Goal: Book appointment/travel/reservation

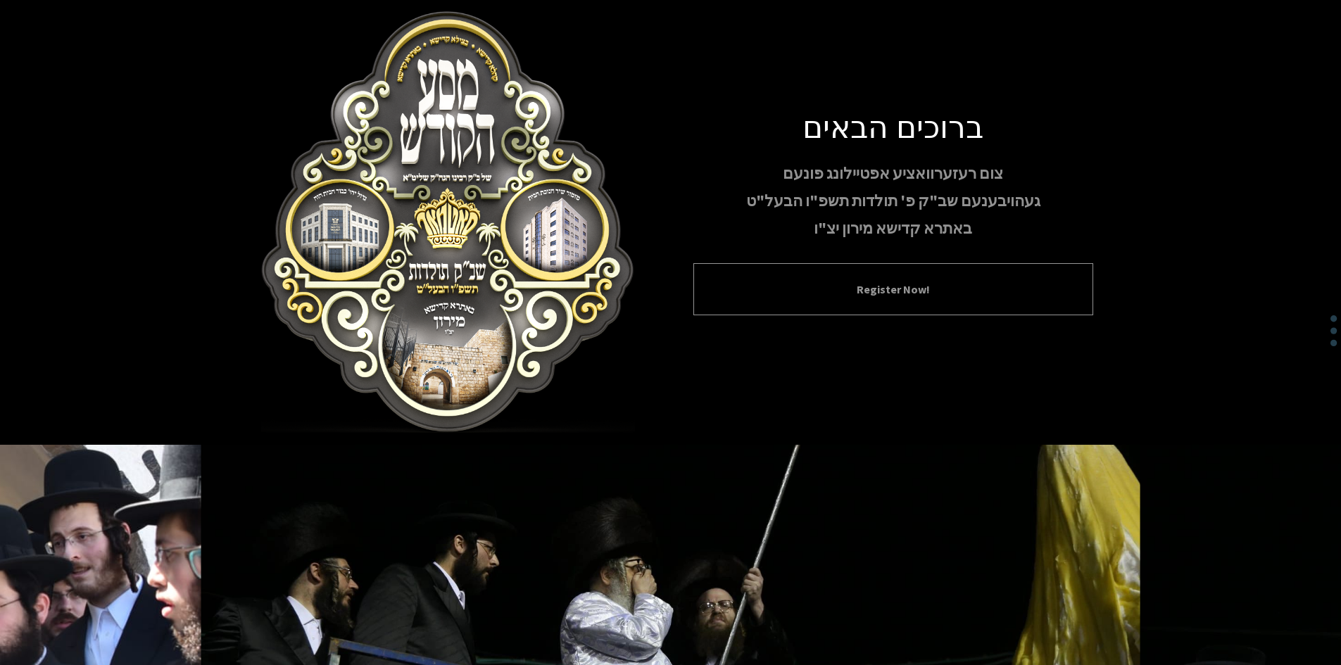
click at [882, 301] on div "Register Now!" at bounding box center [893, 289] width 400 height 52
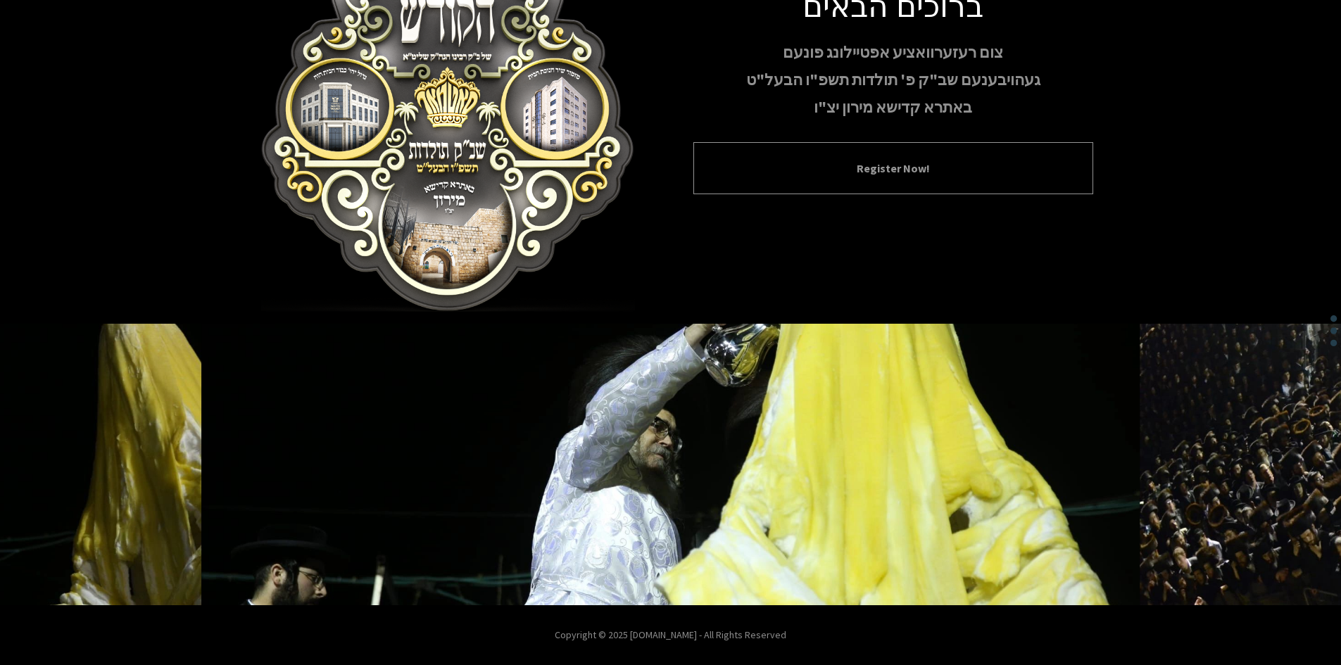
click at [828, 170] on button "Register Now!" at bounding box center [893, 168] width 365 height 17
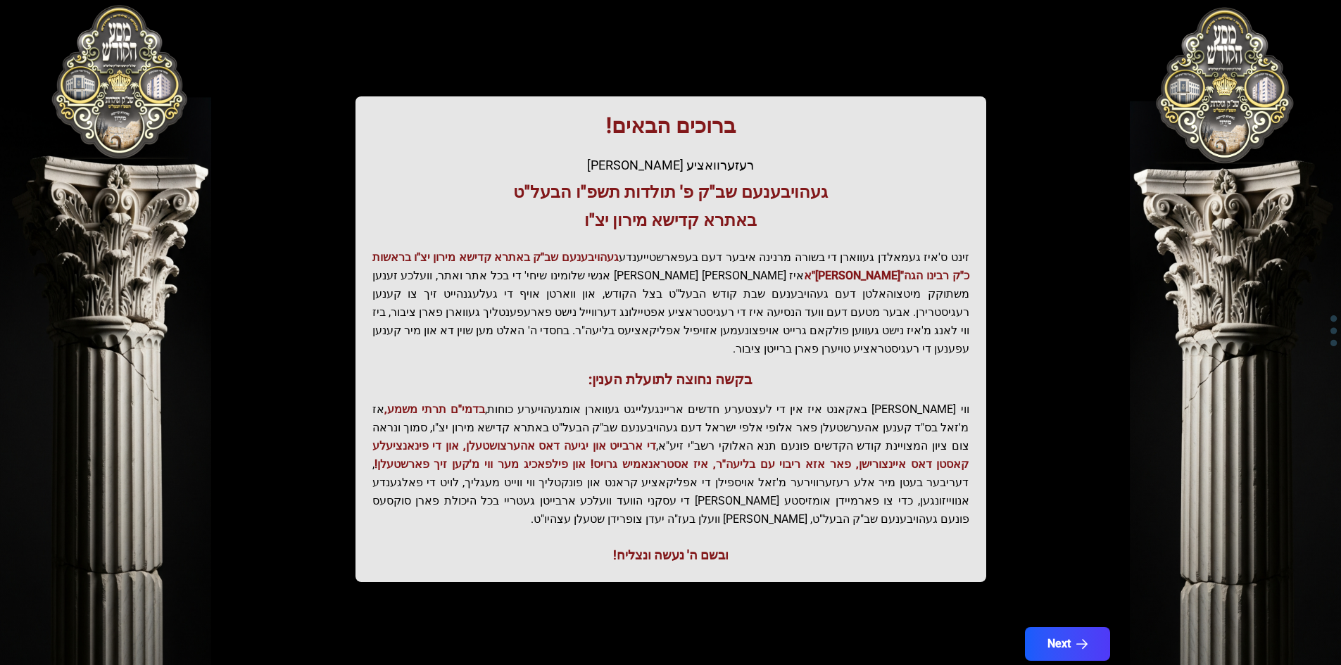
scroll to position [150, 0]
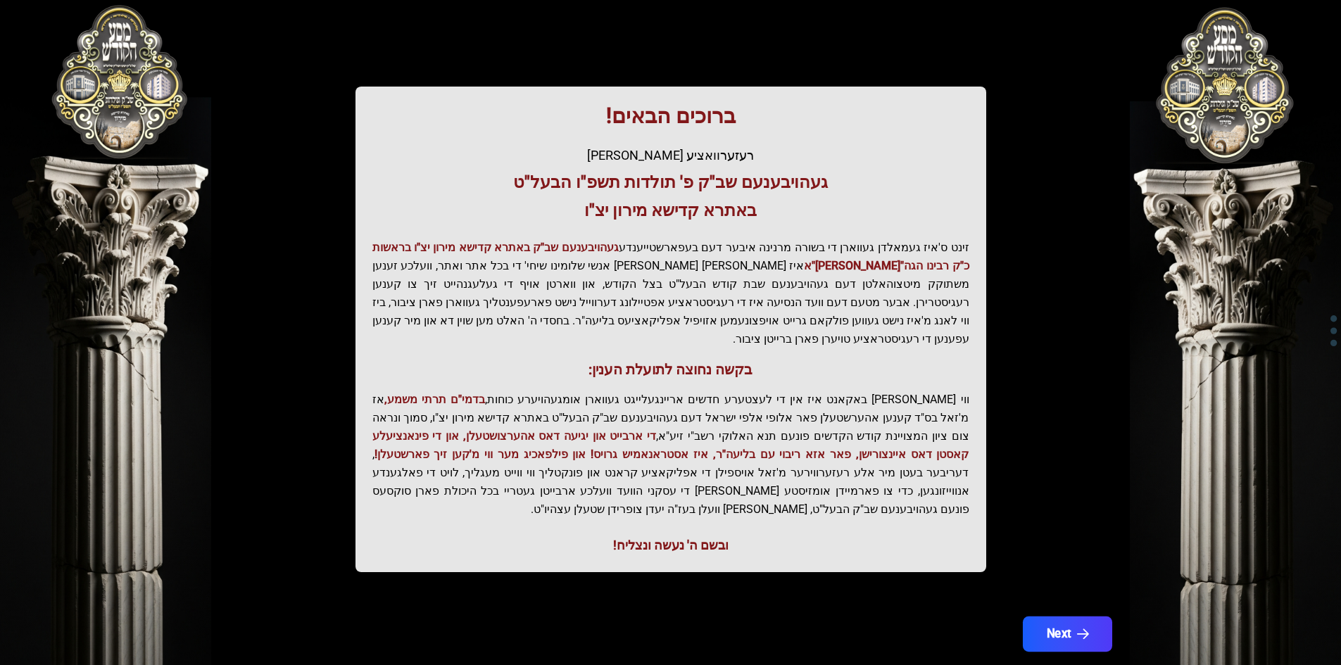
click at [1061, 617] on button "Next" at bounding box center [1066, 634] width 89 height 35
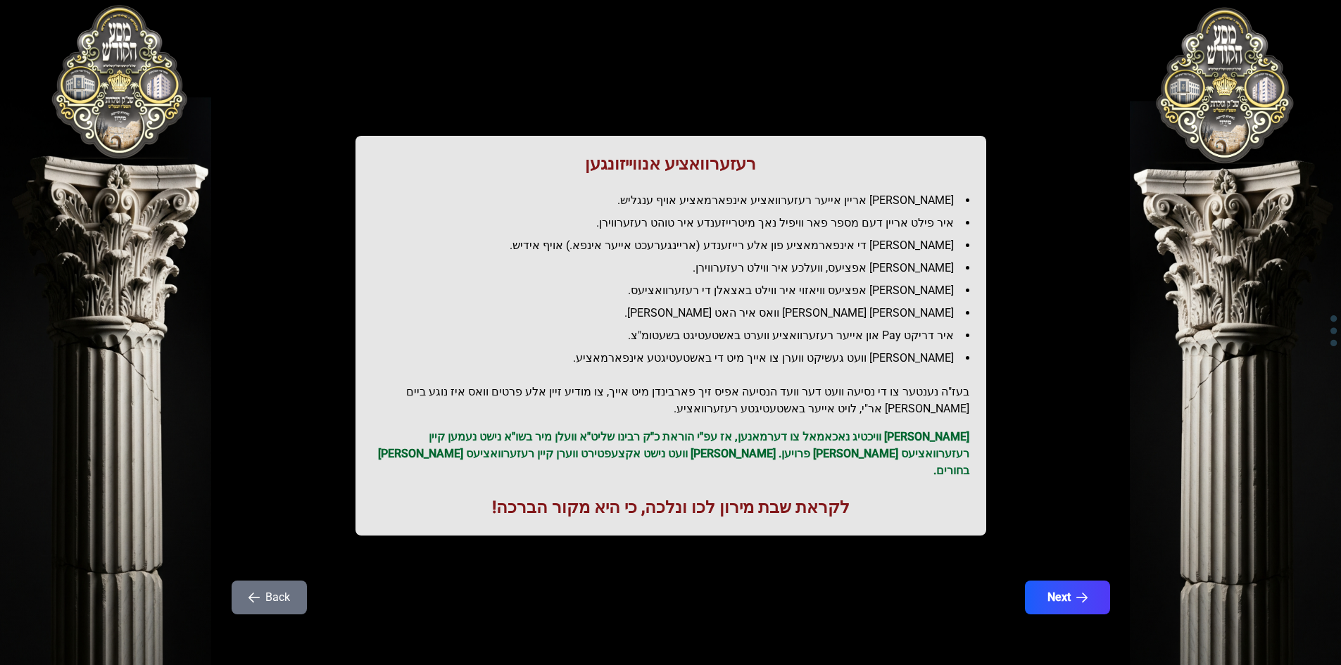
scroll to position [0, 0]
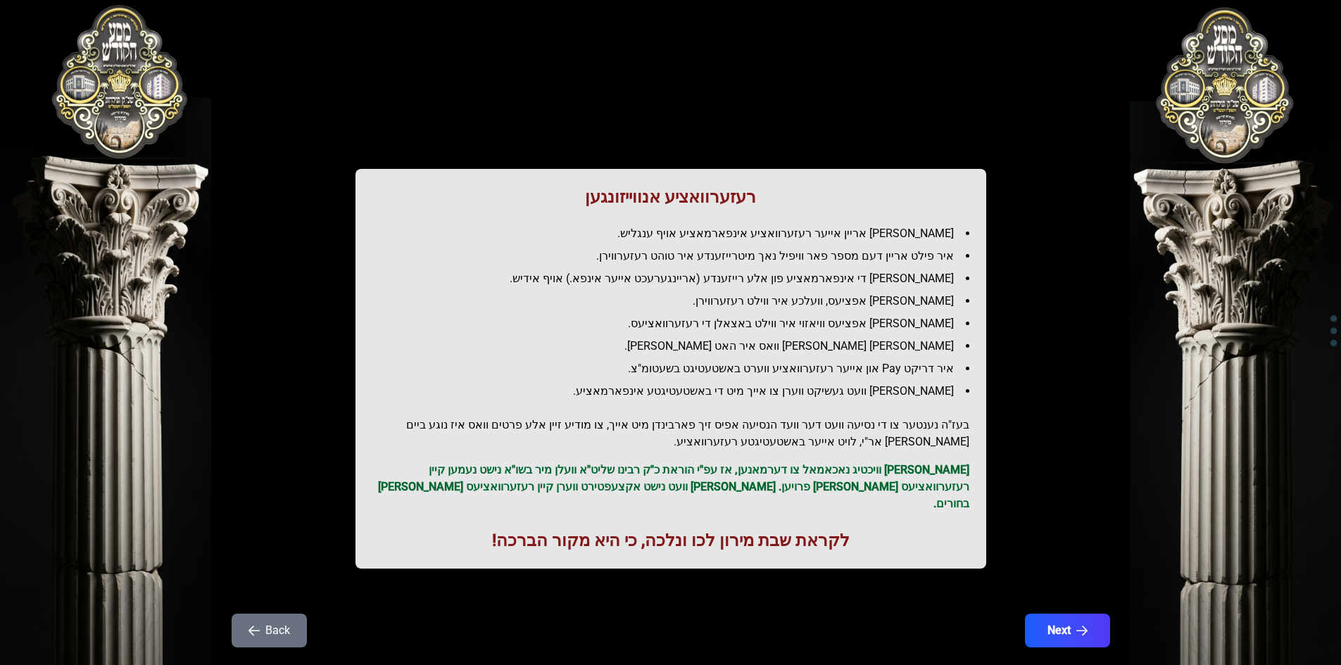
click at [1061, 595] on div "רעזערוואציע אנווייזונגען איר לייגט אריין אייער רעזערוואציע אינפארמאציע אויף ענג…" at bounding box center [670, 349] width 901 height 631
click at [1061, 618] on button "Next" at bounding box center [1066, 630] width 89 height 35
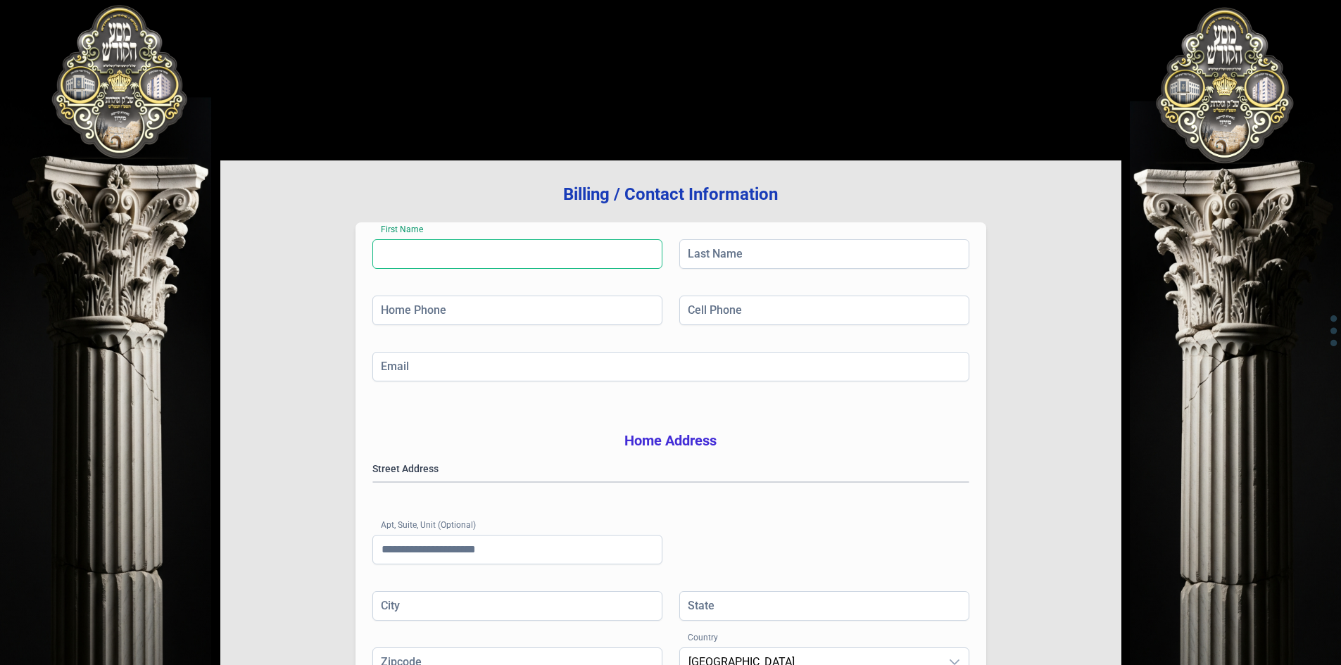
click at [405, 256] on input "First Name" at bounding box center [517, 254] width 290 height 30
type input "**********"
click at [724, 252] on input "Last Name" at bounding box center [824, 254] width 290 height 30
type input "******"
click at [536, 308] on input "Home Phone" at bounding box center [517, 311] width 290 height 30
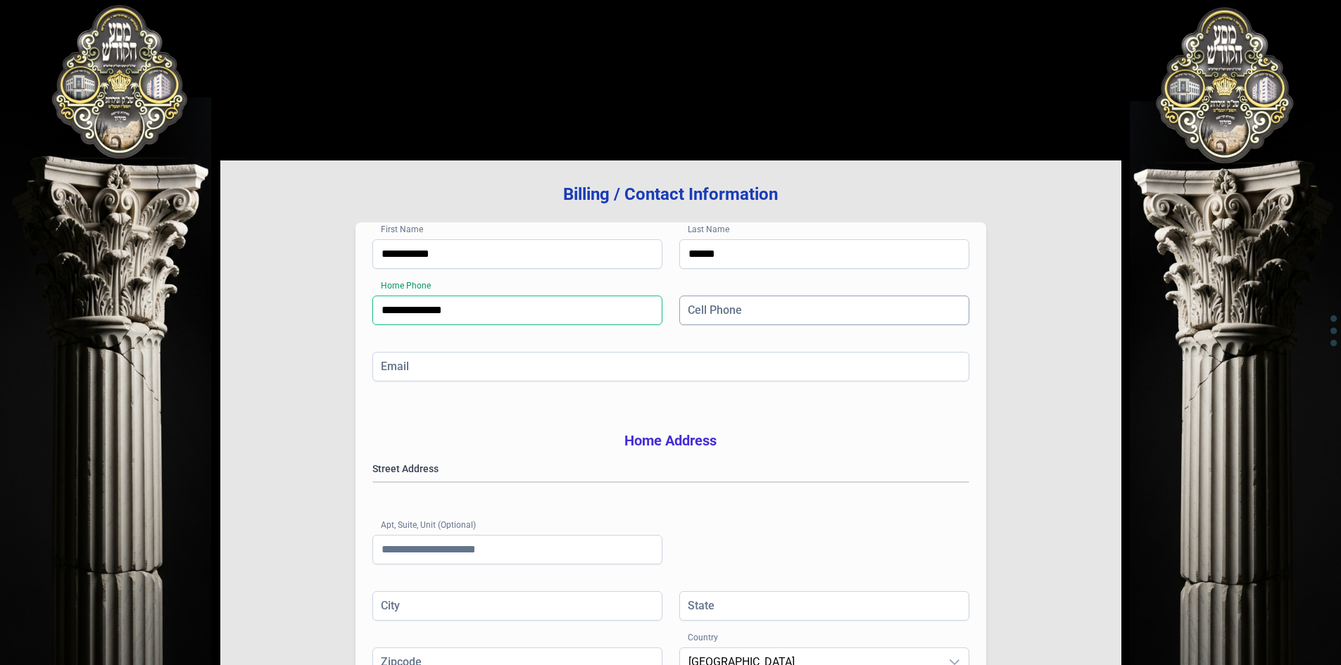
type input "**********"
click at [710, 310] on input "Cell Phone" at bounding box center [824, 311] width 290 height 30
type input "**********"
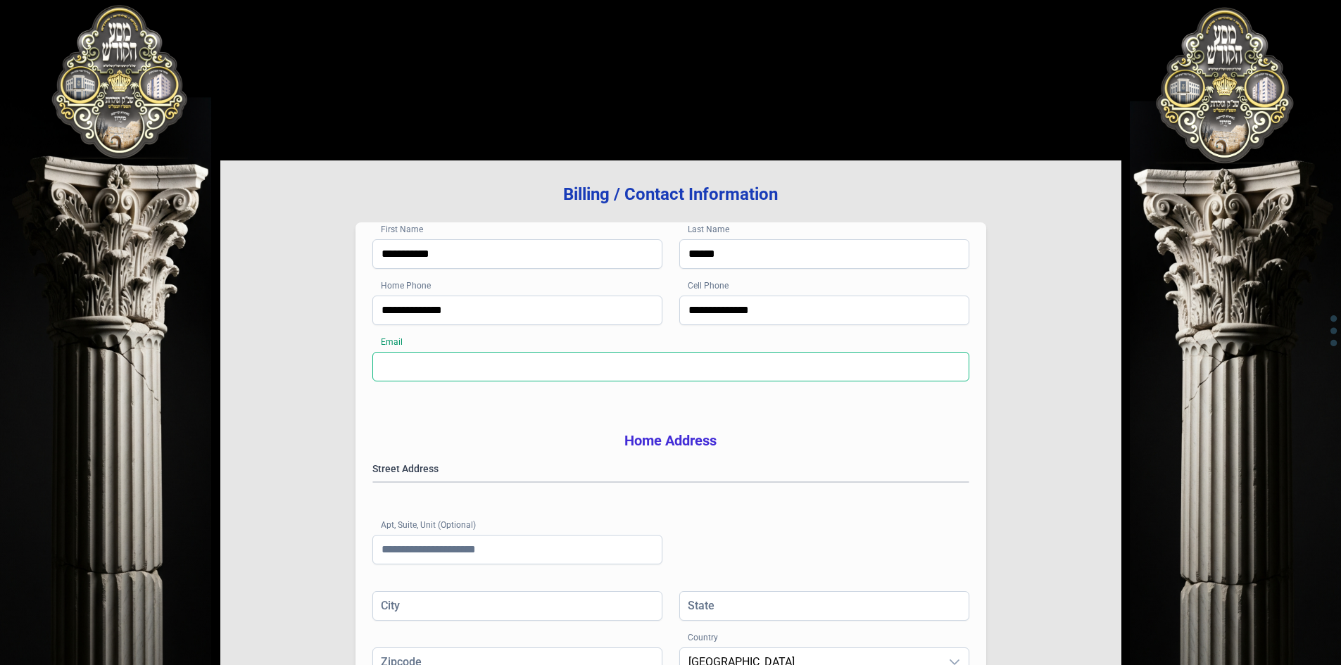
click at [447, 370] on input "Email" at bounding box center [670, 367] width 597 height 30
type input "**********"
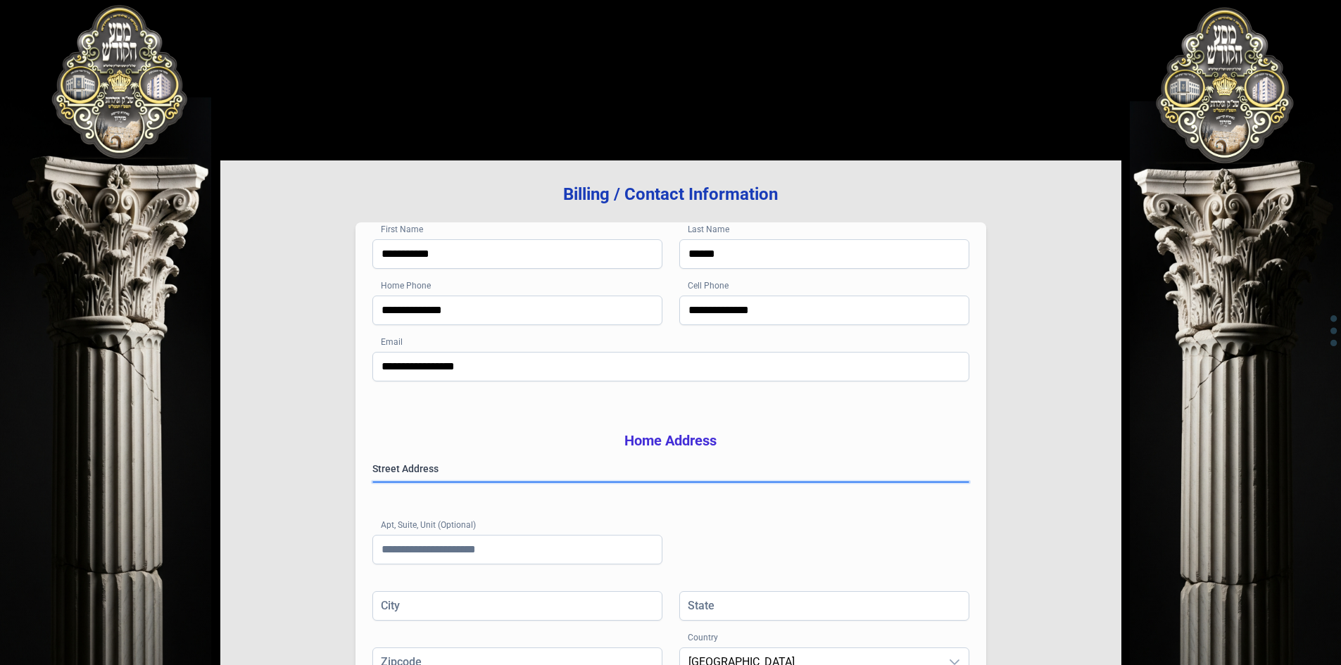
click at [373, 482] on gmp-place-autocomplete at bounding box center [373, 482] width 0 height 0
type input "**********"
type input "**"
type input "*****"
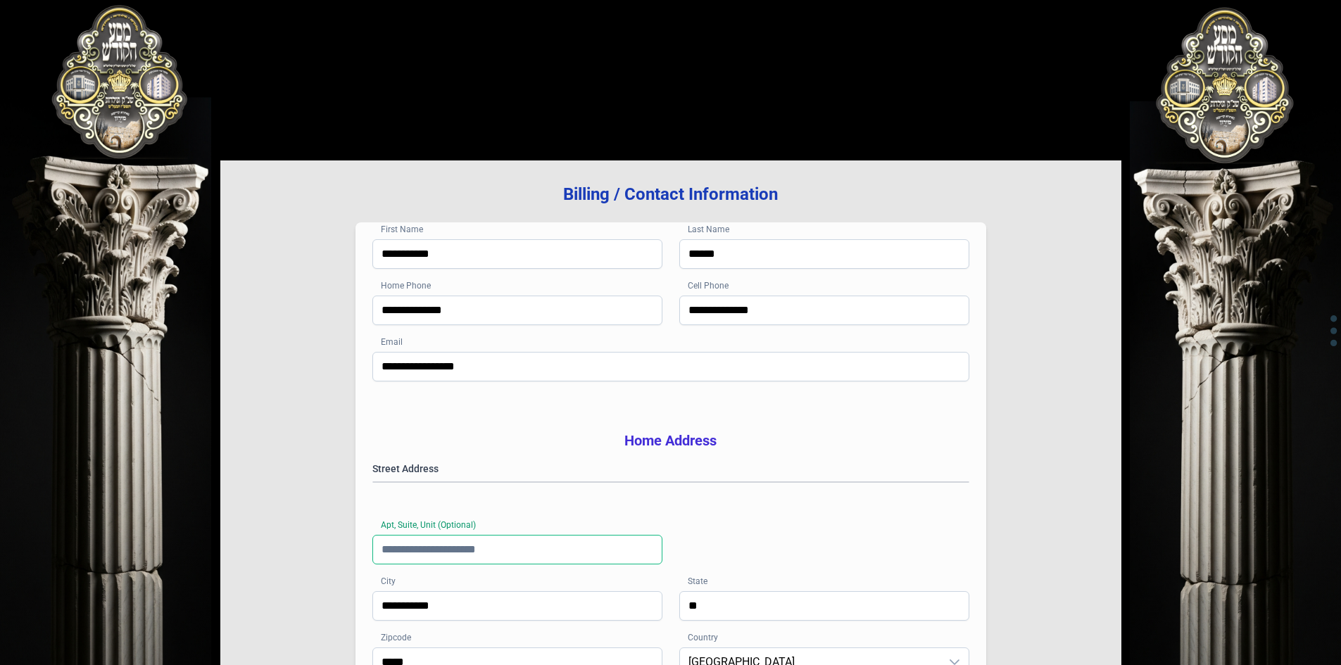
click at [473, 565] on input "Apt, Suite, Unit (Optional)" at bounding box center [517, 550] width 290 height 30
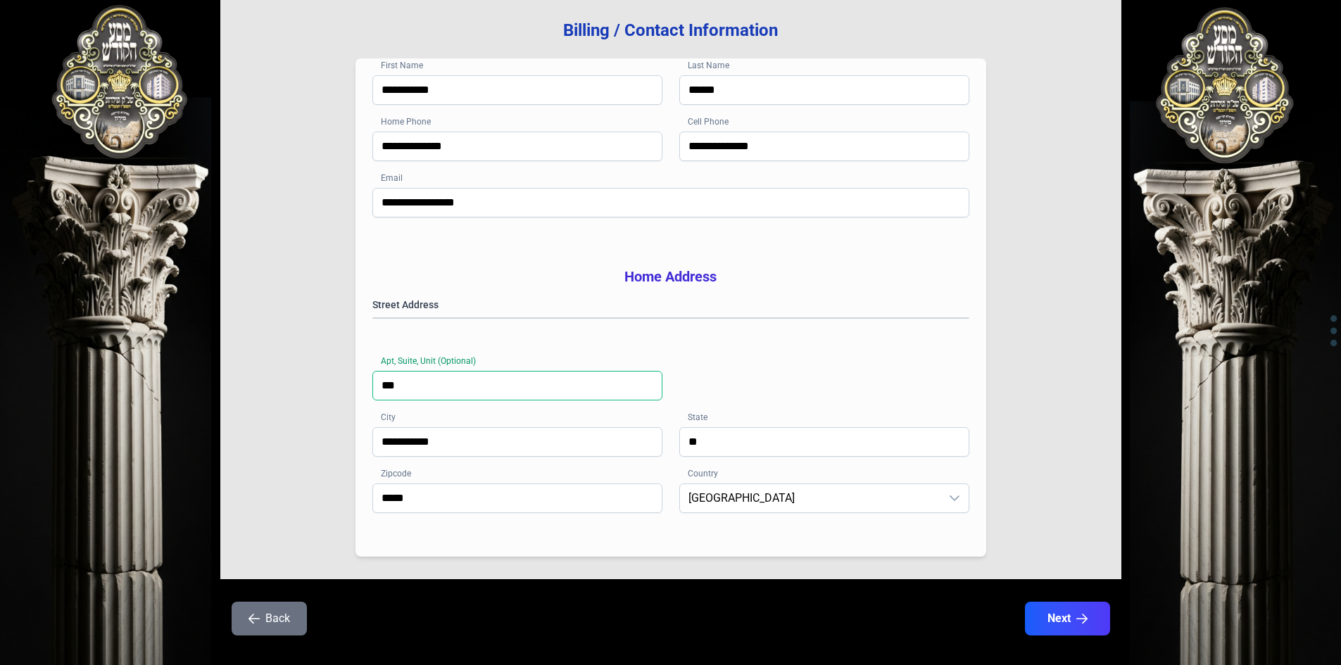
scroll to position [206, 0]
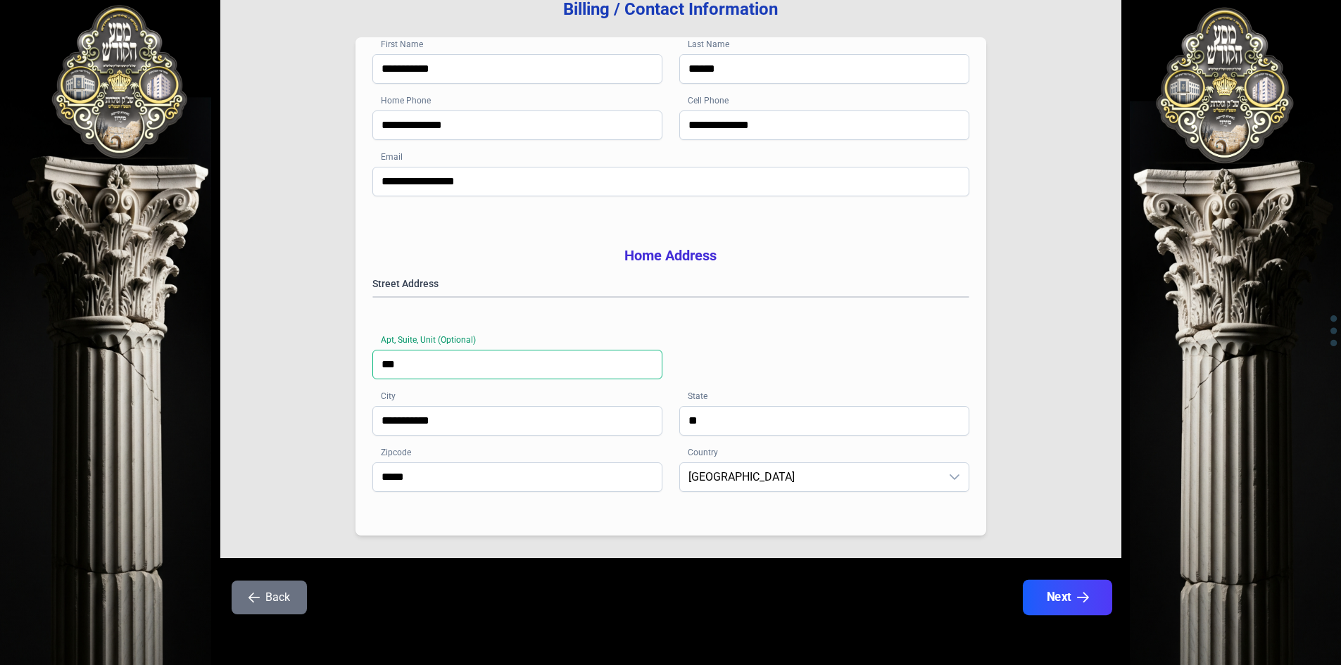
type input "***"
click at [1066, 605] on button "Next" at bounding box center [1066, 597] width 89 height 35
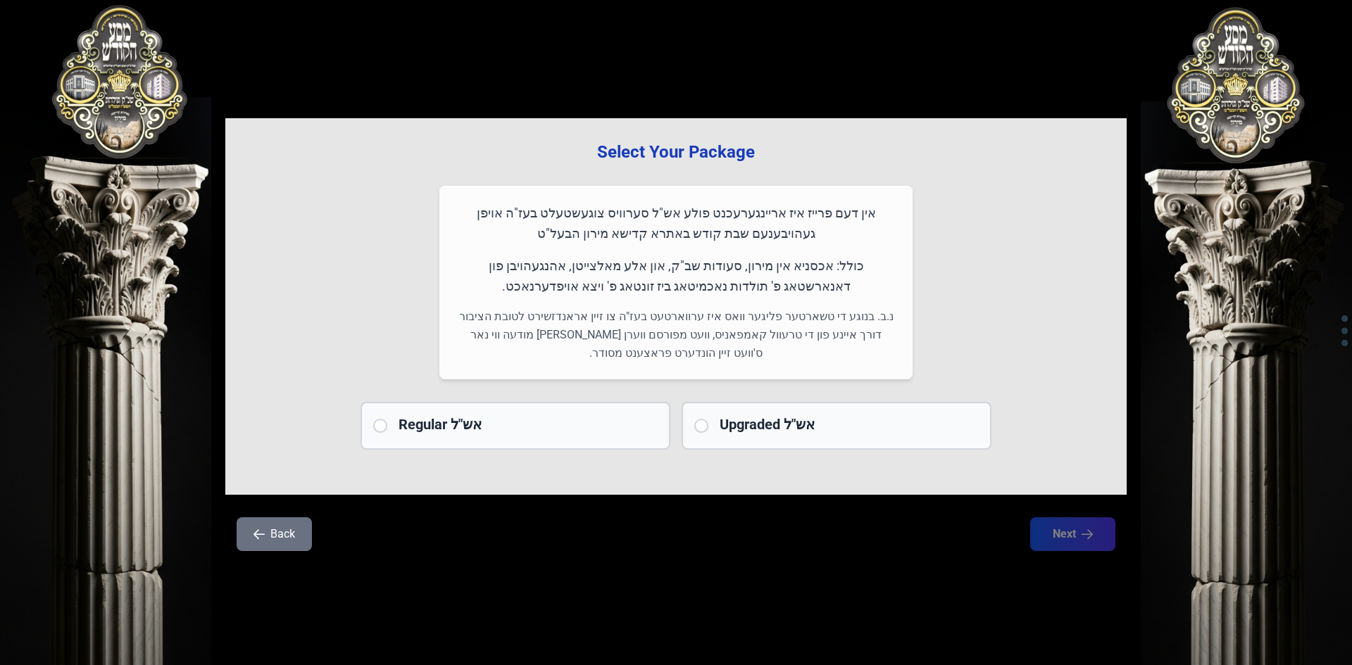
click at [275, 536] on button "Back" at bounding box center [274, 534] width 75 height 34
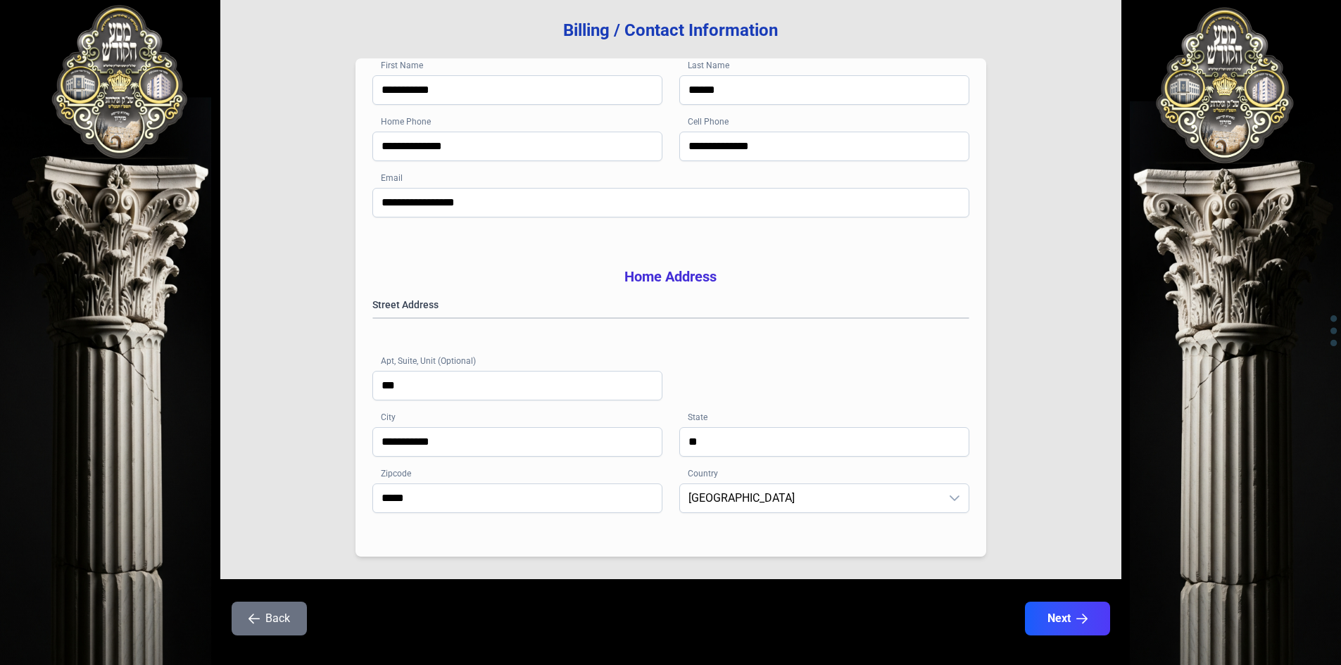
scroll to position [206, 0]
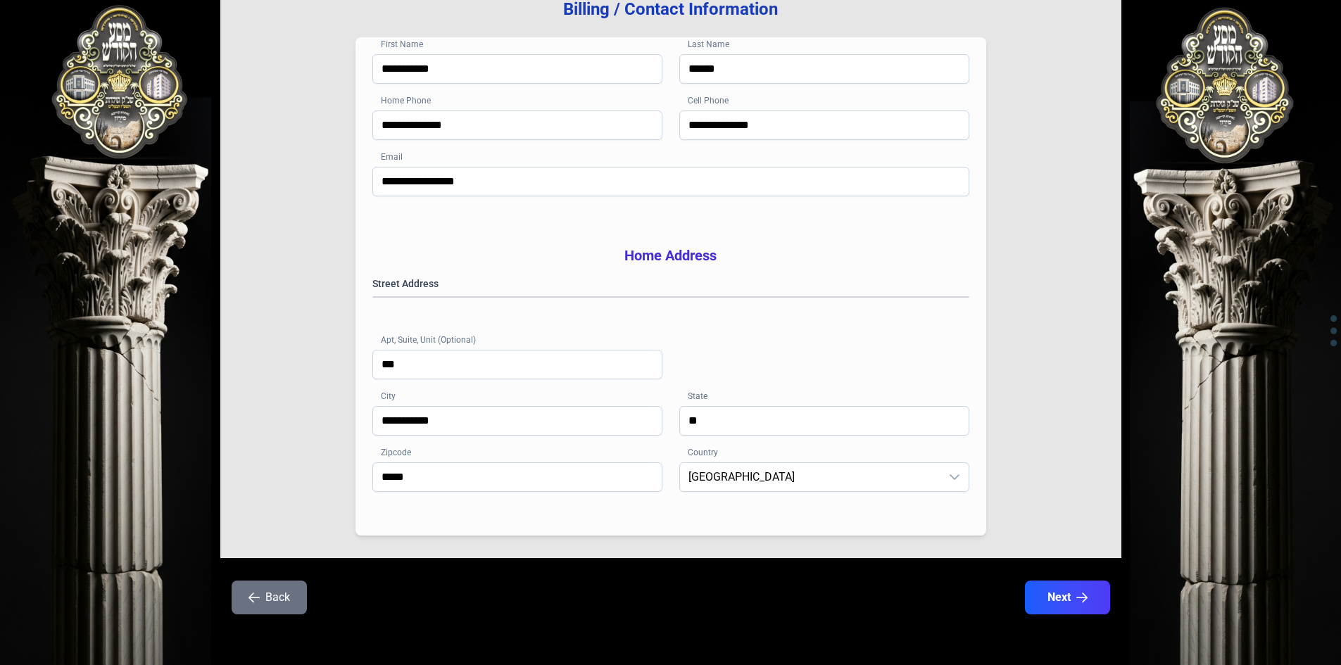
click at [263, 600] on button "Back" at bounding box center [269, 598] width 75 height 34
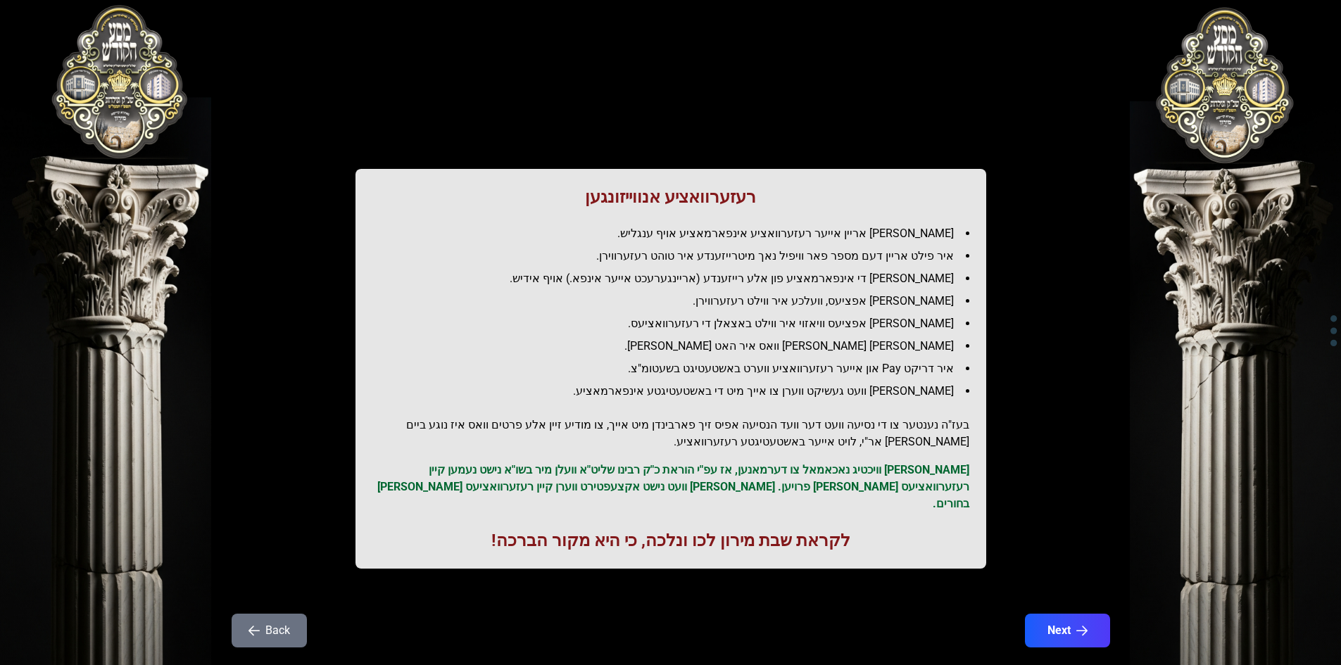
click at [263, 614] on button "Back" at bounding box center [269, 631] width 75 height 34
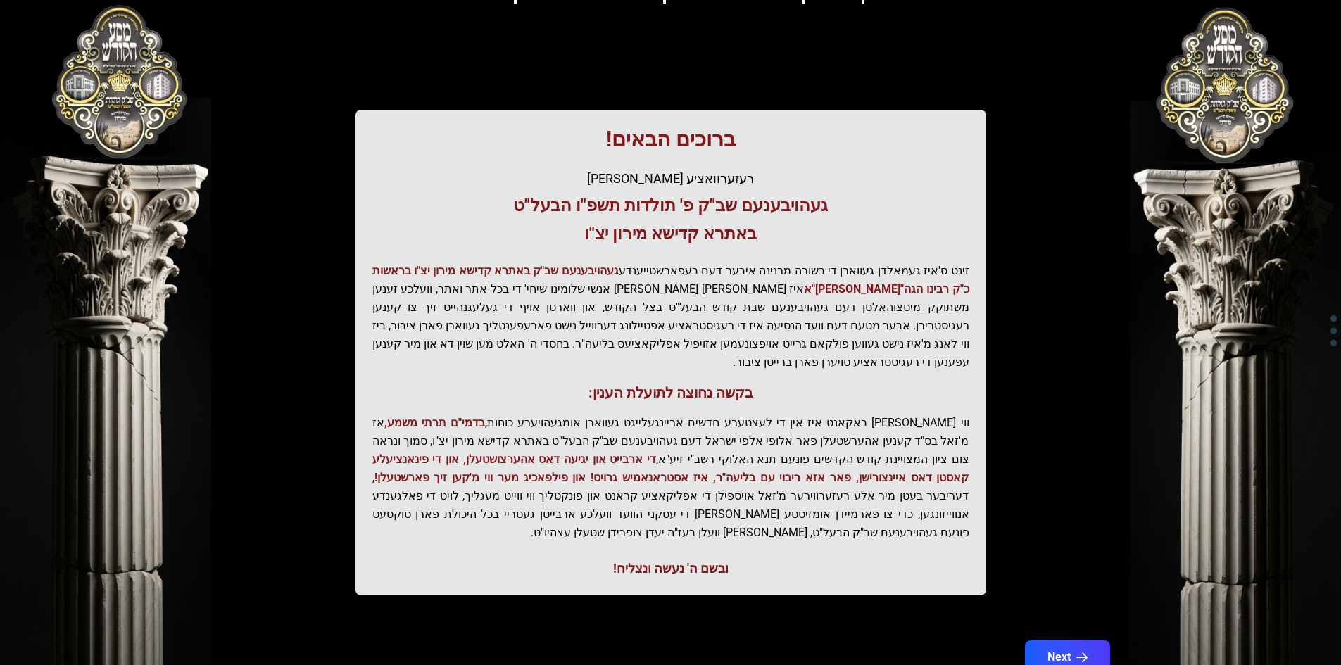
scroll to position [150, 0]
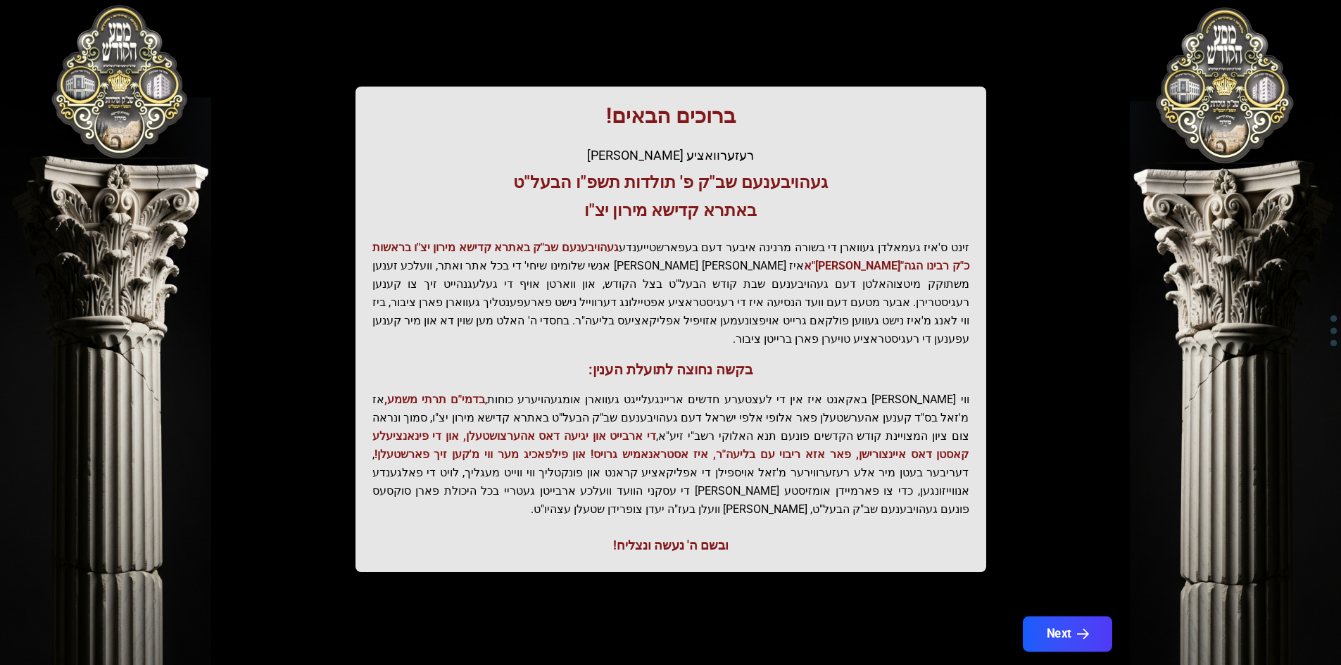
click at [1042, 617] on button "Next" at bounding box center [1066, 634] width 89 height 35
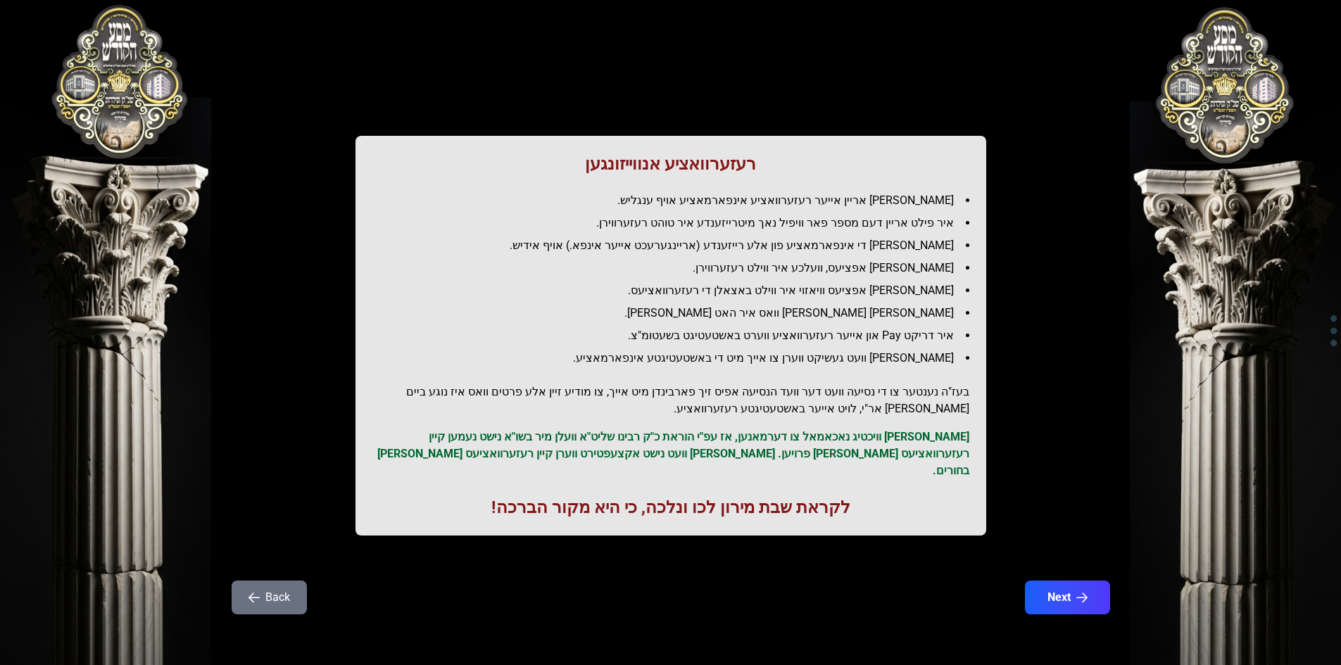
scroll to position [0, 0]
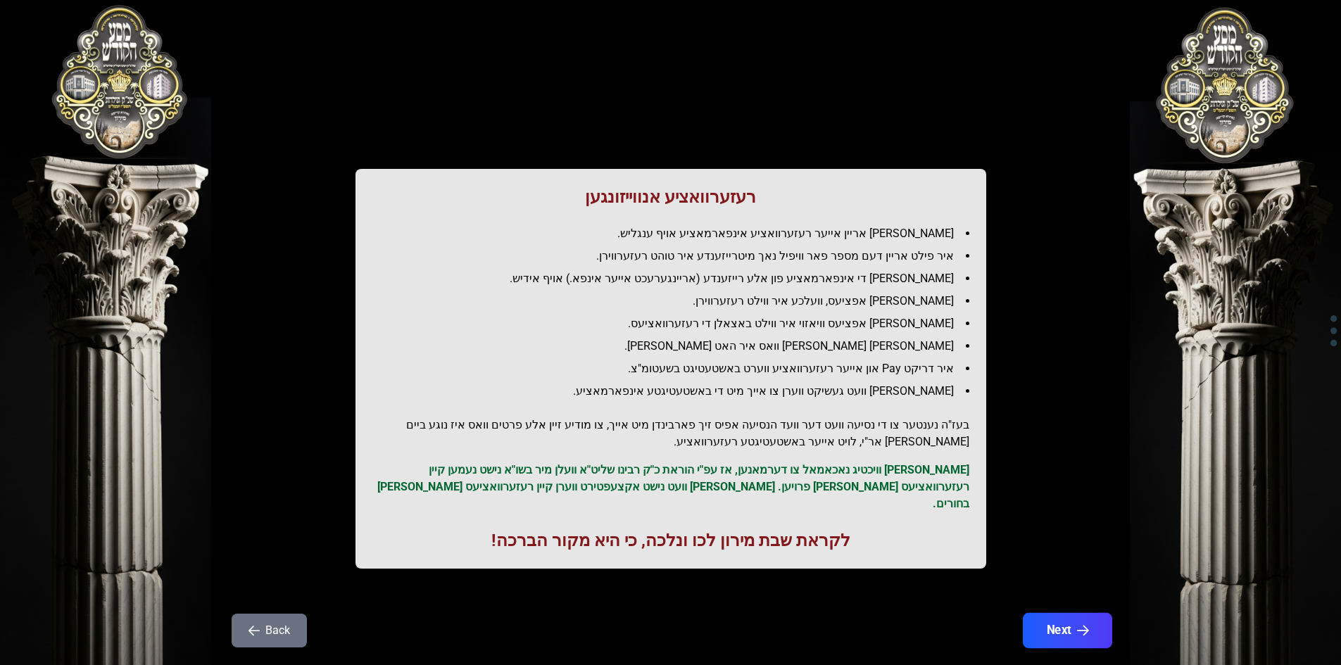
click at [1043, 622] on button "Next" at bounding box center [1066, 630] width 89 height 35
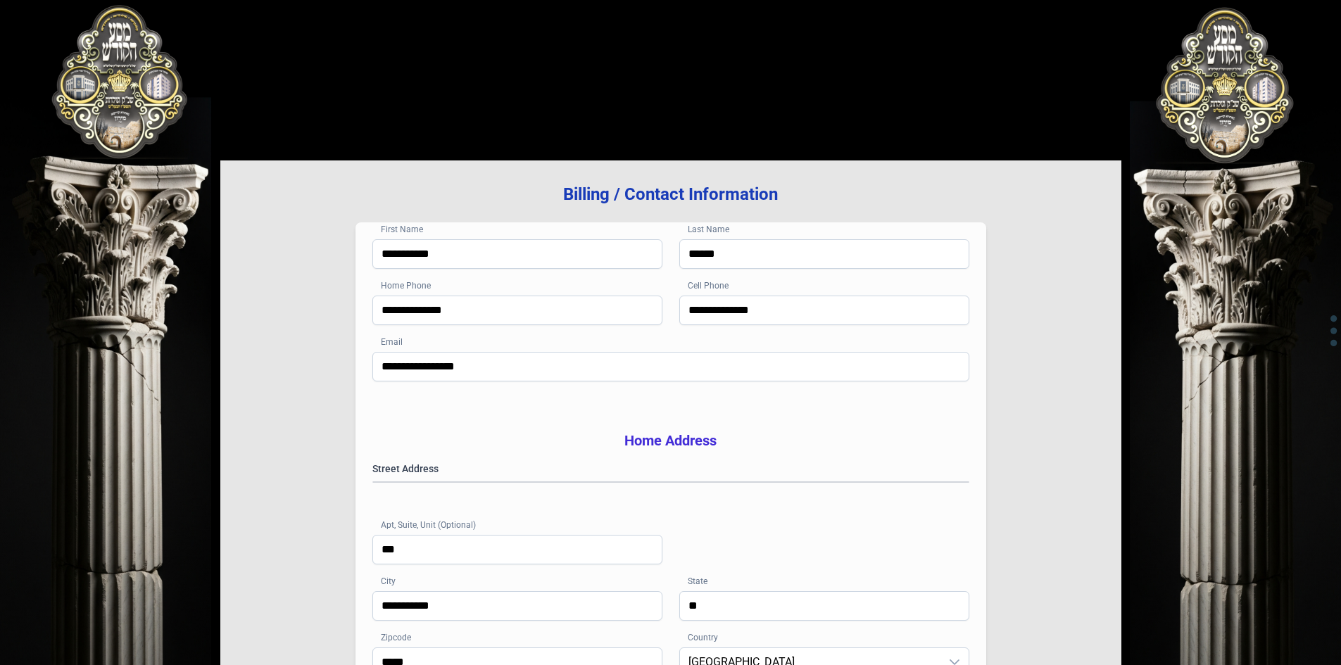
scroll to position [206, 0]
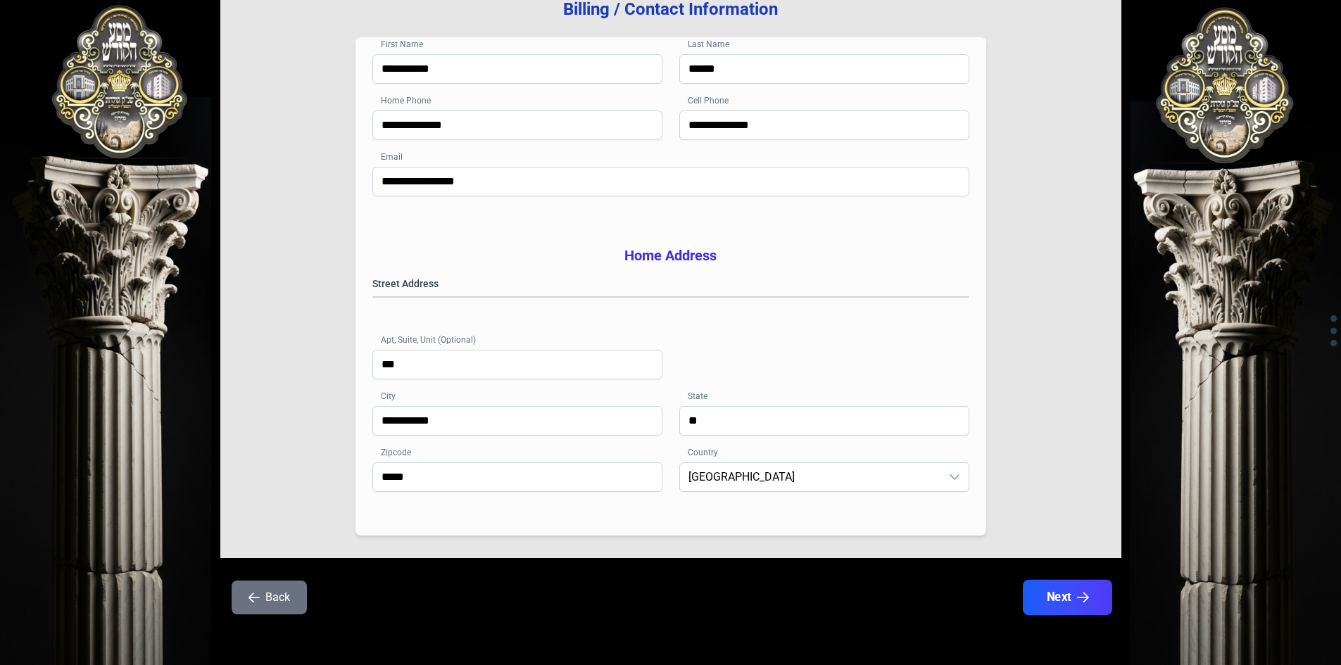
click at [1058, 594] on button "Next" at bounding box center [1066, 597] width 89 height 35
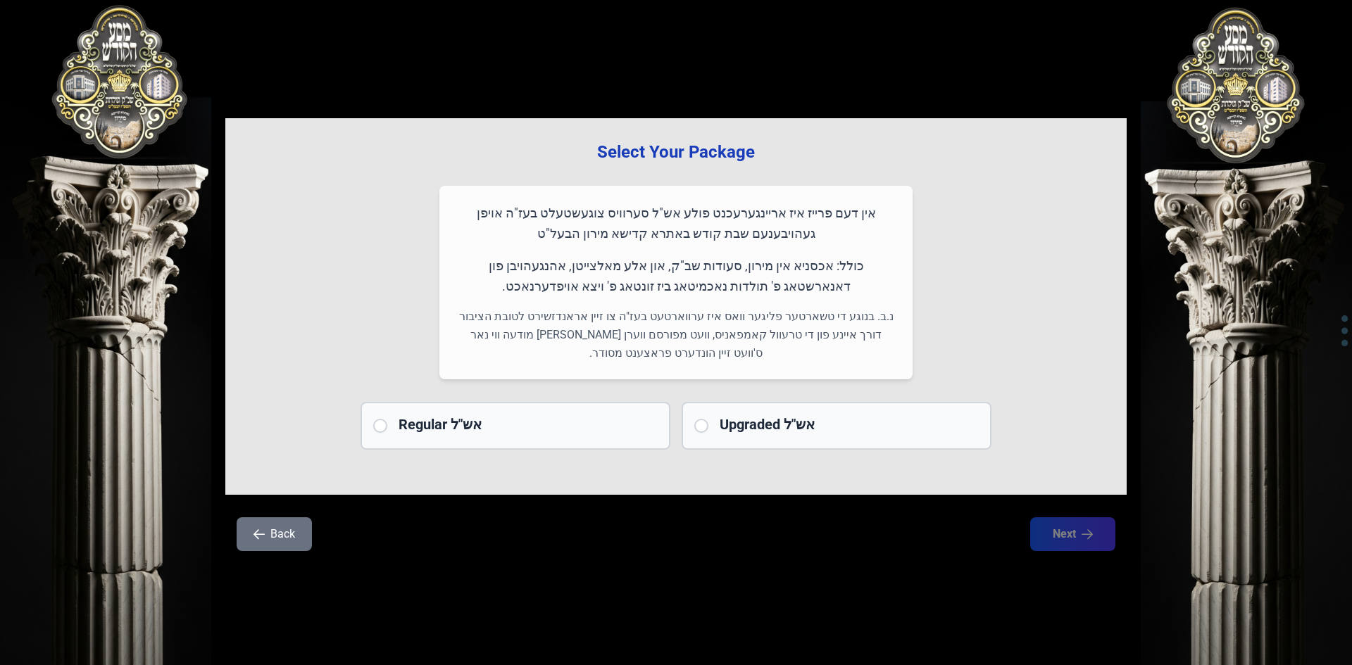
click at [410, 420] on h2 "Regular אש"ל" at bounding box center [527, 425] width 259 height 20
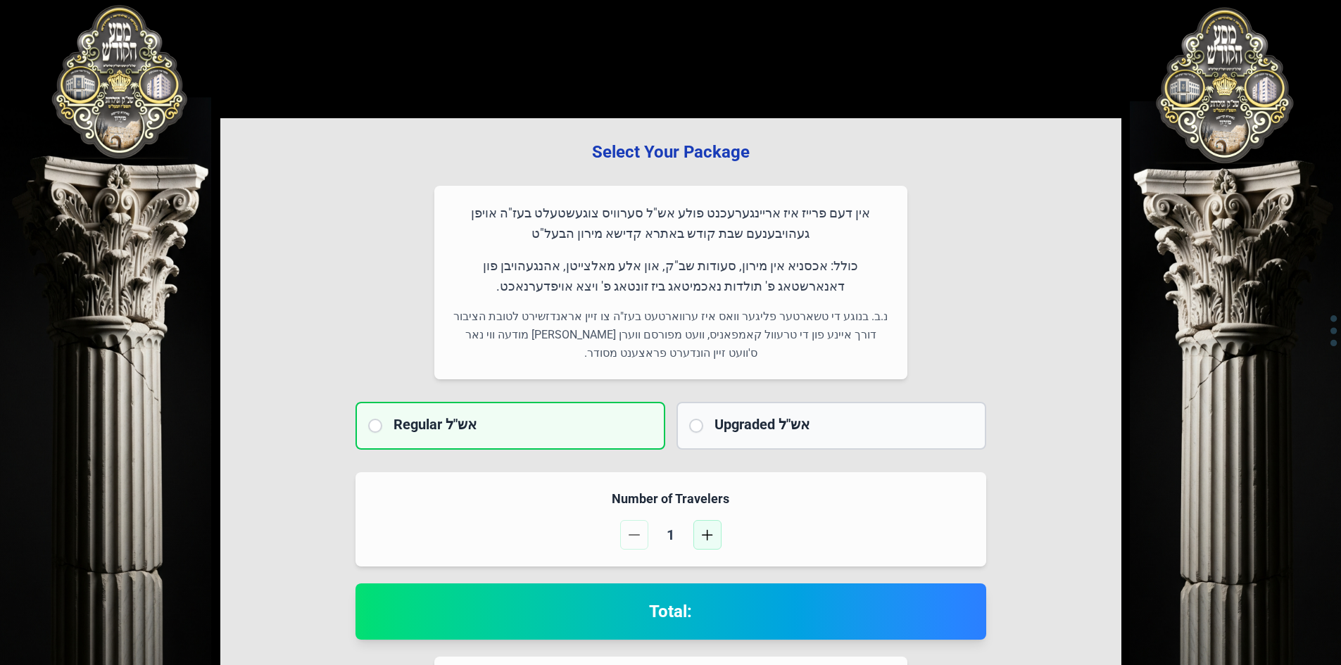
click at [714, 531] on button "button" at bounding box center [707, 535] width 28 height 30
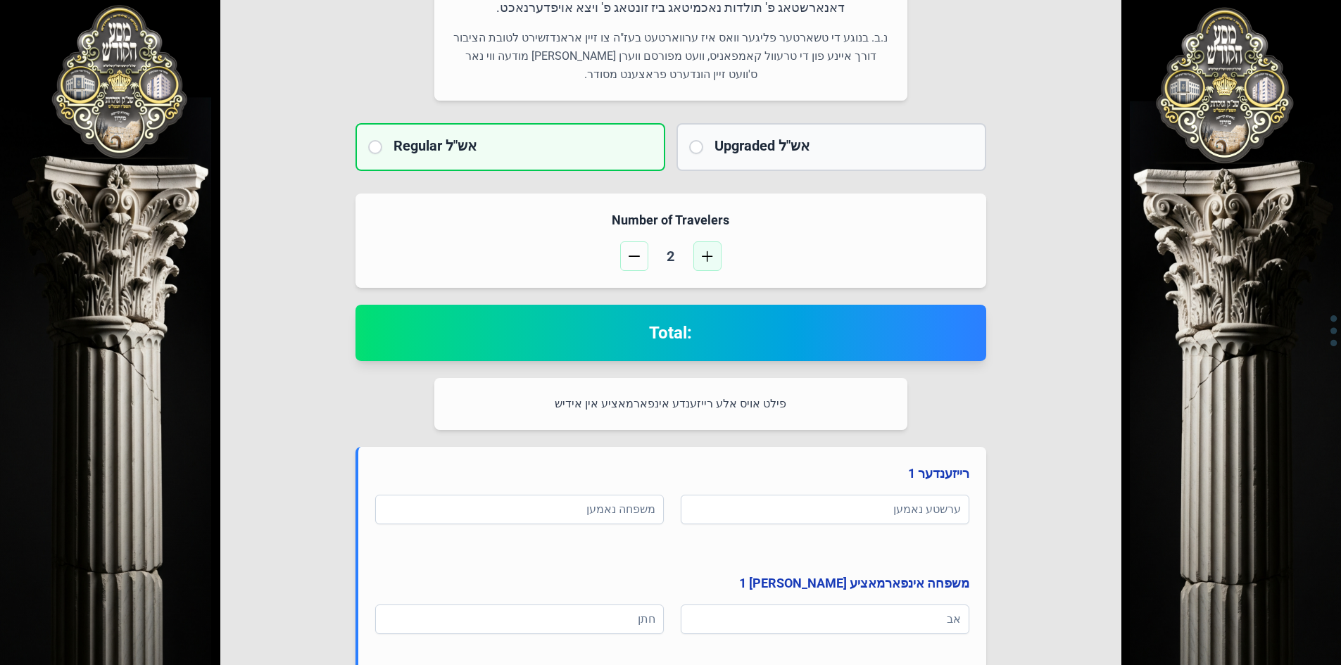
scroll to position [422, 0]
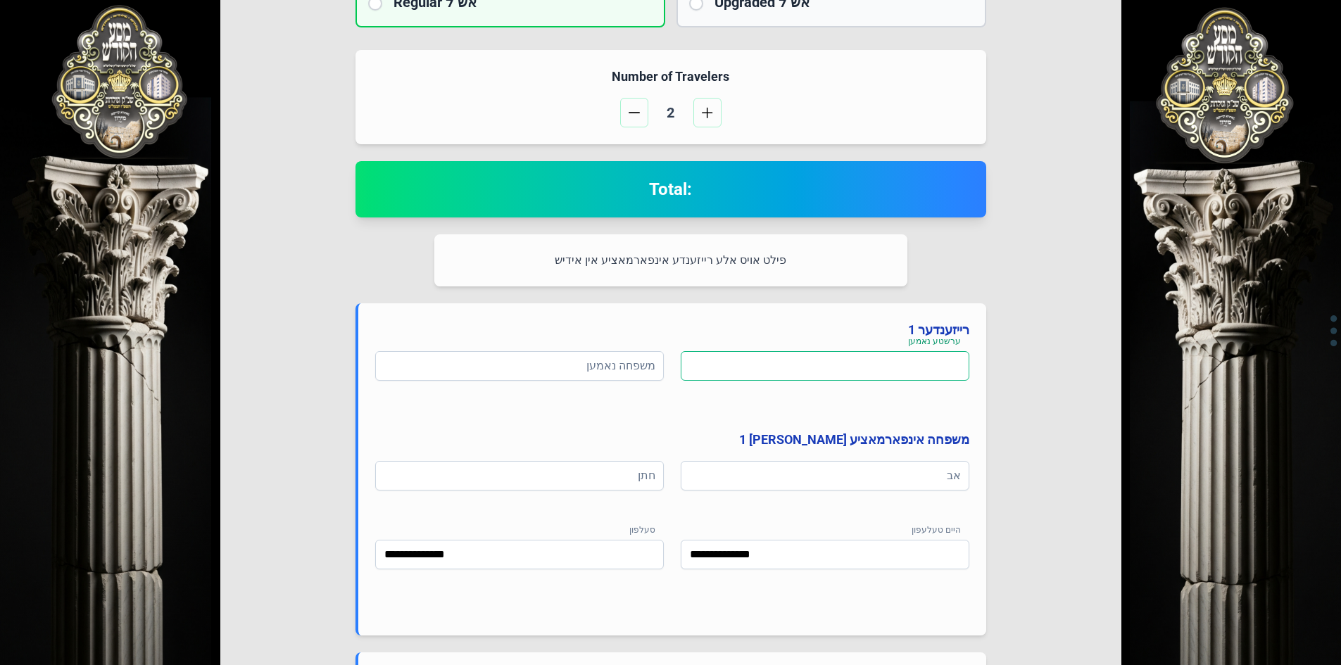
click at [802, 365] on input at bounding box center [825, 366] width 289 height 30
type input "*"
type input "*****"
click at [646, 360] on input at bounding box center [519, 366] width 289 height 30
type input "**********"
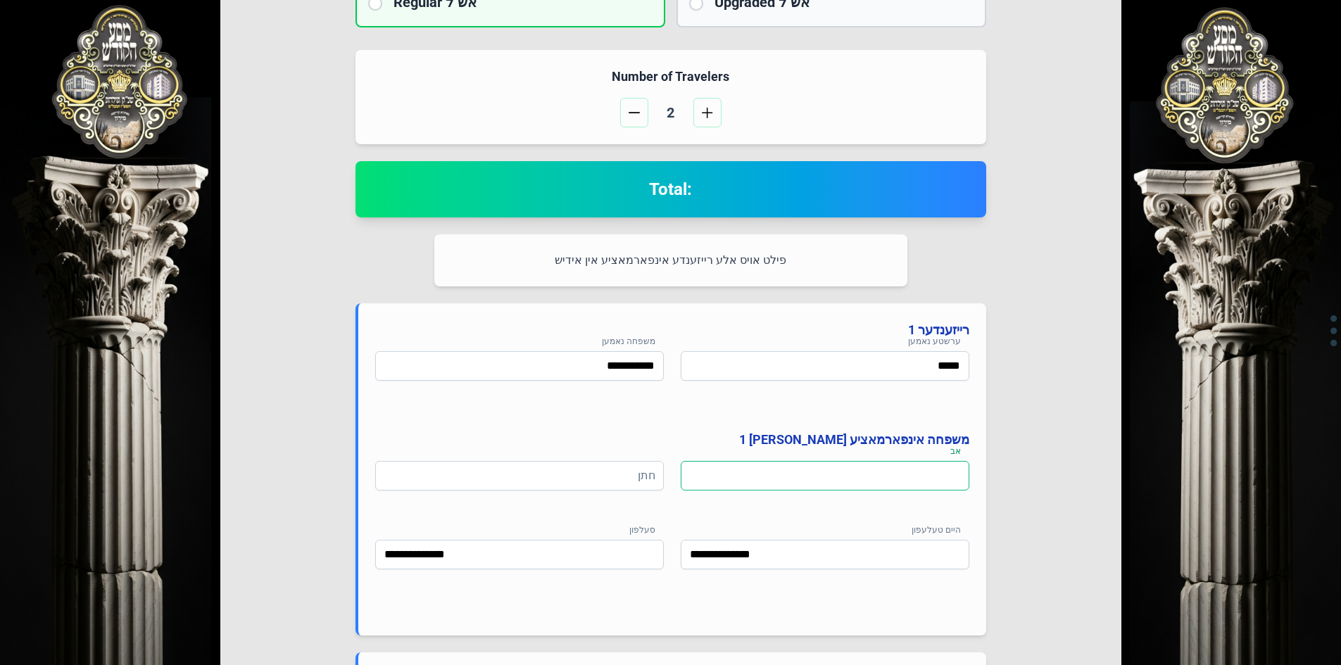
click at [843, 475] on input at bounding box center [825, 476] width 289 height 30
type input "**********"
click at [615, 478] on input at bounding box center [519, 476] width 289 height 30
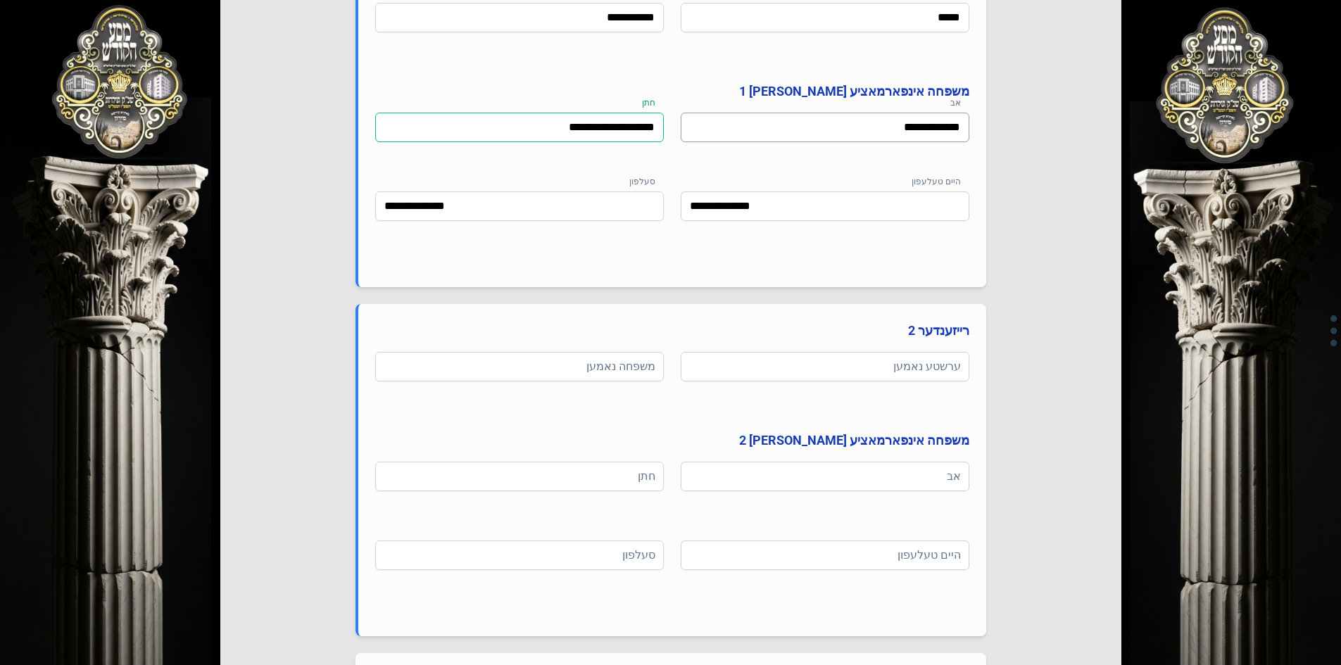
scroll to position [774, 0]
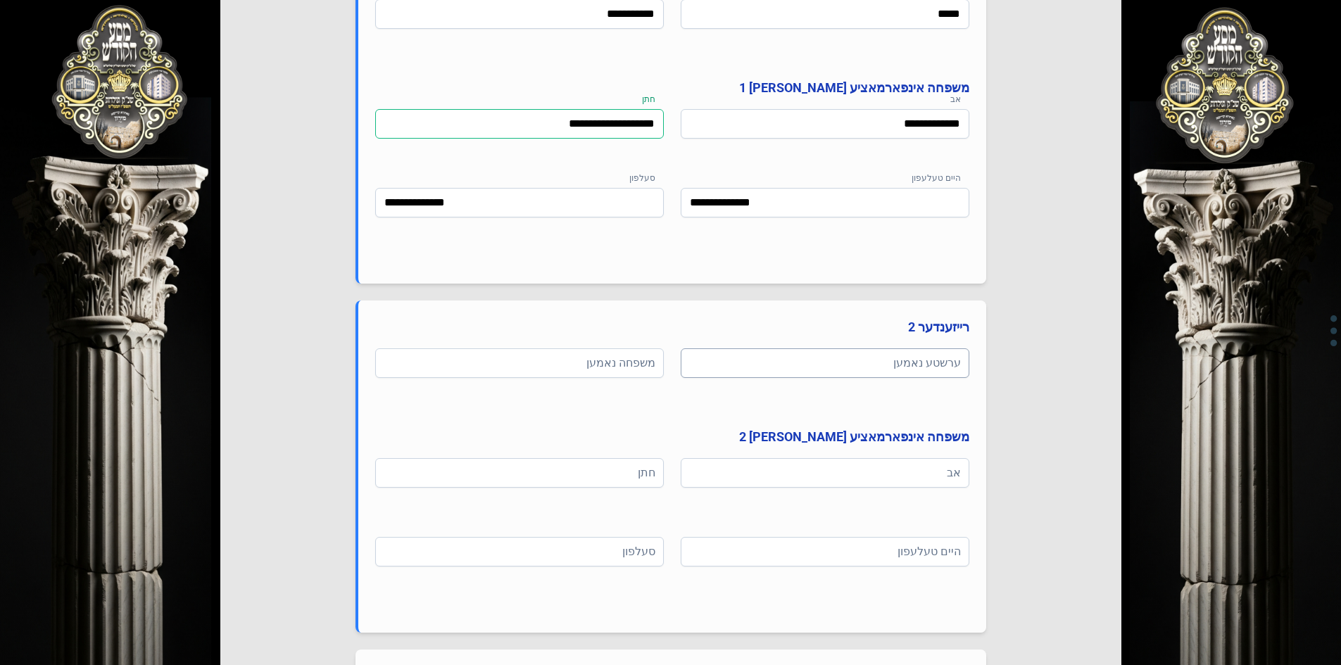
type input "**********"
click at [794, 359] on input at bounding box center [825, 363] width 289 height 30
type input "**********"
click at [596, 358] on input at bounding box center [519, 363] width 289 height 30
type input "**********"
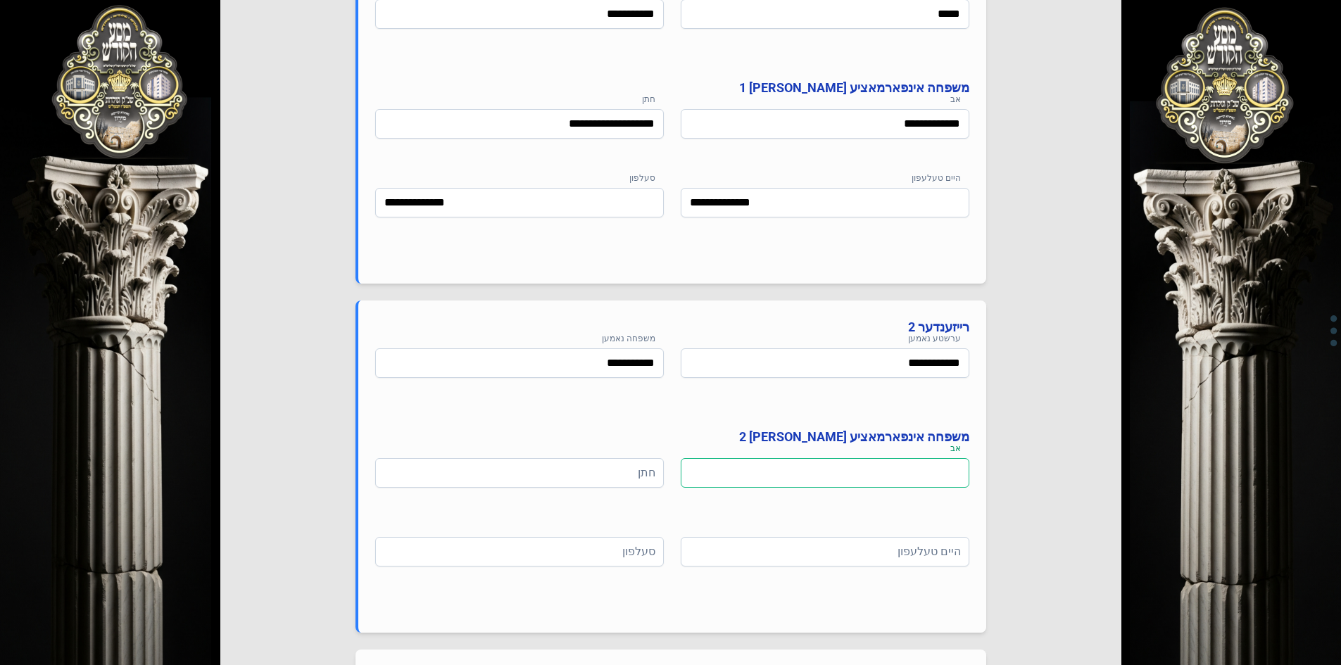
click at [909, 481] on input at bounding box center [825, 473] width 289 height 30
type input "*****"
click at [621, 467] on input at bounding box center [519, 473] width 289 height 30
type input "**********"
click at [816, 543] on input at bounding box center [825, 552] width 289 height 30
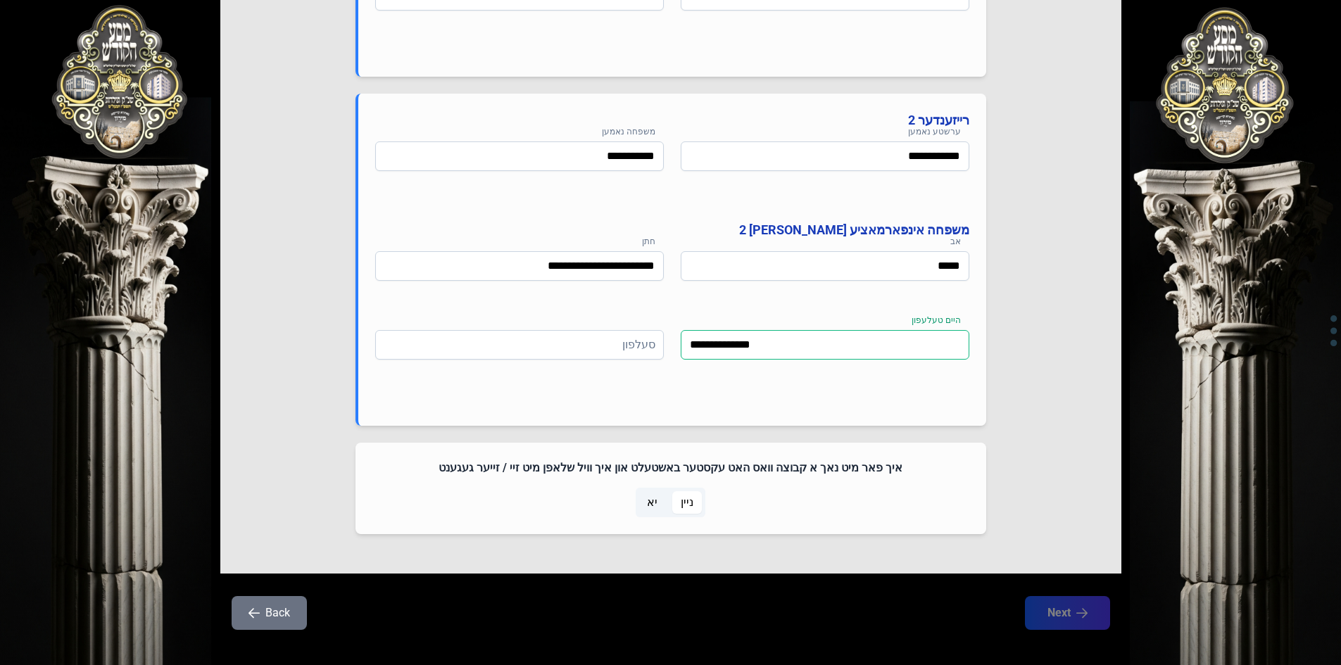
scroll to position [997, 0]
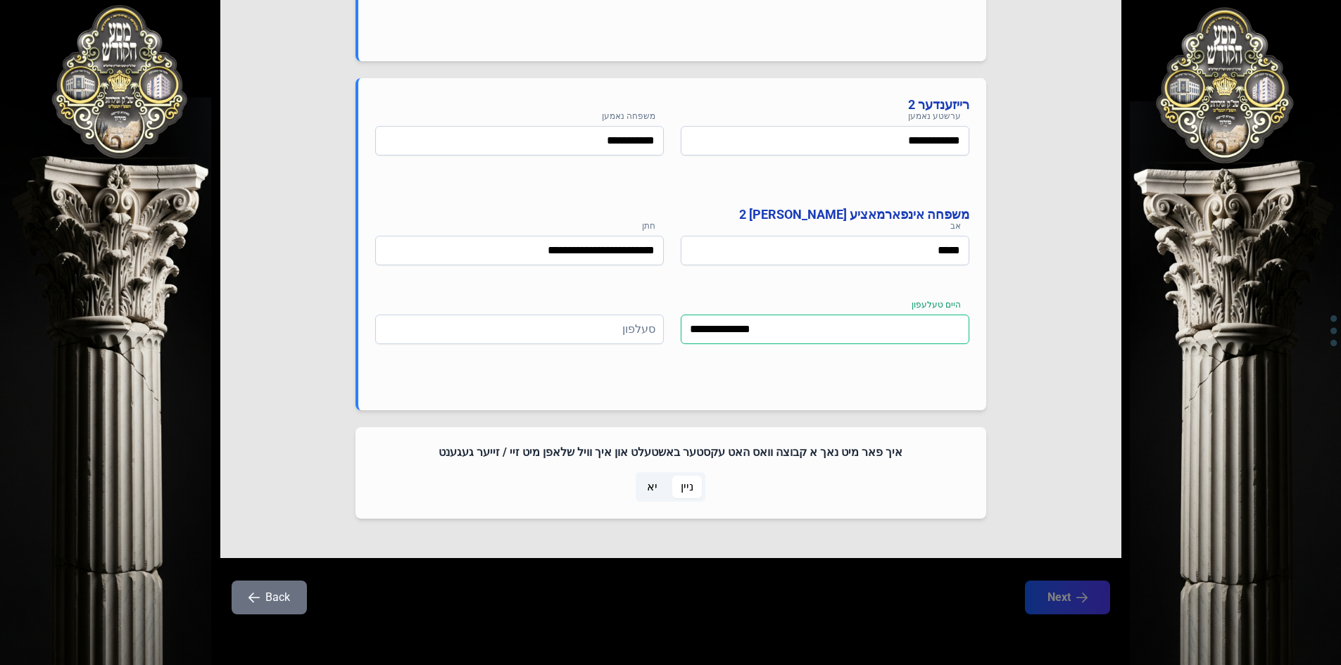
type input "**********"
click at [684, 489] on span "ניין" at bounding box center [687, 487] width 13 height 17
click at [685, 487] on span "ניין" at bounding box center [687, 487] width 13 height 17
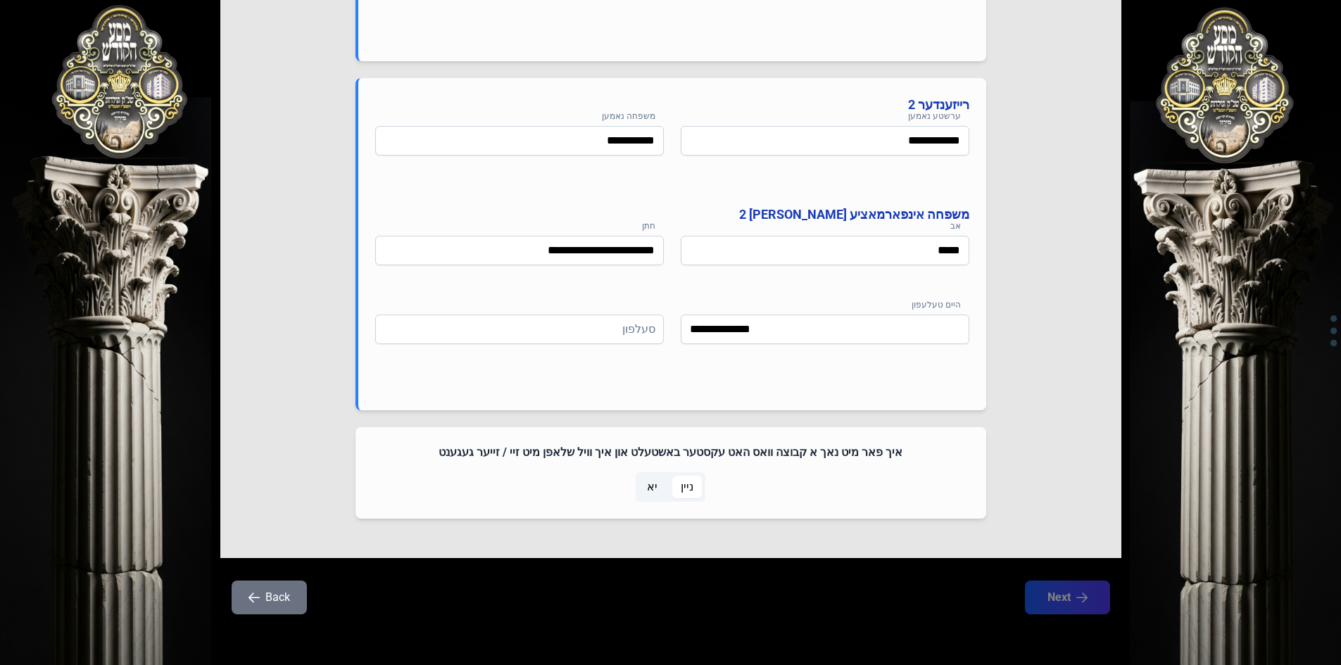
click at [685, 487] on span "ניין" at bounding box center [687, 487] width 13 height 17
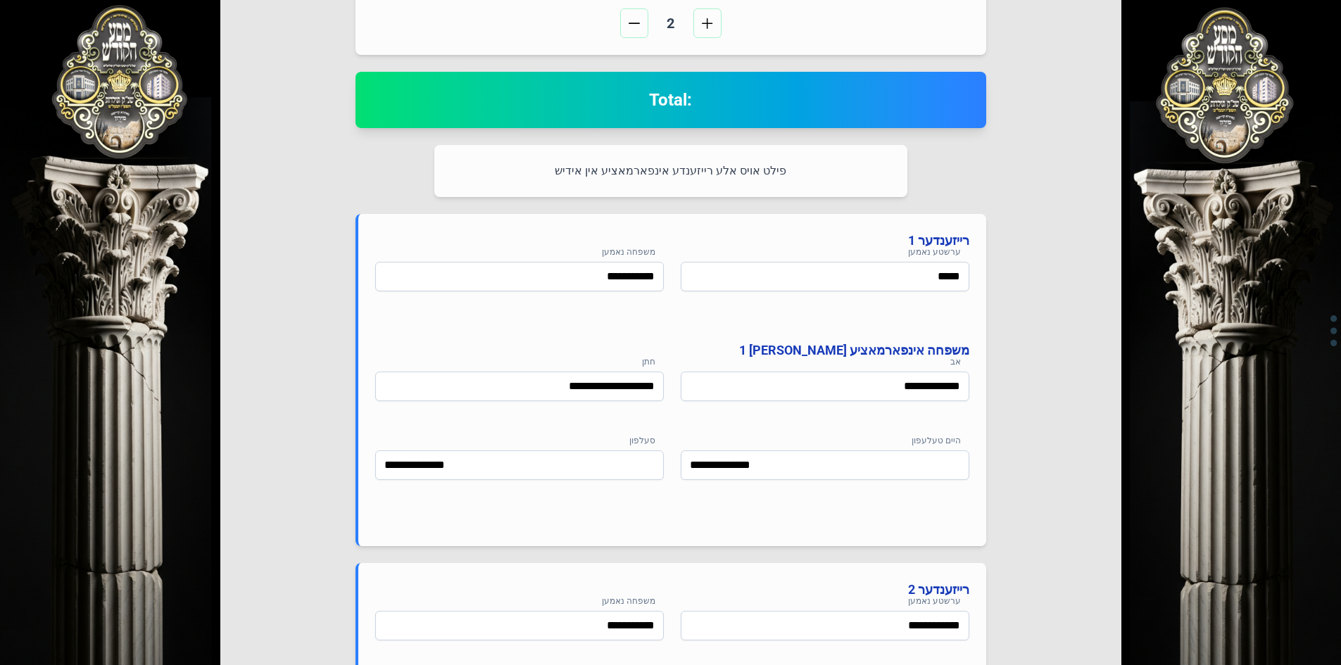
scroll to position [434, 0]
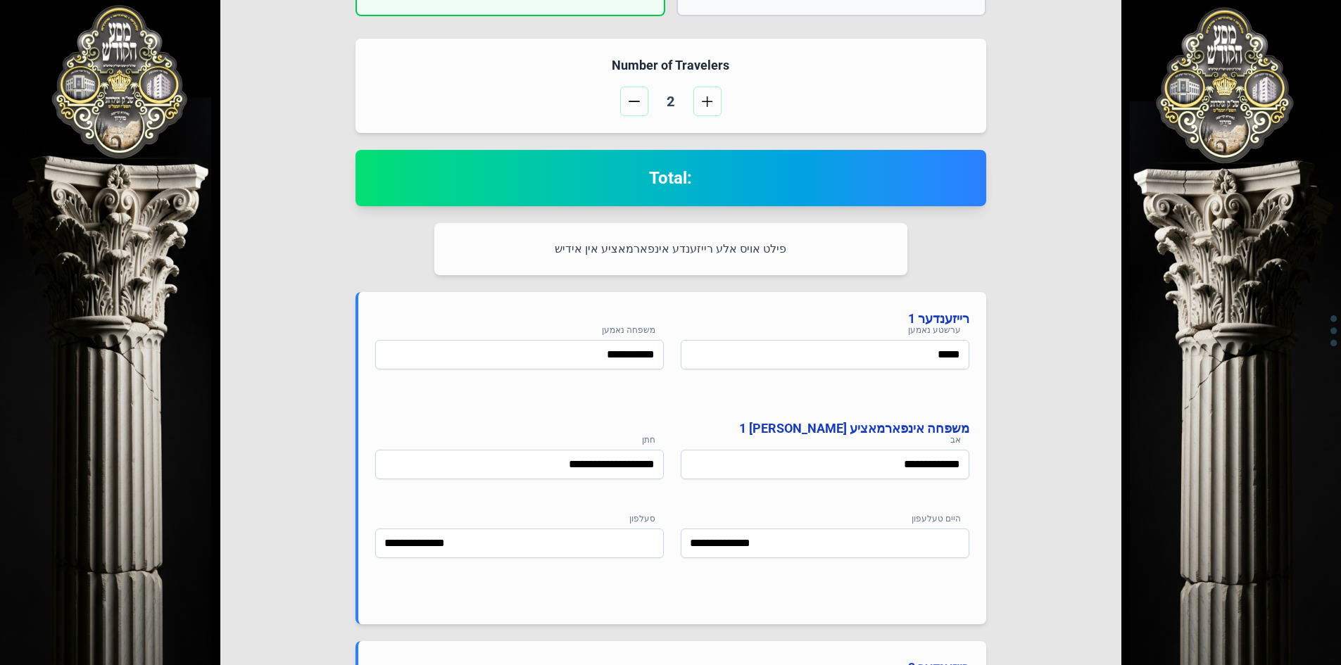
click at [646, 182] on h2 "Total:" at bounding box center [670, 178] width 597 height 23
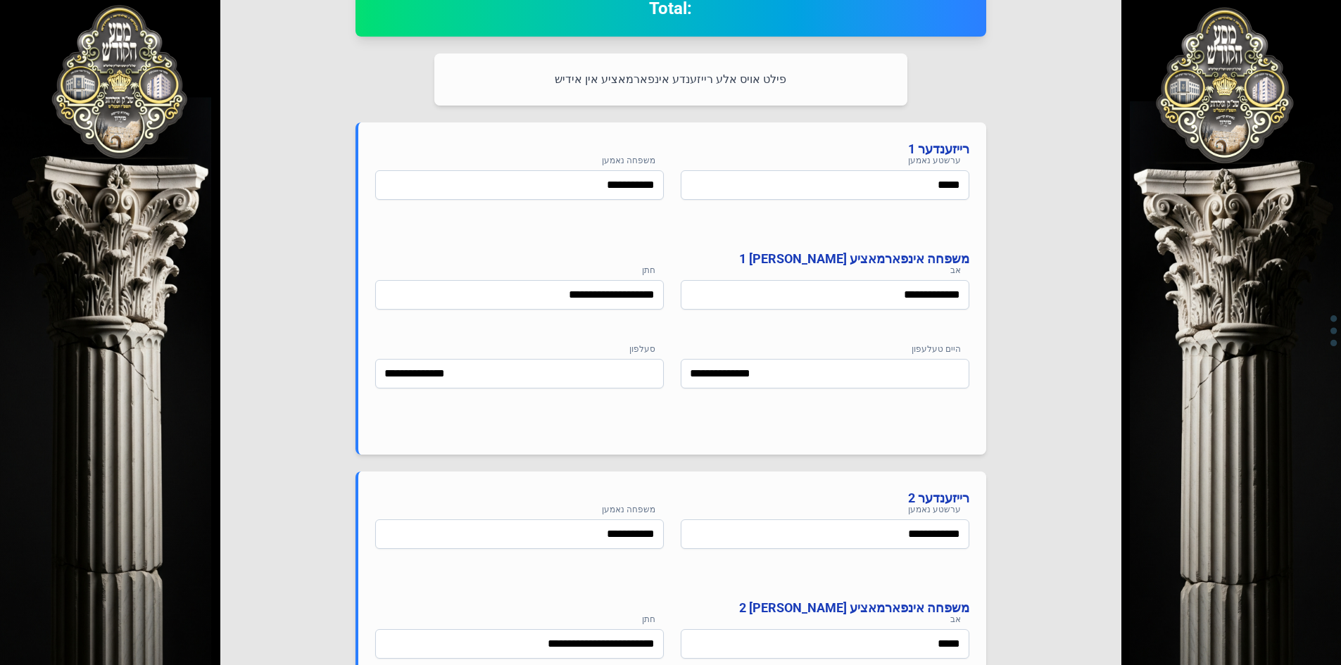
scroll to position [997, 0]
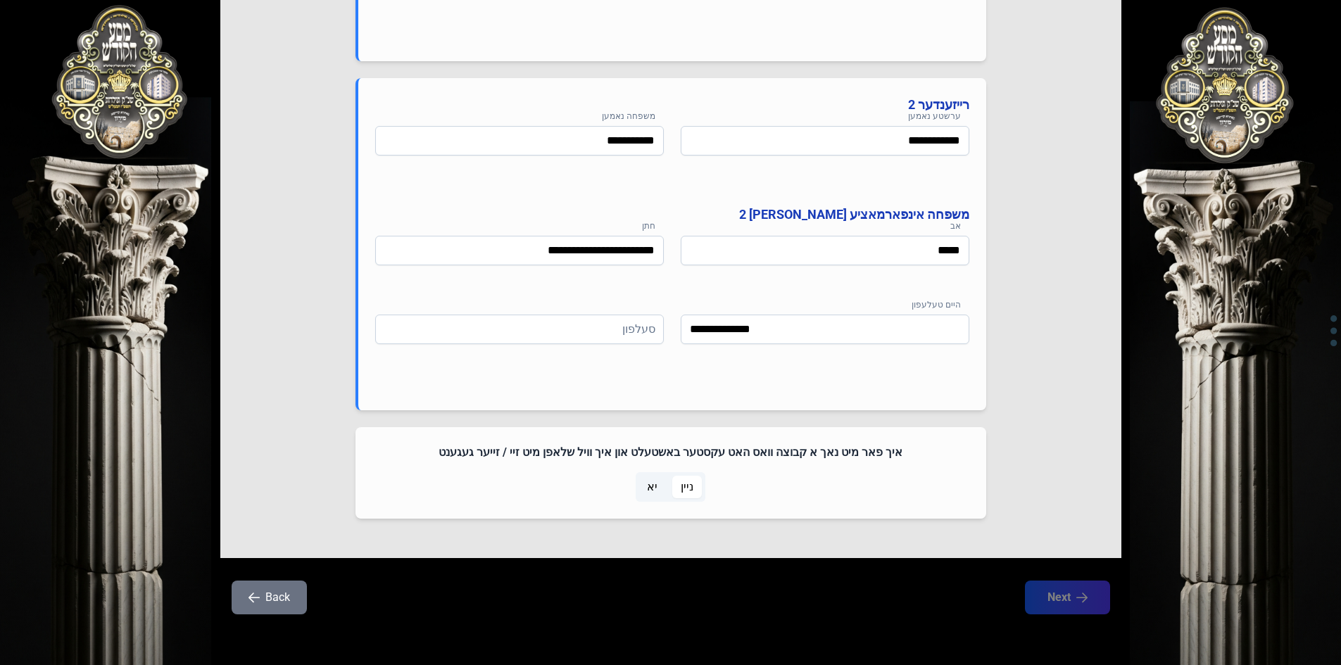
click at [271, 596] on button "Back" at bounding box center [269, 598] width 75 height 34
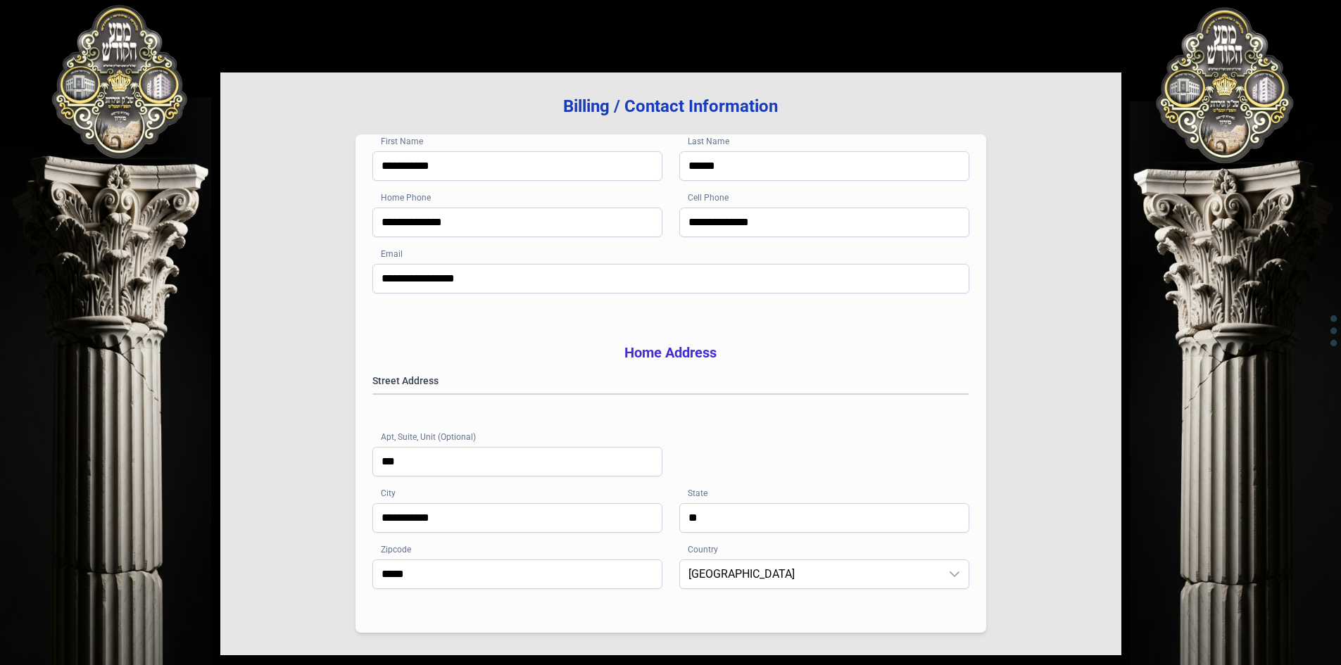
scroll to position [206, 0]
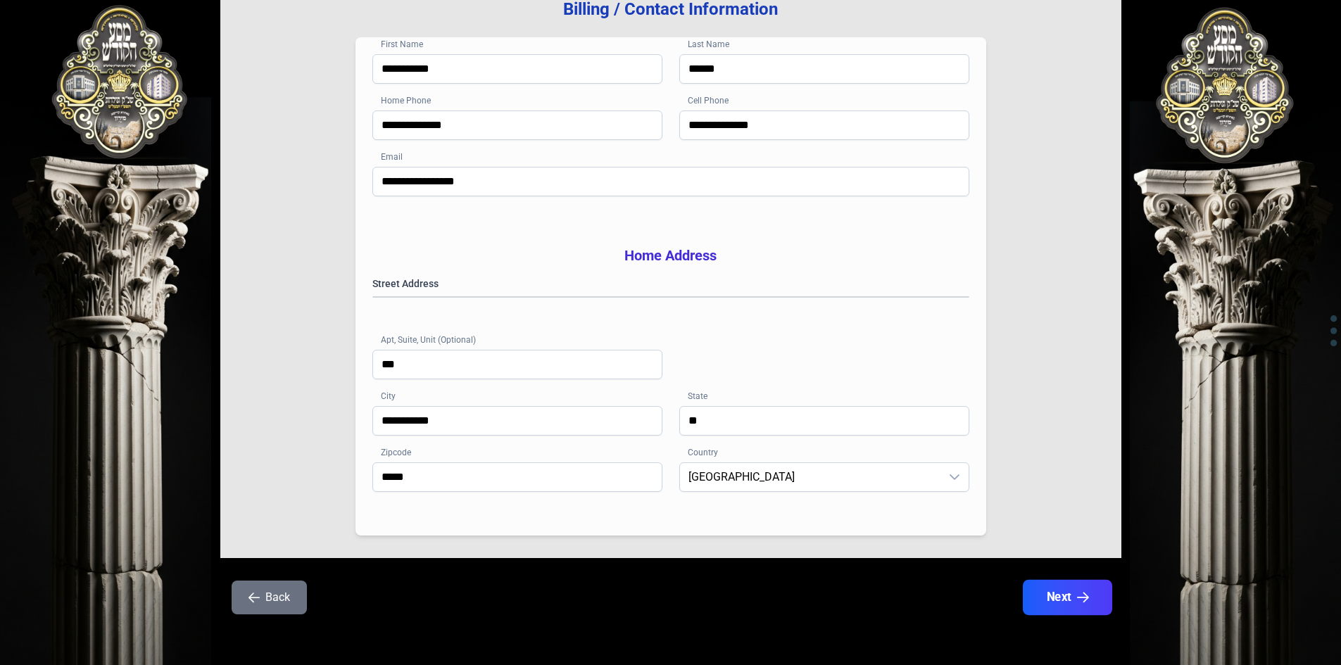
click at [1058, 602] on button "Next" at bounding box center [1066, 597] width 89 height 35
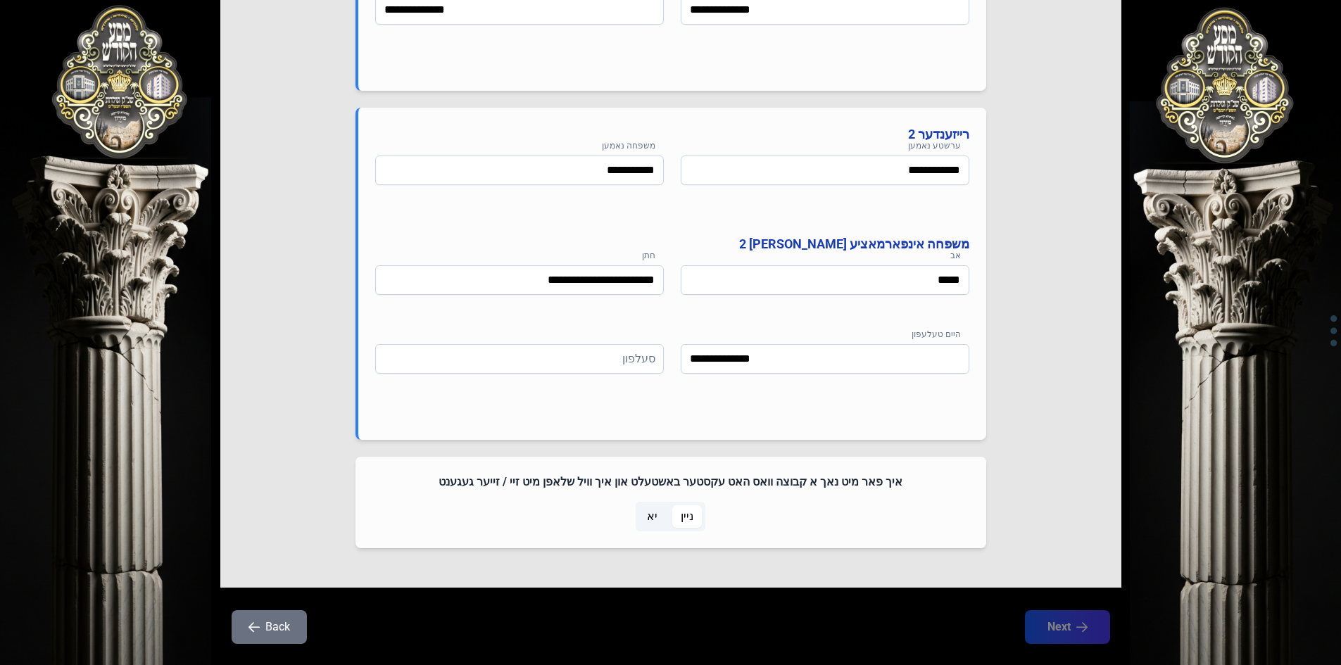
scroll to position [997, 0]
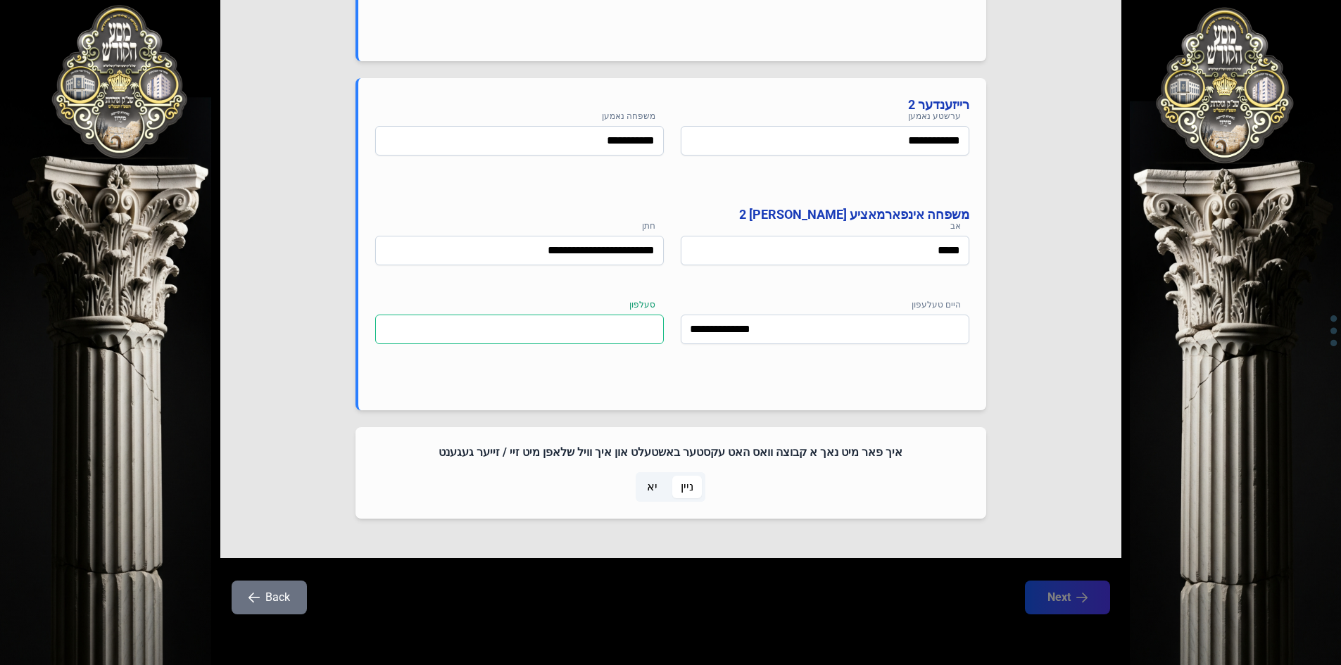
click at [425, 336] on input at bounding box center [519, 330] width 289 height 30
type input "**"
type input "*********"
click at [1033, 604] on button "Next" at bounding box center [1066, 597] width 89 height 35
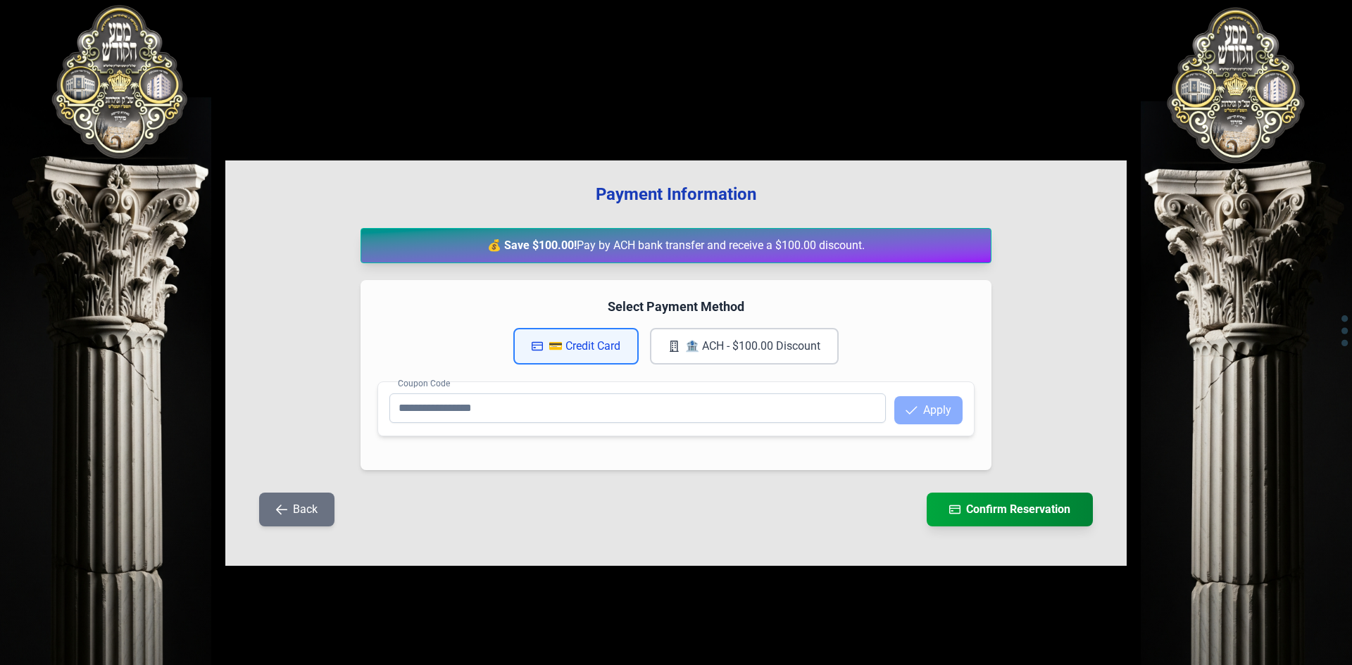
click at [595, 346] on button "💳 Credit Card" at bounding box center [575, 346] width 125 height 37
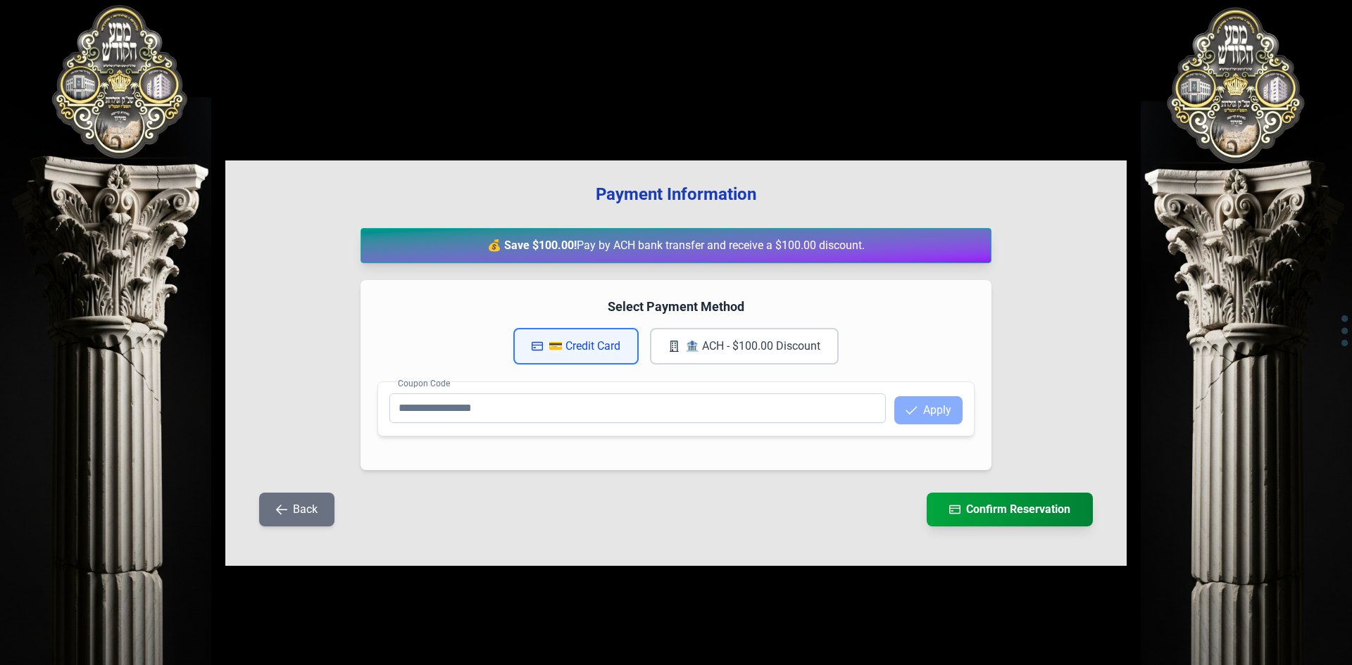
click at [305, 507] on button "Back" at bounding box center [296, 510] width 75 height 34
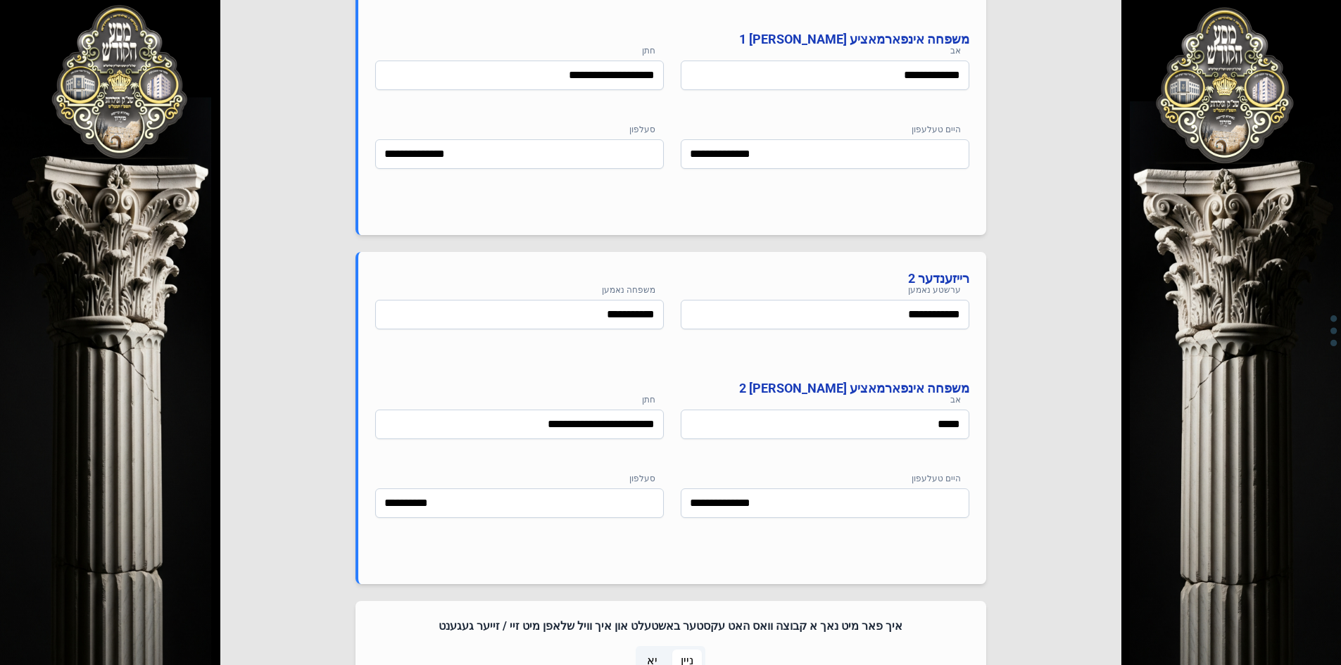
scroll to position [997, 0]
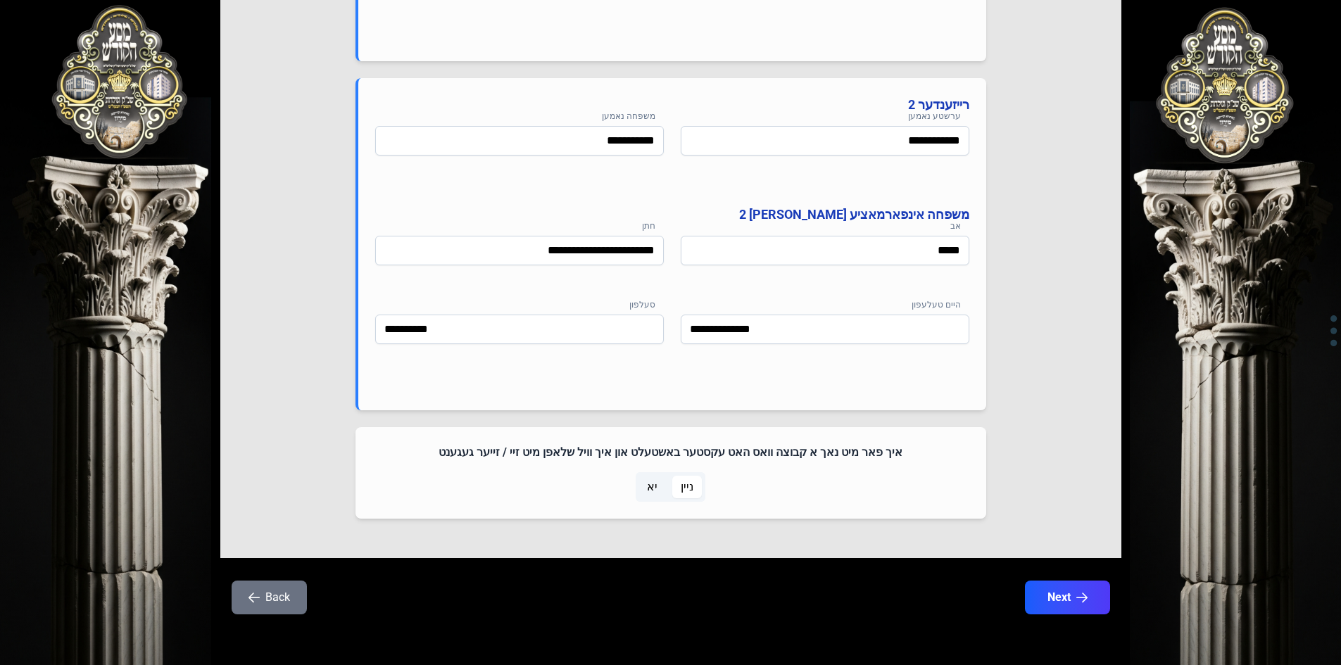
click at [248, 605] on button "Back" at bounding box center [269, 598] width 75 height 34
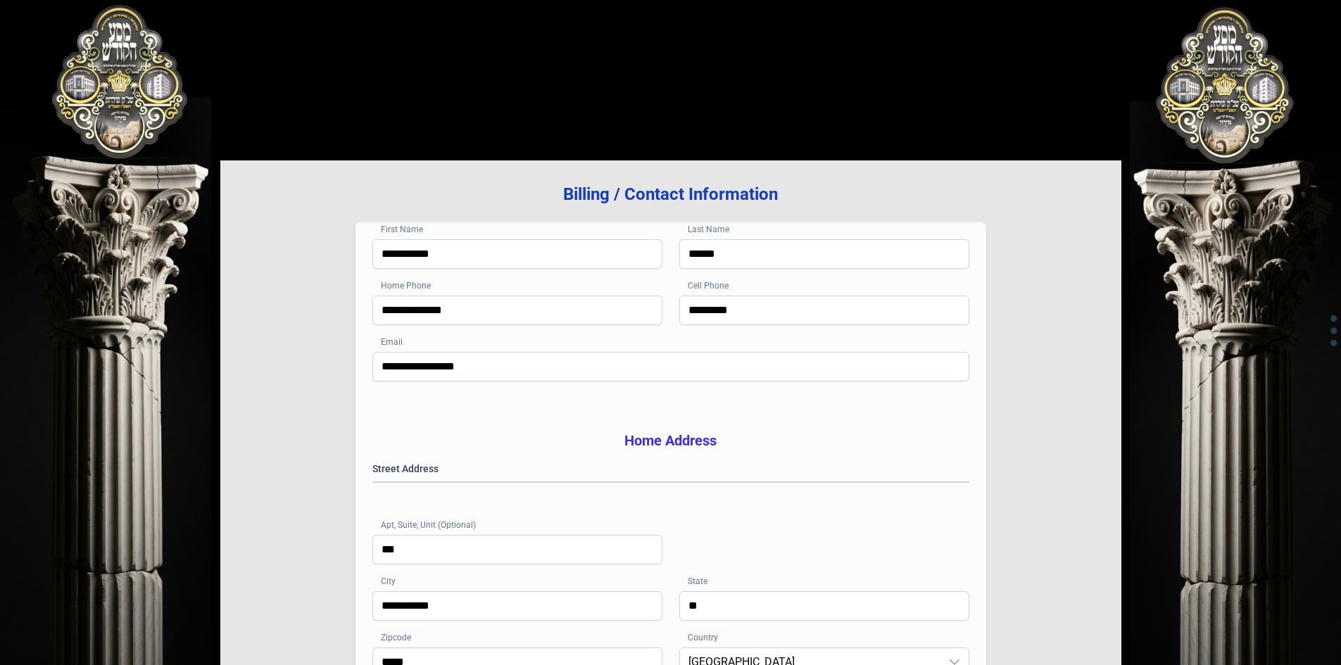
scroll to position [206, 0]
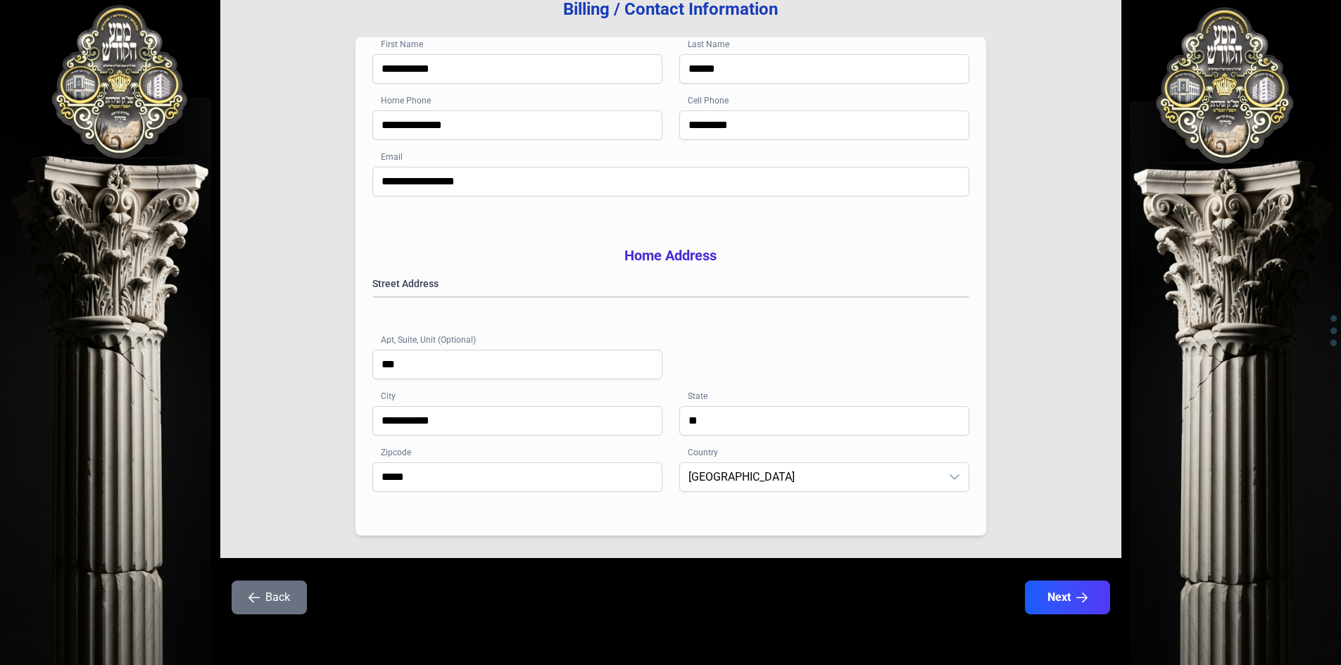
click at [248, 605] on button "Back" at bounding box center [269, 598] width 75 height 34
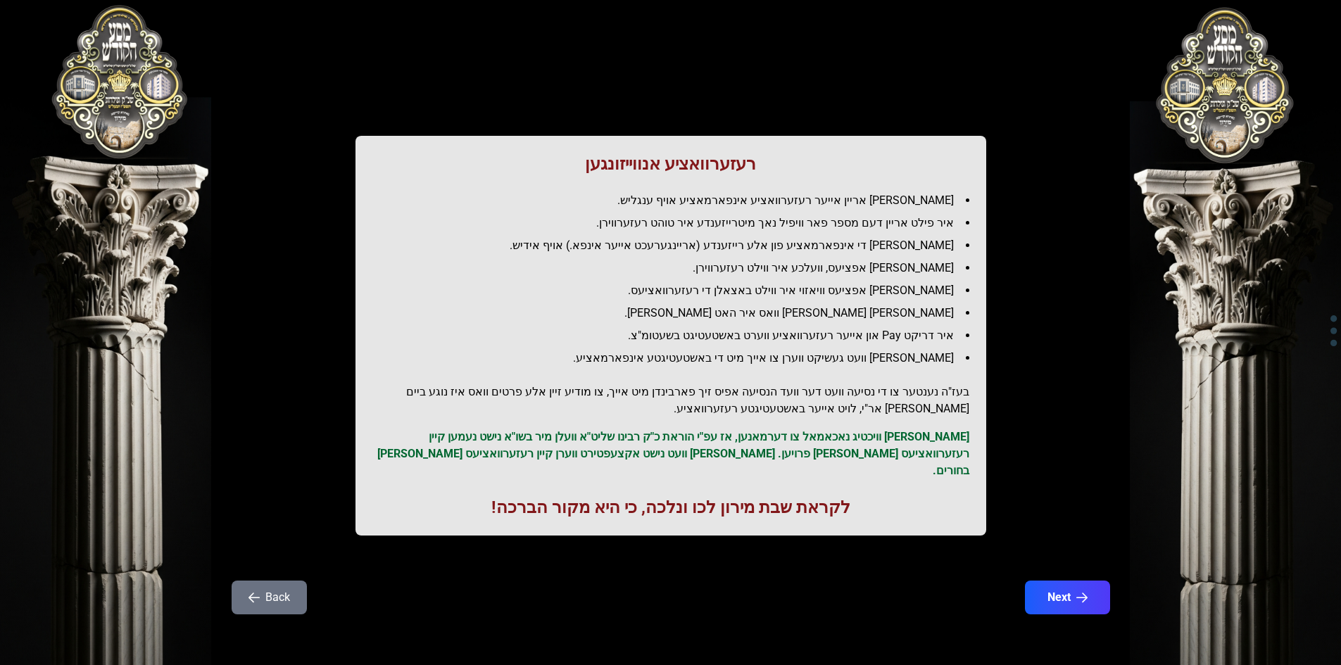
scroll to position [0, 0]
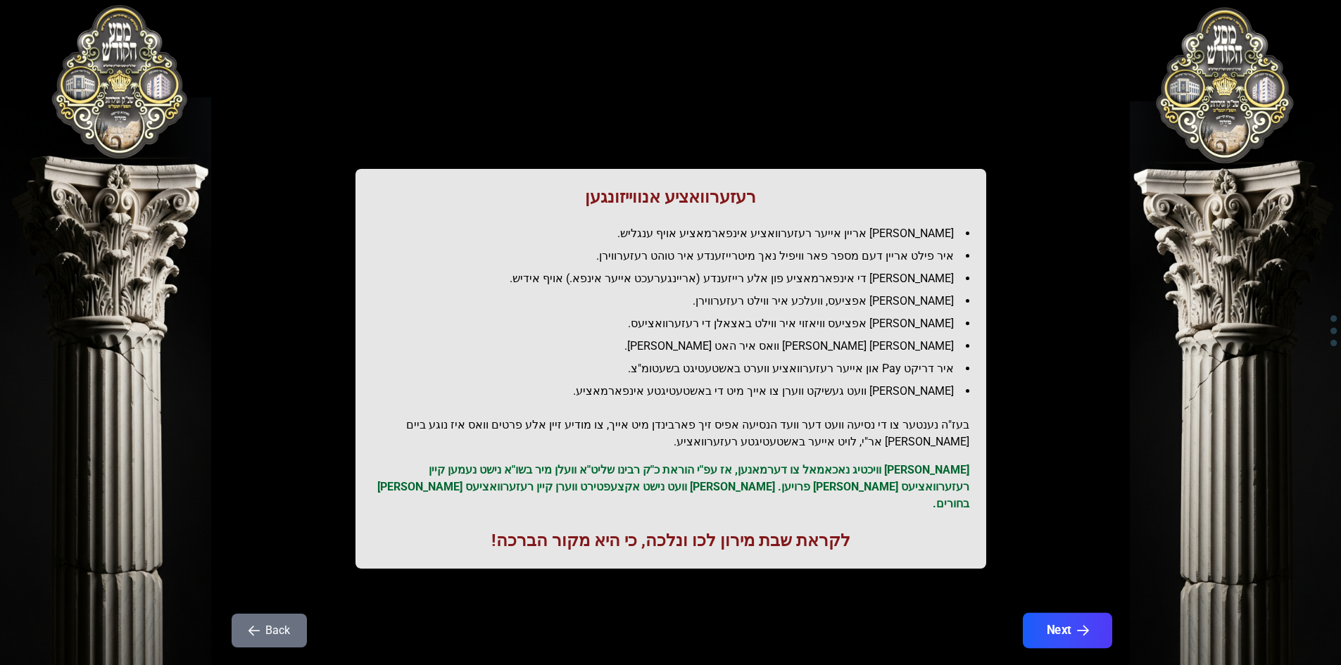
click at [1040, 617] on button "Next" at bounding box center [1066, 630] width 89 height 35
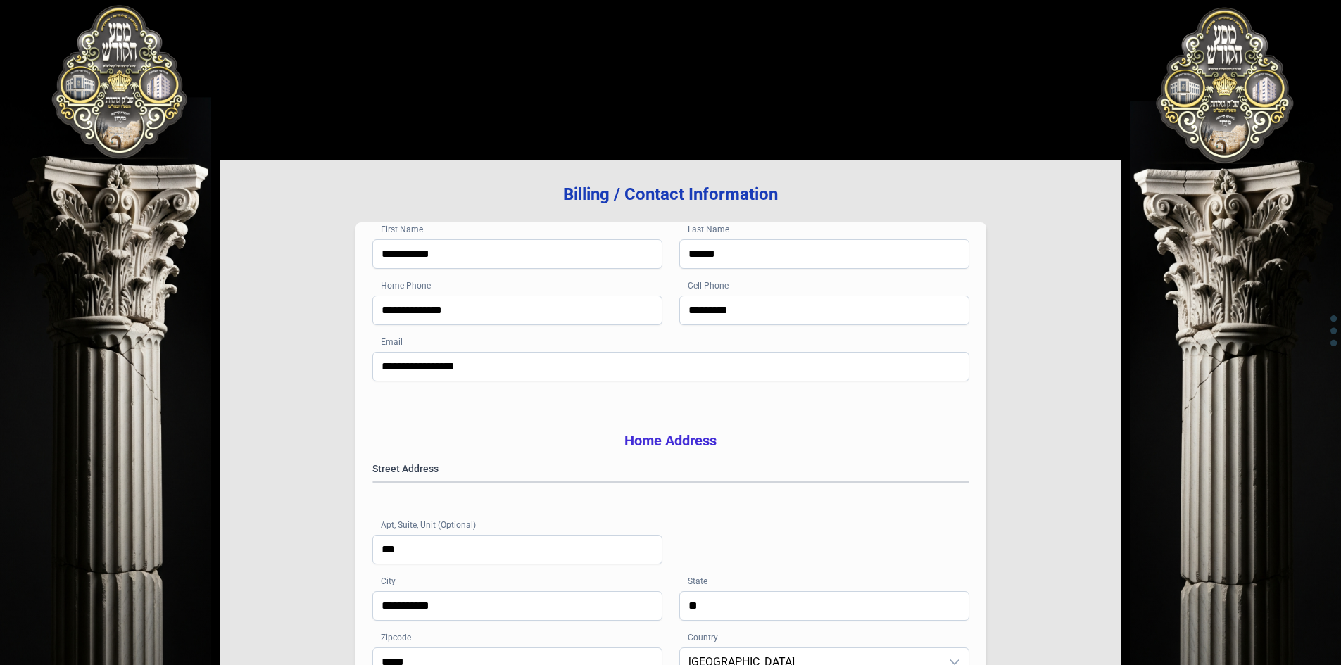
scroll to position [206, 0]
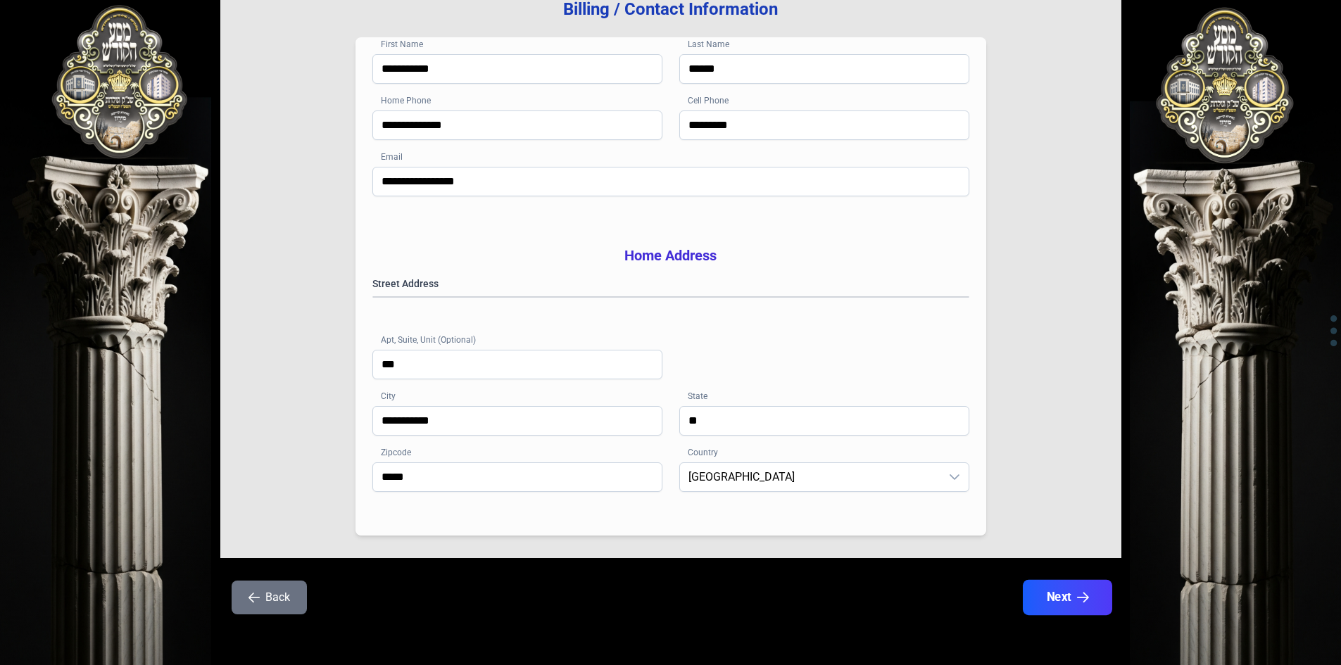
click at [1042, 594] on button "Next" at bounding box center [1066, 597] width 89 height 35
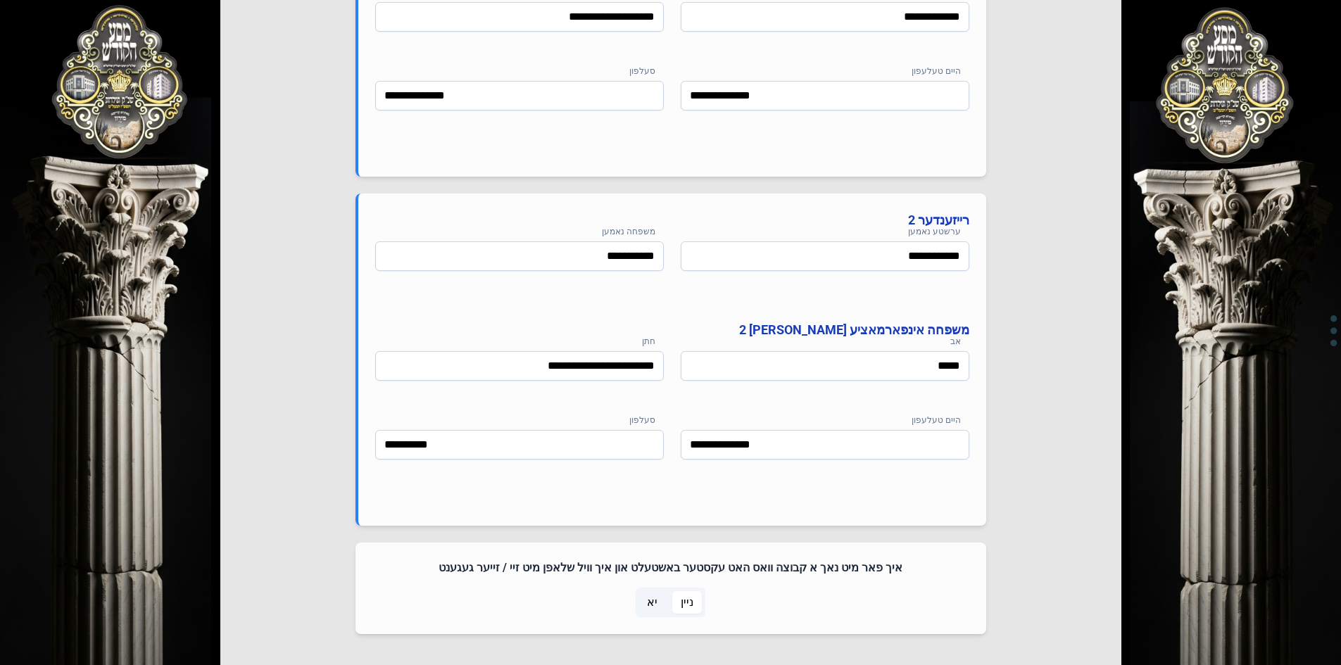
scroll to position [997, 0]
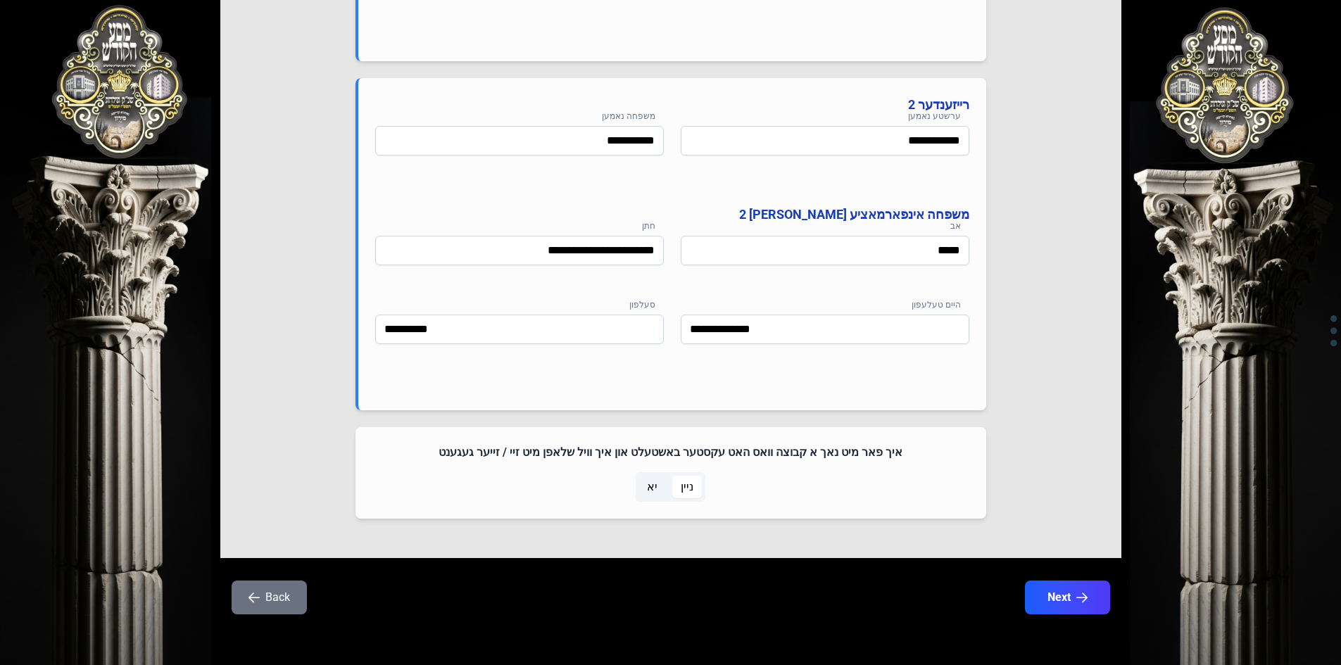
click at [1042, 594] on button "Next" at bounding box center [1067, 598] width 85 height 34
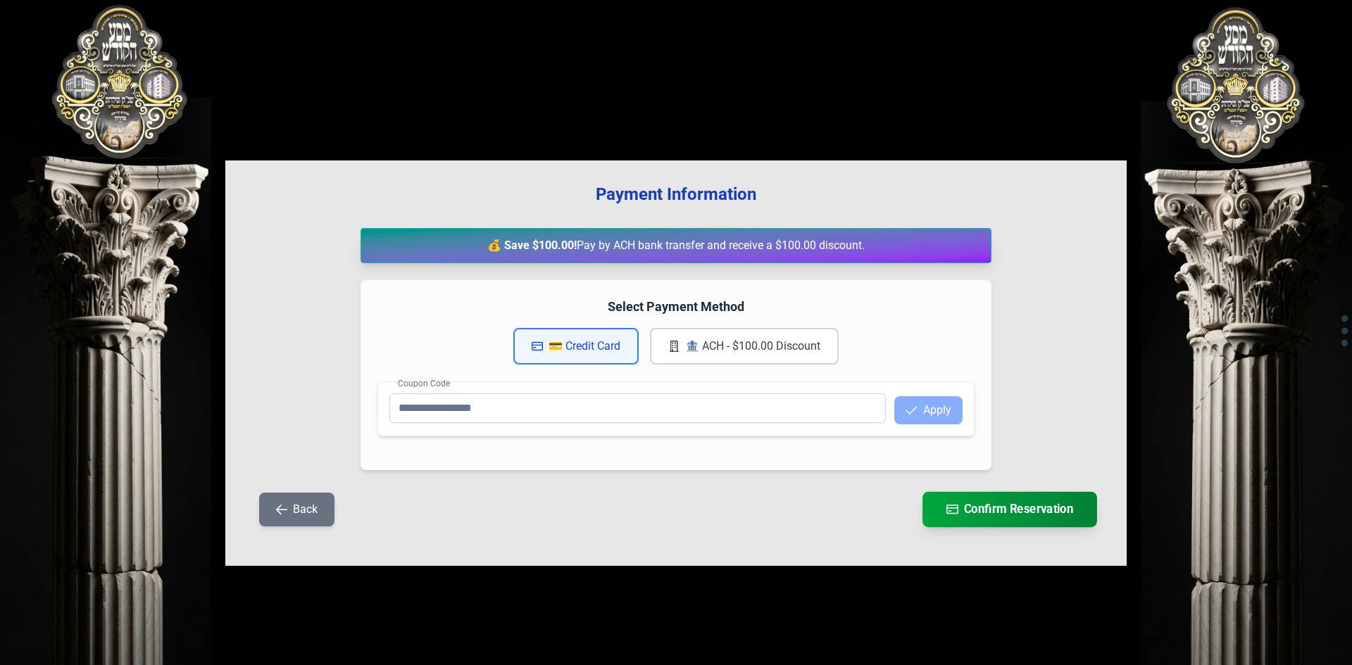
click at [988, 509] on button "Confirm Reservation" at bounding box center [1009, 509] width 175 height 35
click at [560, 351] on button "💳 Credit Card" at bounding box center [575, 346] width 125 height 37
click at [557, 345] on button "💳 Credit Card" at bounding box center [575, 346] width 125 height 37
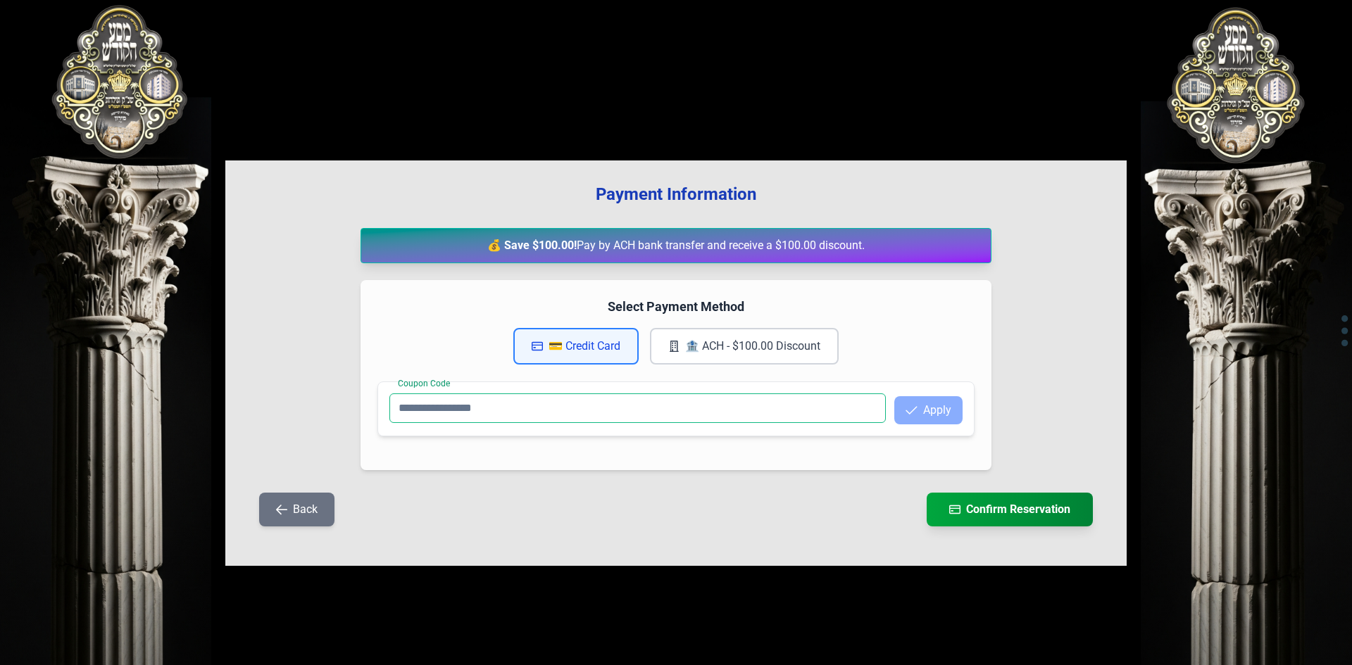
click at [438, 400] on input "Coupon Code" at bounding box center [637, 408] width 496 height 30
type input "*"
click at [266, 520] on button "Back" at bounding box center [296, 510] width 75 height 34
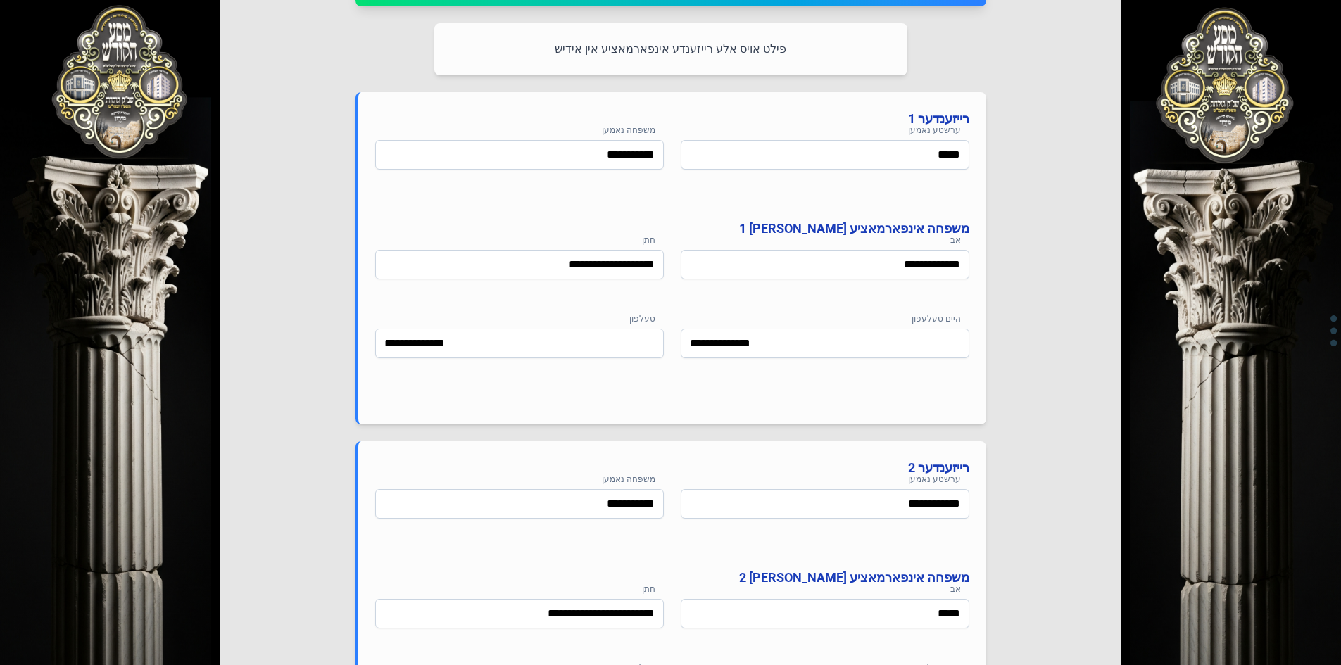
scroll to position [997, 0]
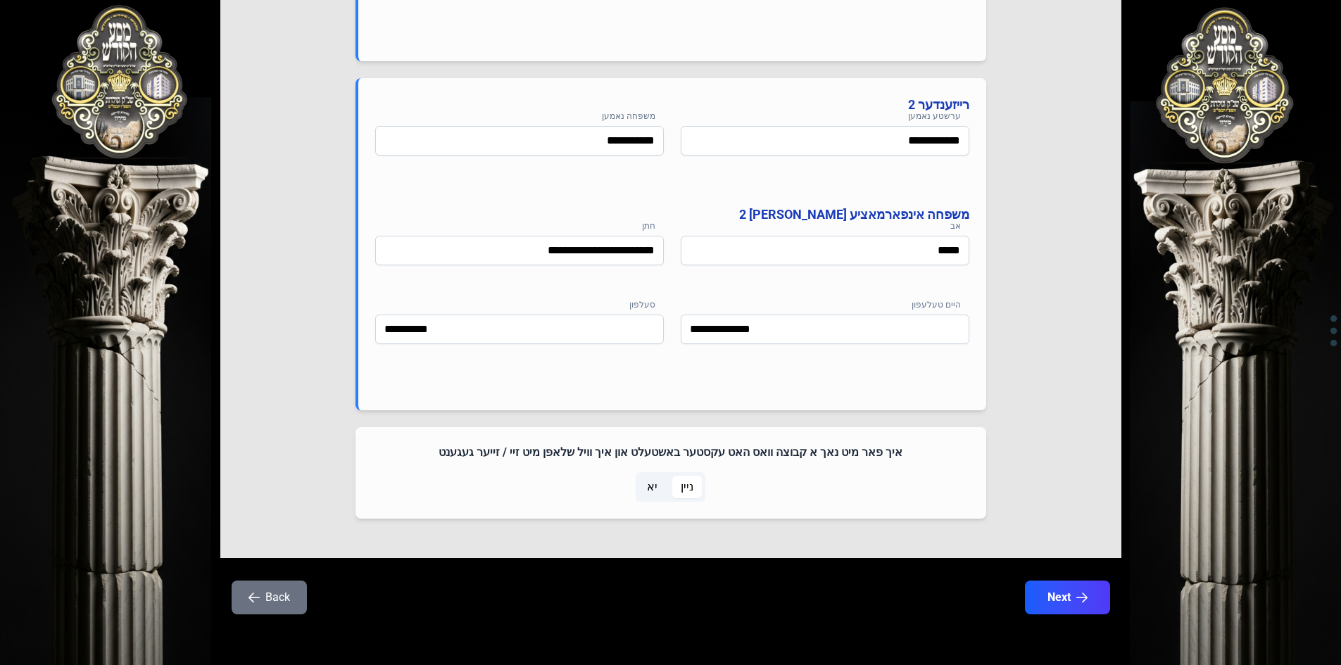
click at [280, 592] on button "Back" at bounding box center [269, 598] width 75 height 34
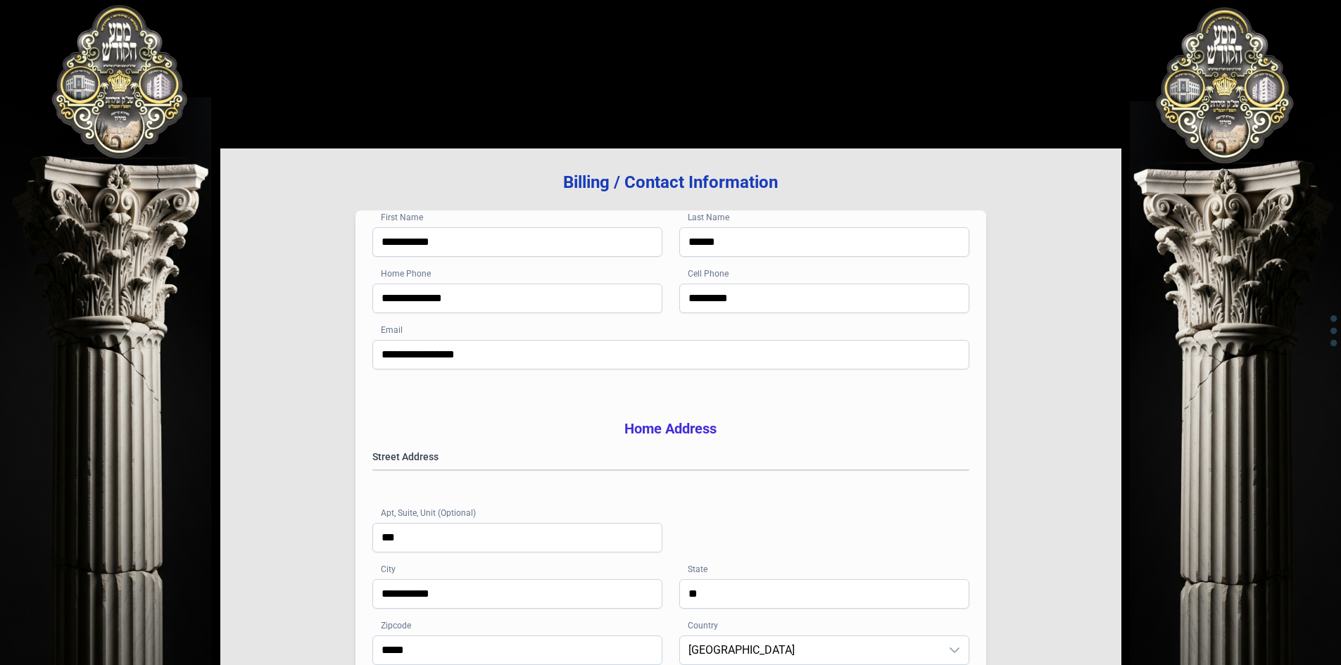
scroll to position [206, 0]
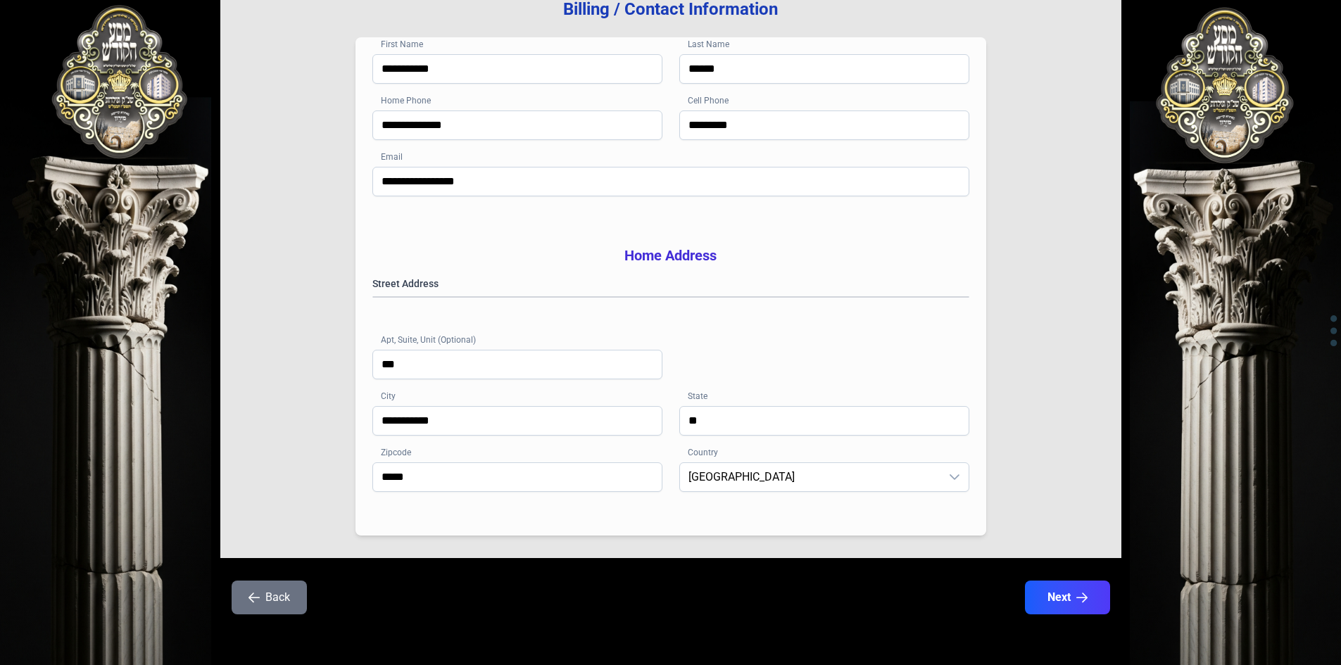
click at [280, 592] on button "Back" at bounding box center [269, 598] width 75 height 34
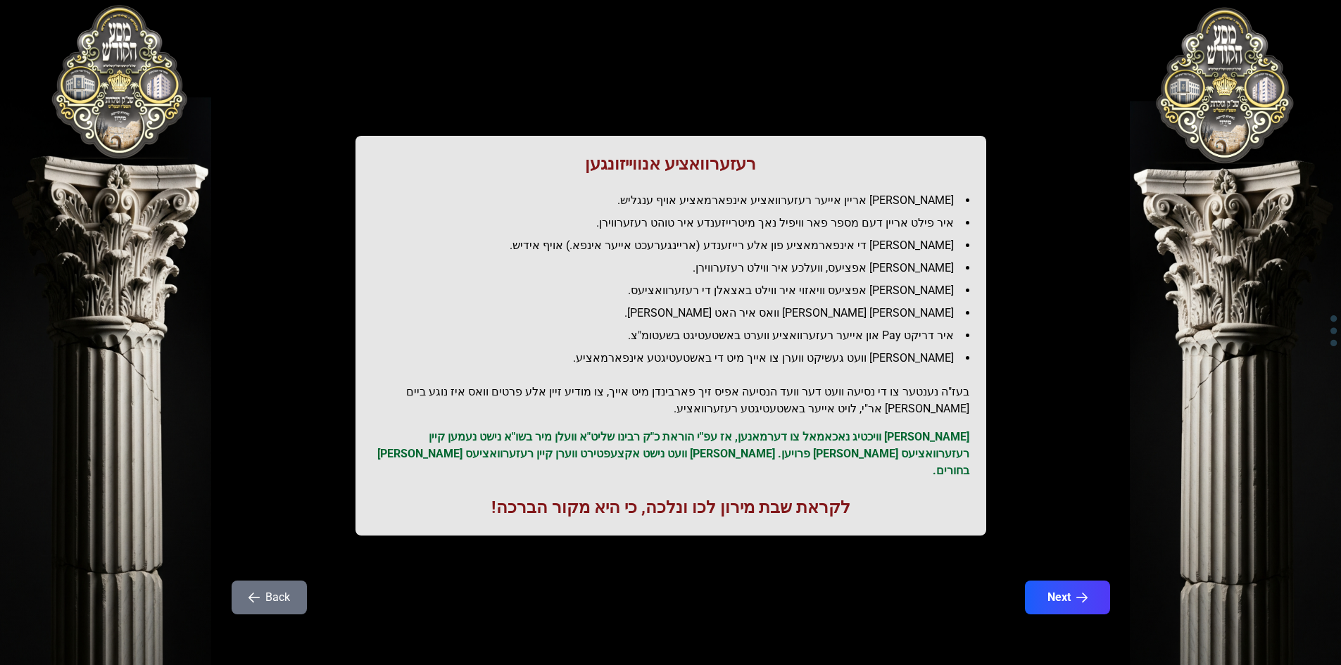
scroll to position [0, 0]
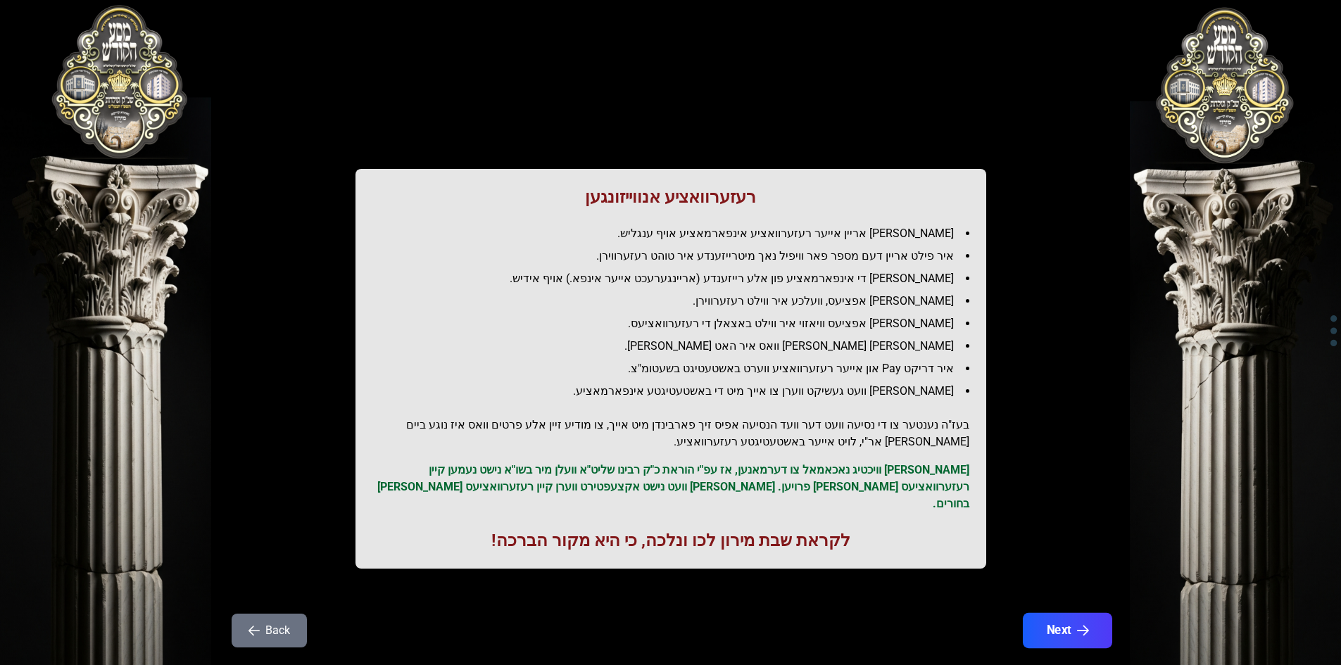
click at [1039, 617] on button "Next" at bounding box center [1066, 630] width 89 height 35
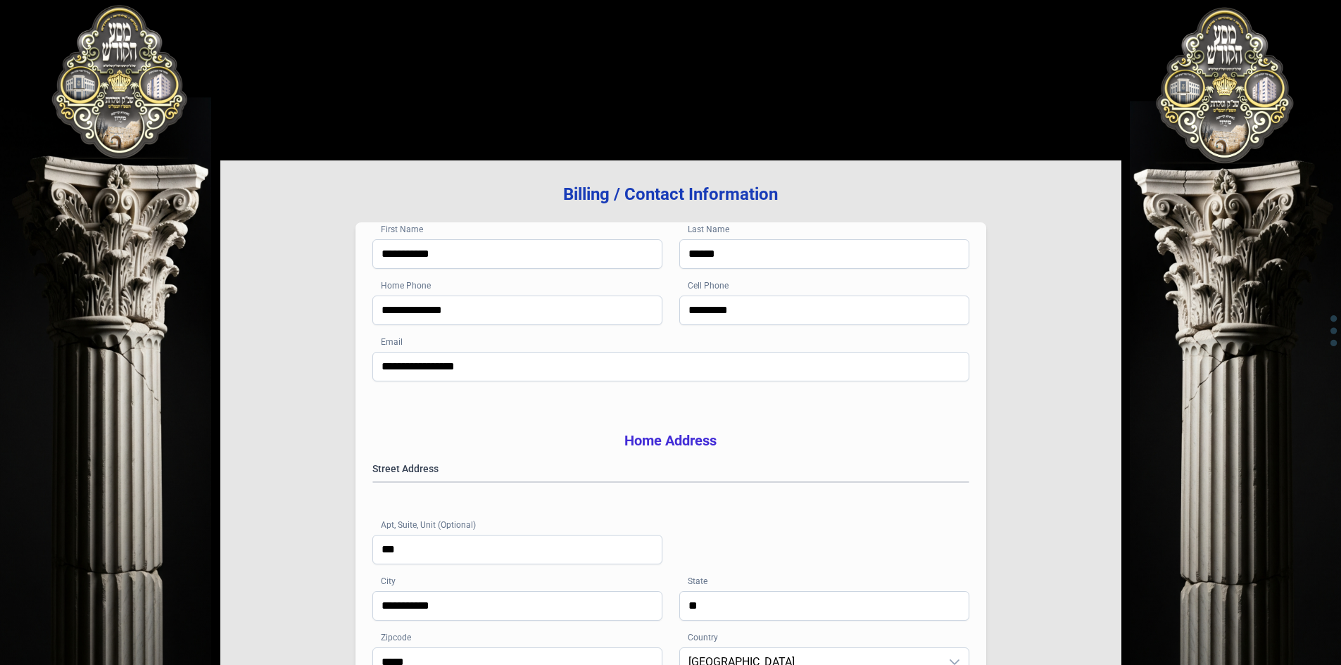
scroll to position [206, 0]
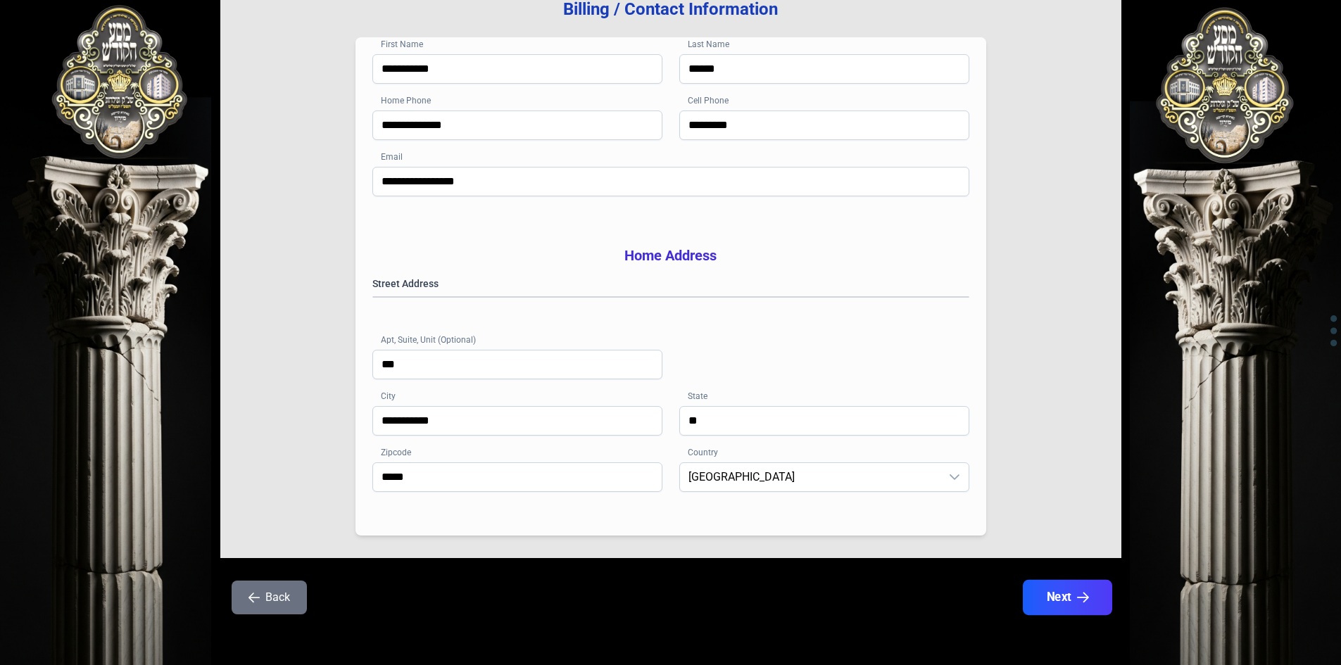
click at [1037, 598] on button "Next" at bounding box center [1066, 597] width 89 height 35
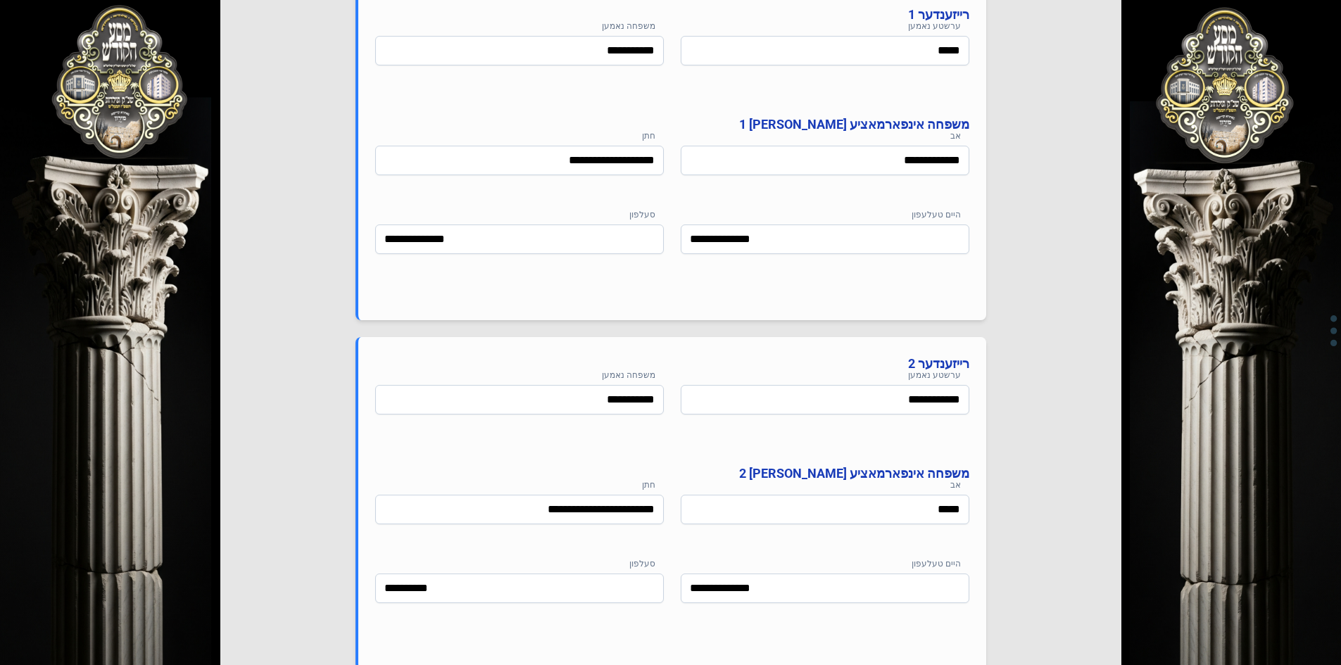
scroll to position [997, 0]
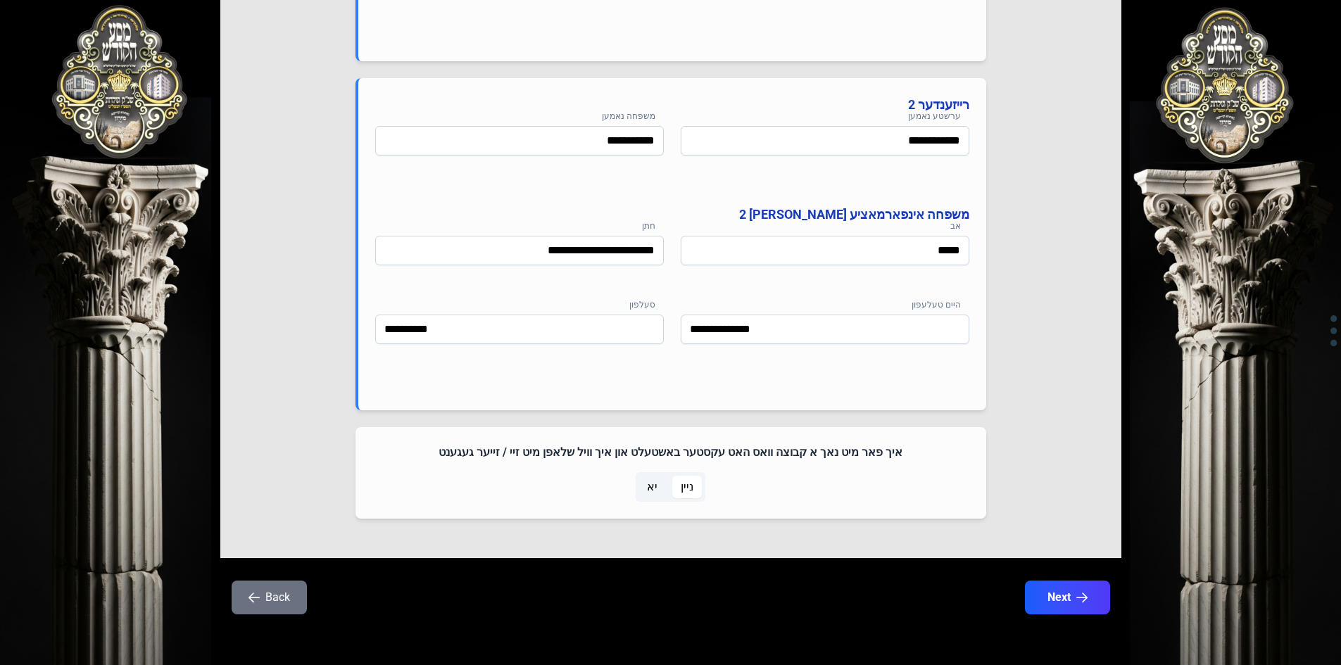
click at [1037, 598] on button "Next" at bounding box center [1067, 598] width 85 height 34
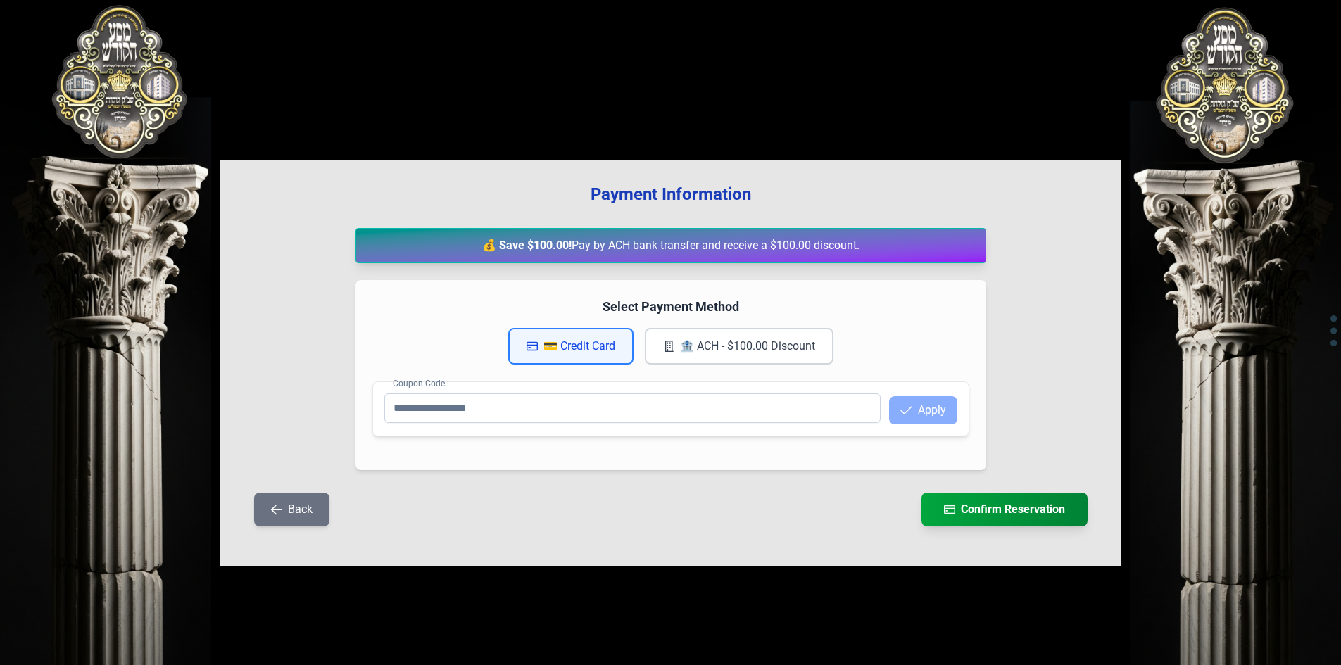
scroll to position [0, 0]
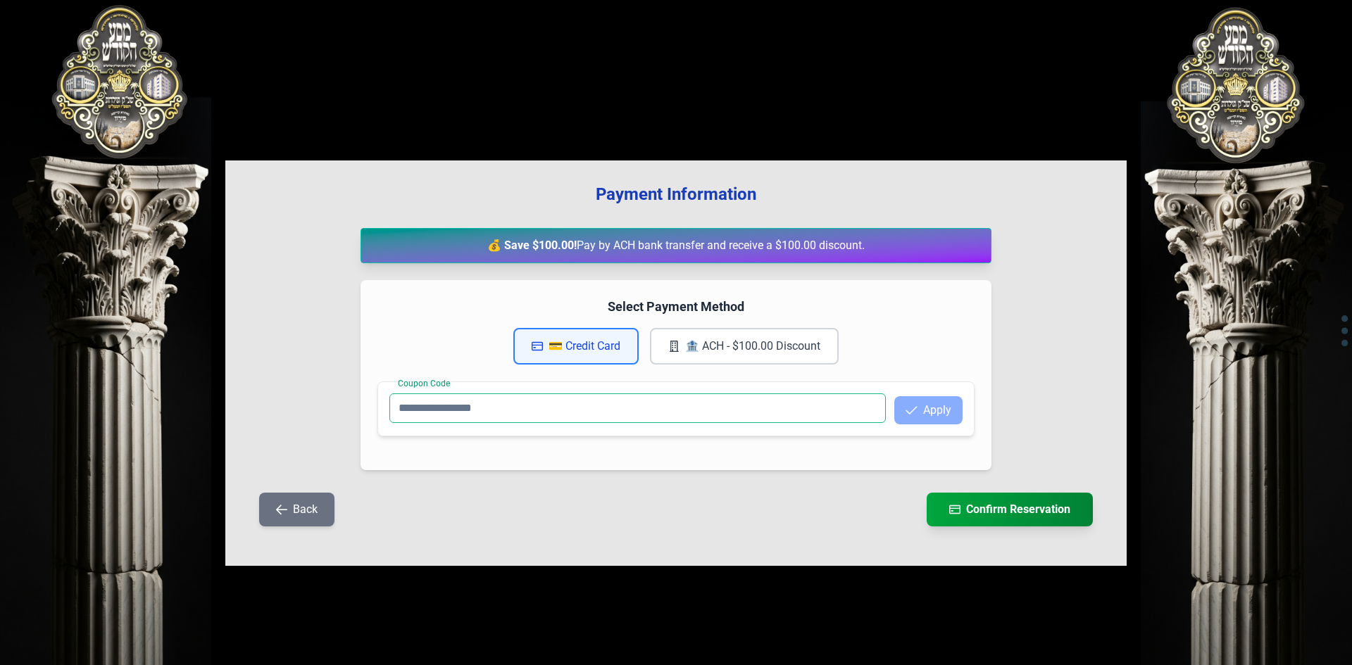
click at [542, 405] on input "Coupon Code" at bounding box center [637, 408] width 496 height 30
click at [534, 353] on button "💳 Credit Card" at bounding box center [575, 346] width 125 height 37
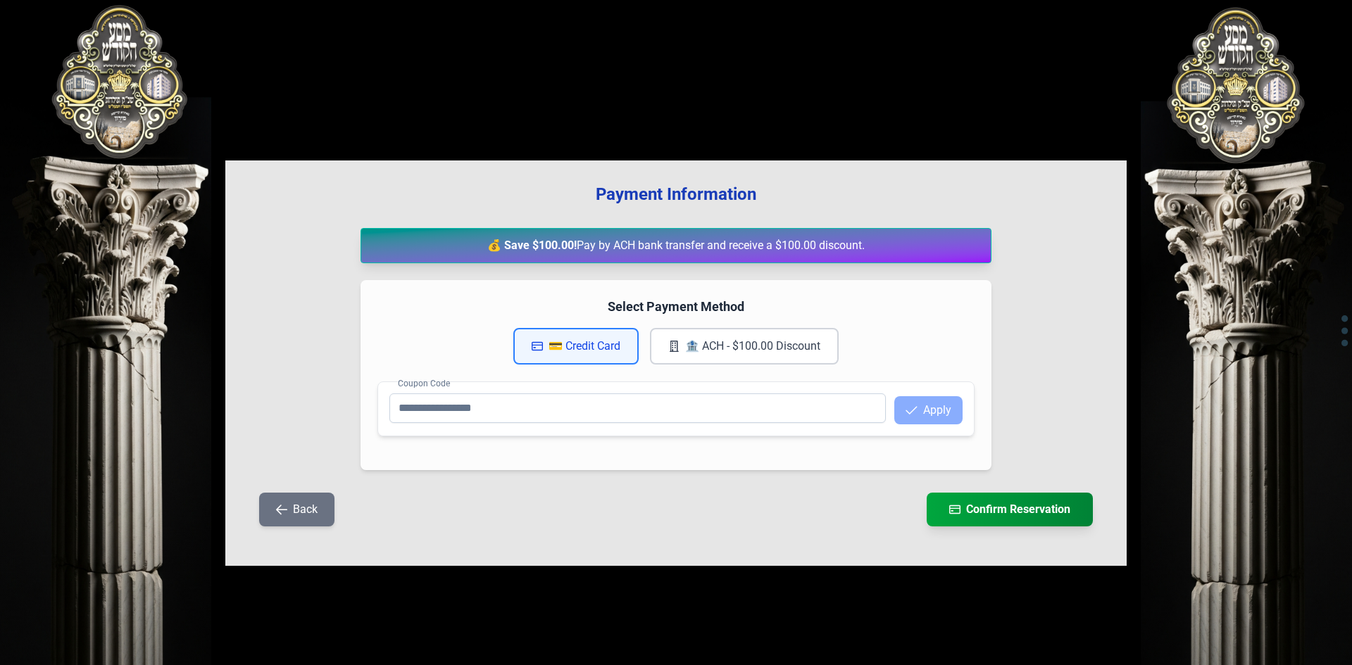
click at [534, 353] on button "💳 Credit Card" at bounding box center [575, 346] width 125 height 37
click at [444, 407] on input "Coupon Code" at bounding box center [637, 408] width 496 height 30
click at [921, 413] on button "Apply" at bounding box center [928, 410] width 68 height 28
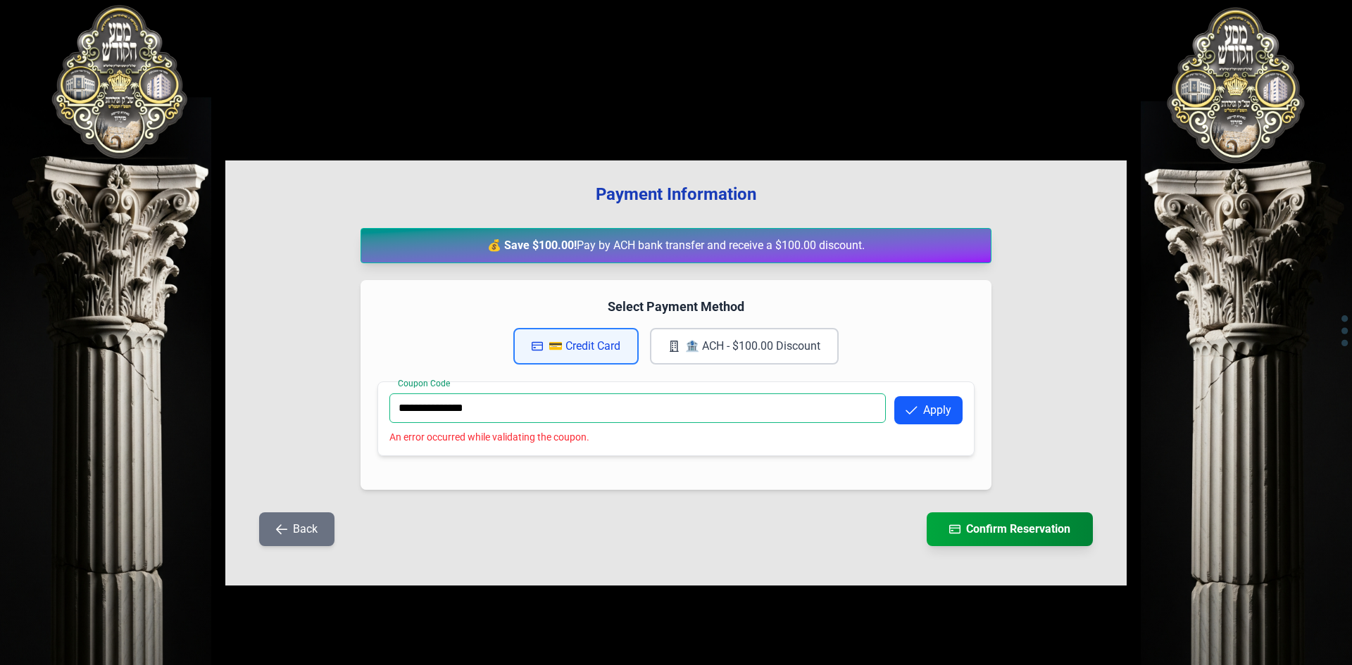
click at [491, 406] on input "**********" at bounding box center [637, 408] width 496 height 30
type input "*"
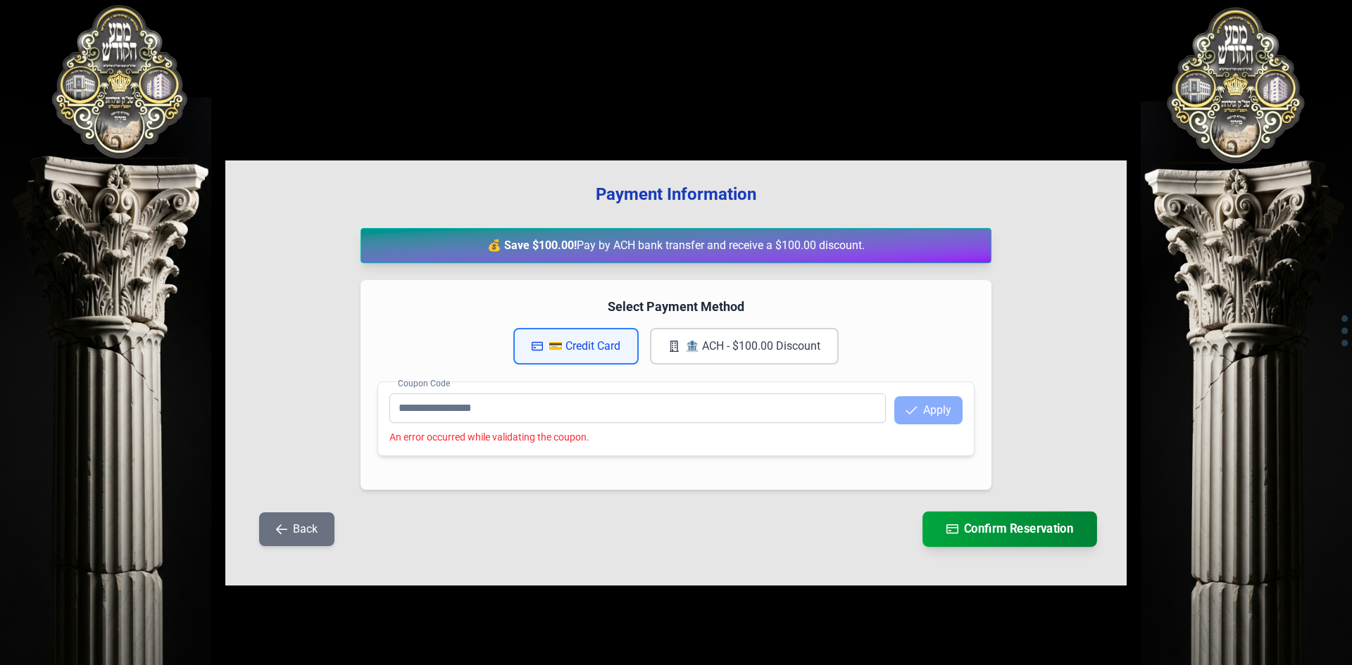
click at [1042, 537] on button "Confirm Reservation" at bounding box center [1009, 529] width 175 height 35
click at [415, 415] on input "Coupon Code" at bounding box center [637, 408] width 496 height 30
click at [320, 516] on button "Back" at bounding box center [296, 529] width 75 height 34
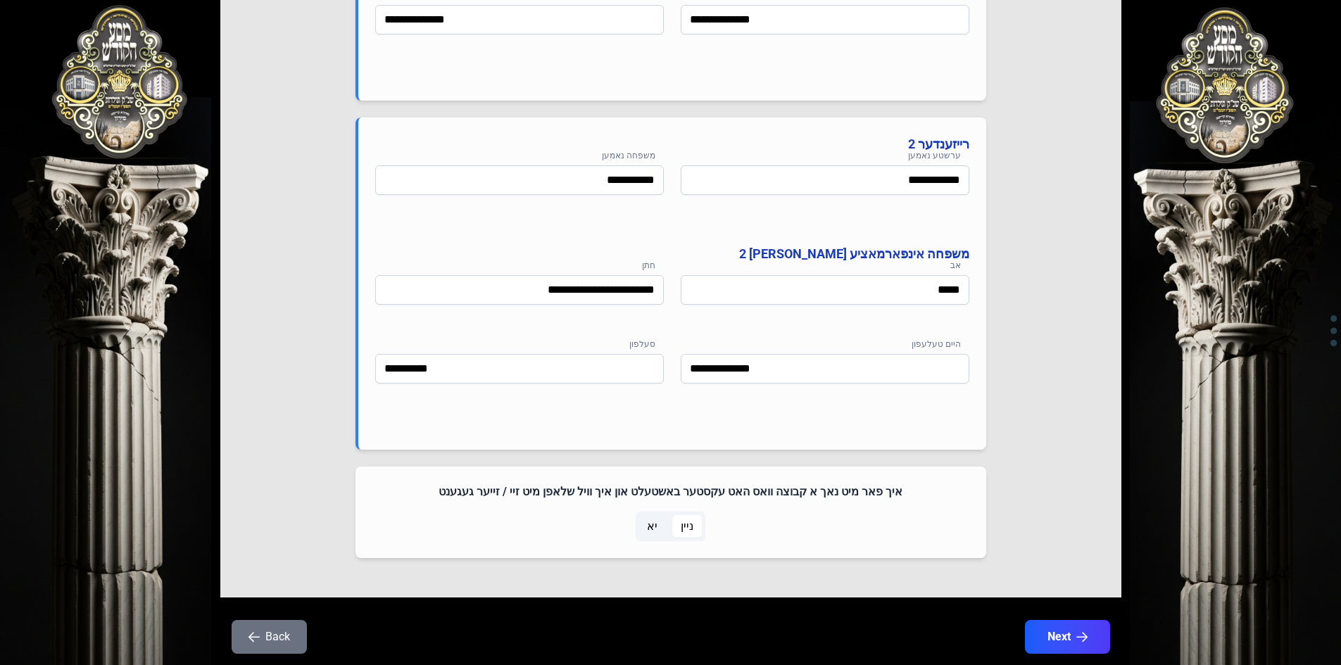
scroll to position [997, 0]
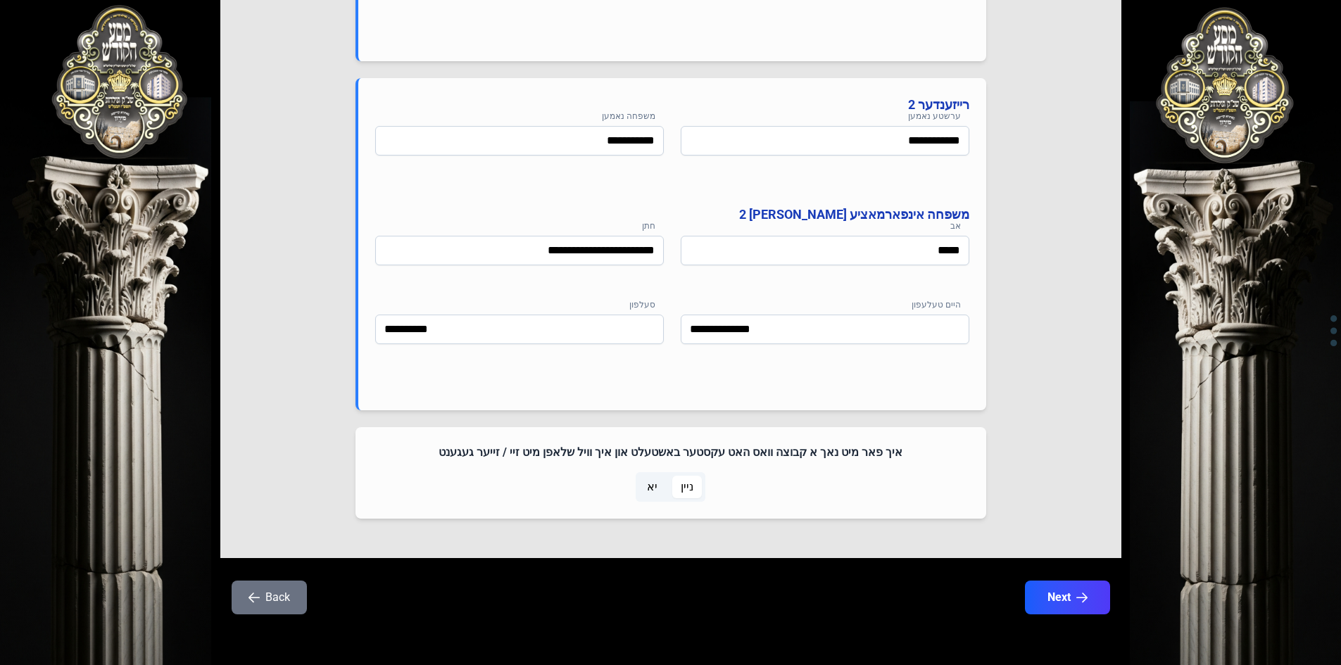
click at [268, 607] on button "Back" at bounding box center [269, 598] width 75 height 34
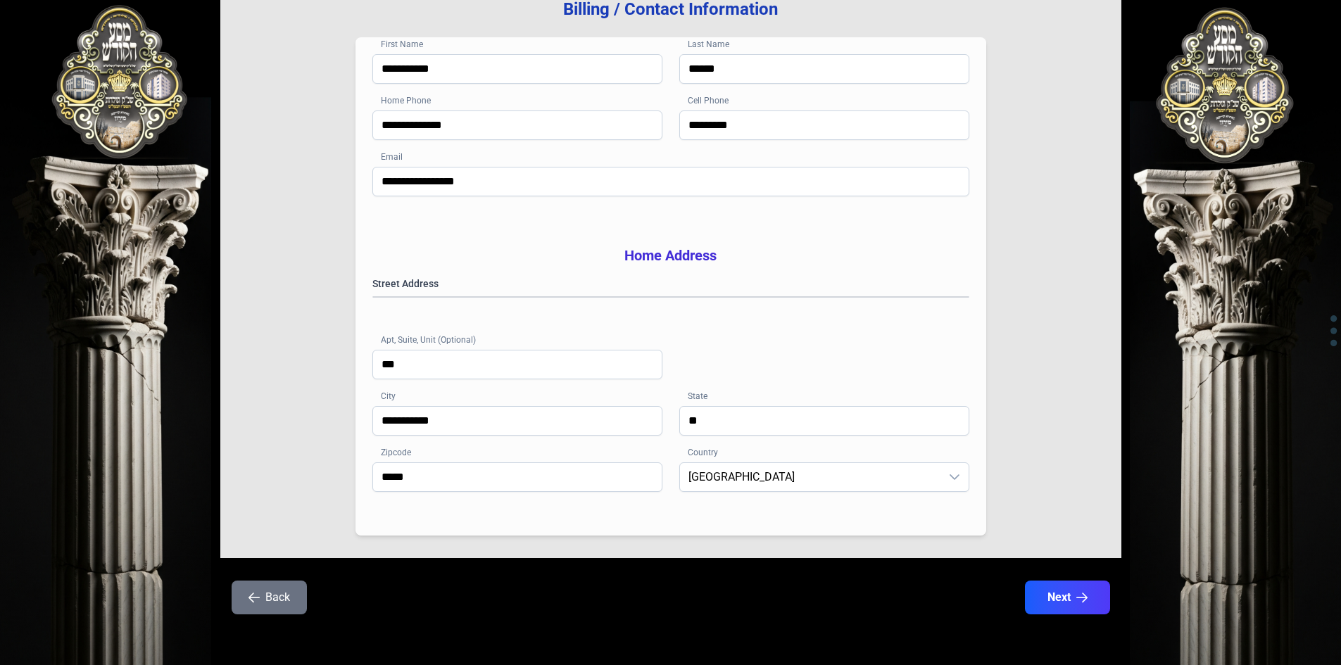
scroll to position [206, 0]
click at [268, 607] on button "Back" at bounding box center [269, 598] width 75 height 34
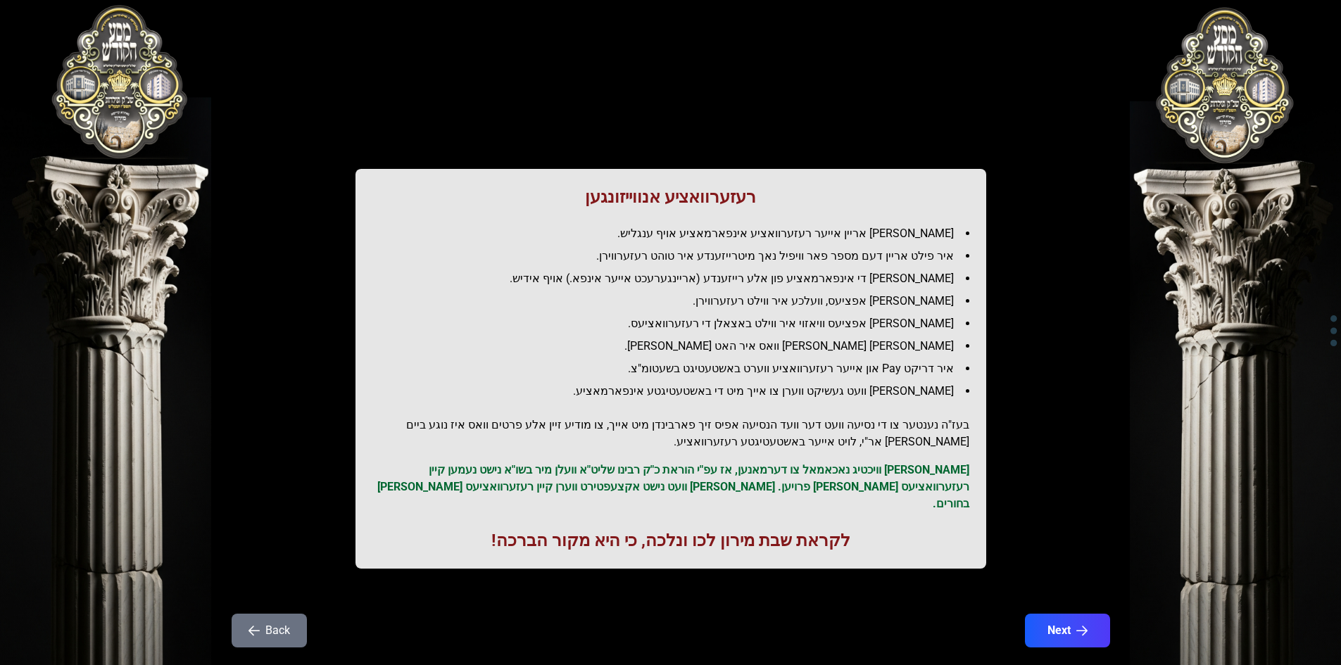
click at [268, 614] on button "Back" at bounding box center [269, 631] width 75 height 34
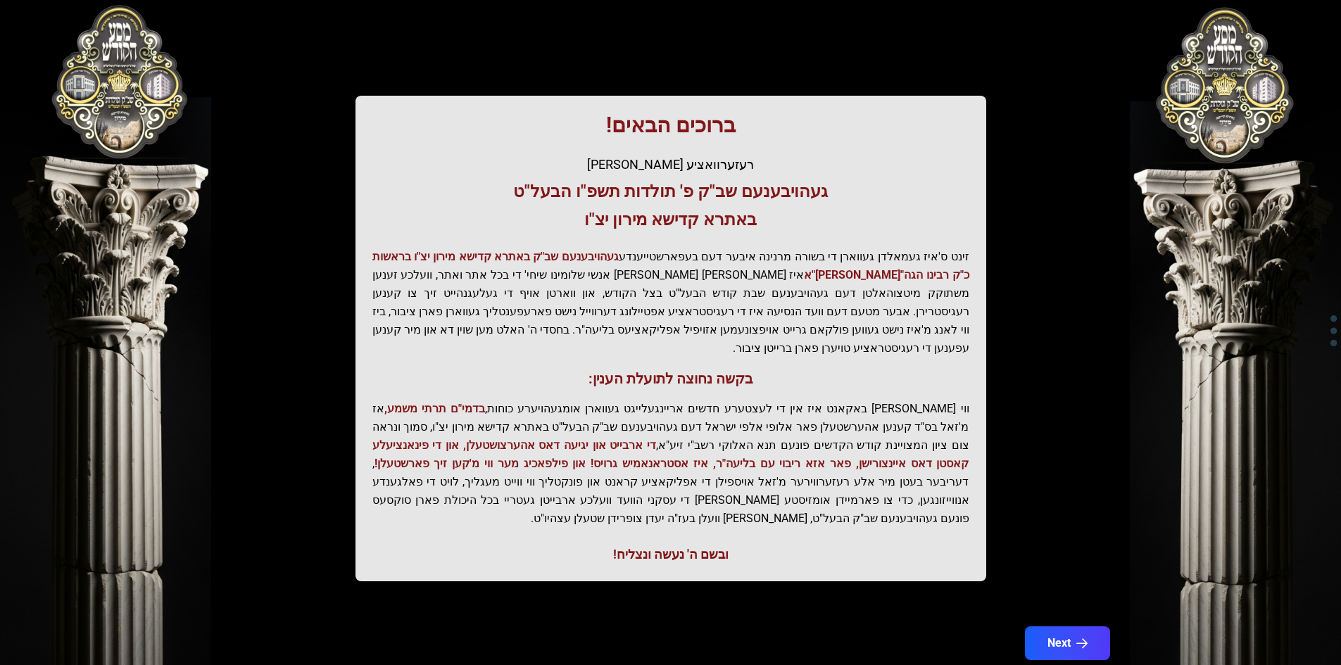
scroll to position [150, 0]
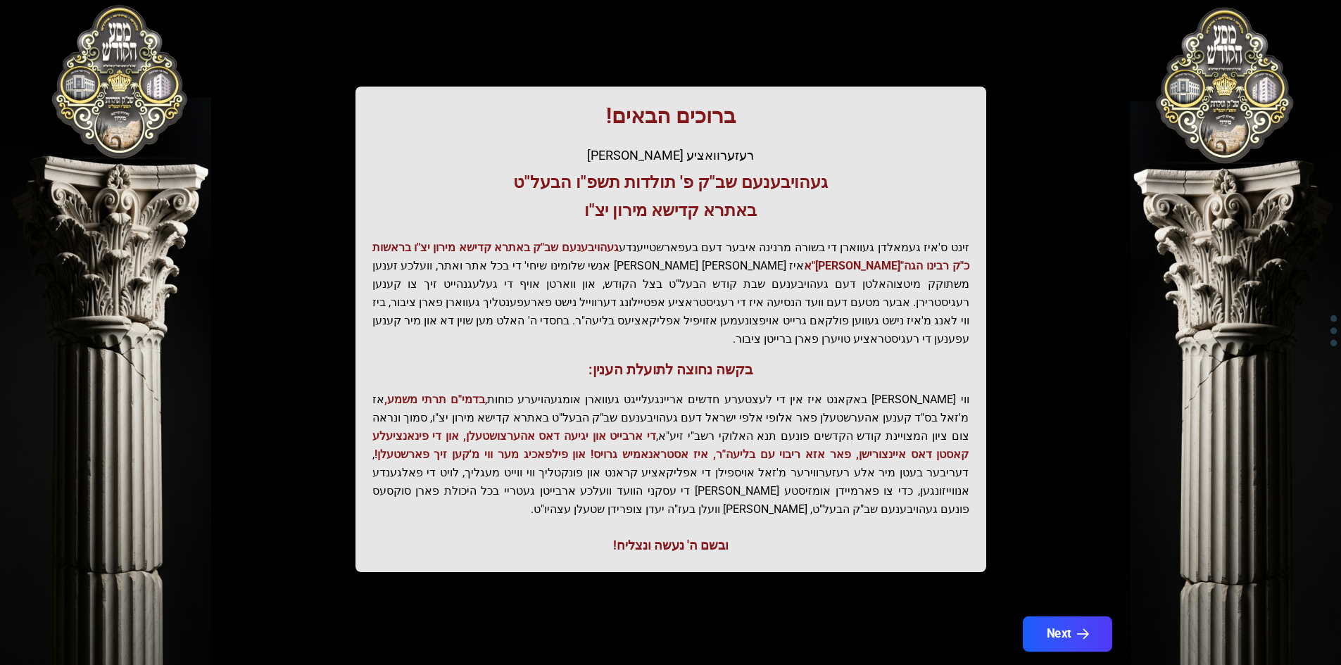
click at [1042, 617] on button "Next" at bounding box center [1066, 634] width 89 height 35
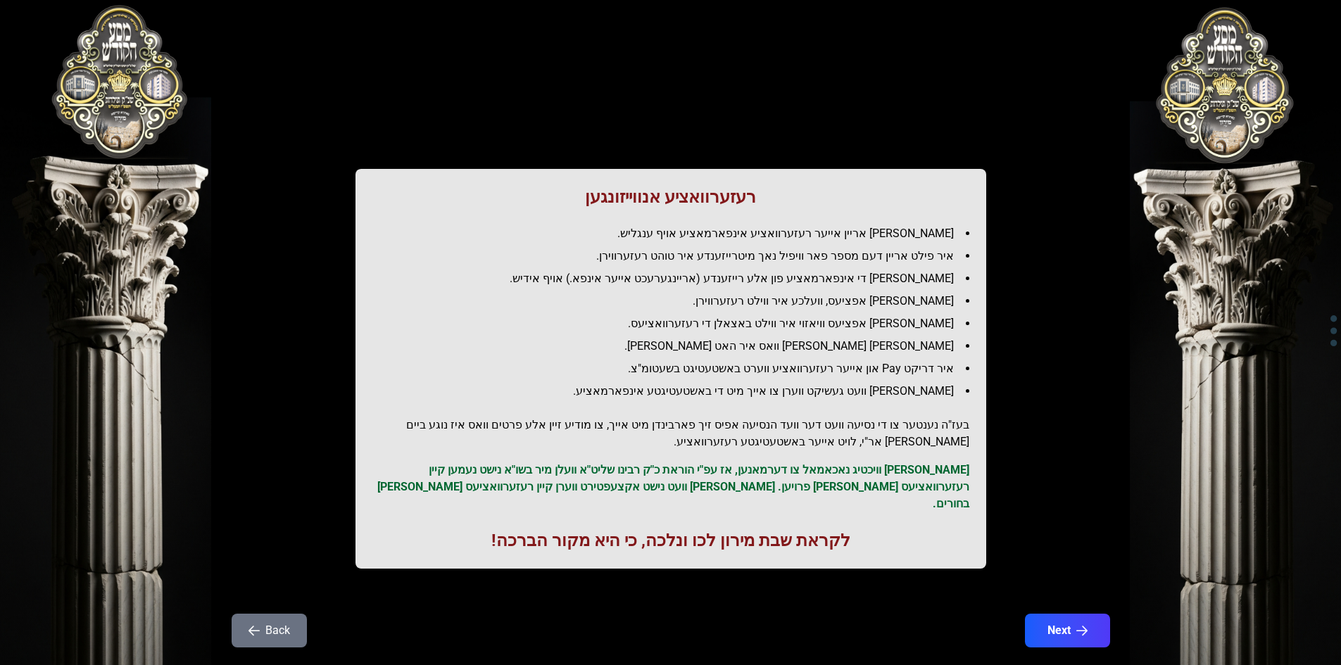
click at [1042, 614] on button "Next" at bounding box center [1067, 631] width 85 height 34
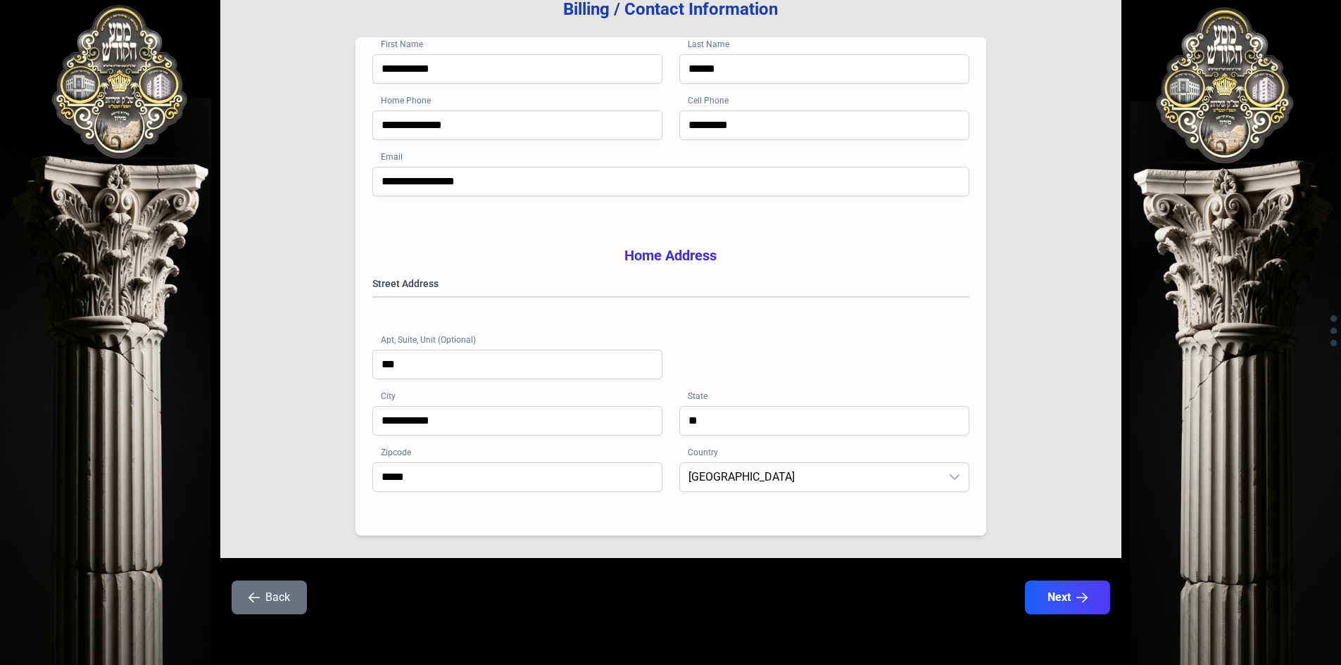
scroll to position [206, 0]
click at [258, 600] on icon "button" at bounding box center [253, 597] width 11 height 11
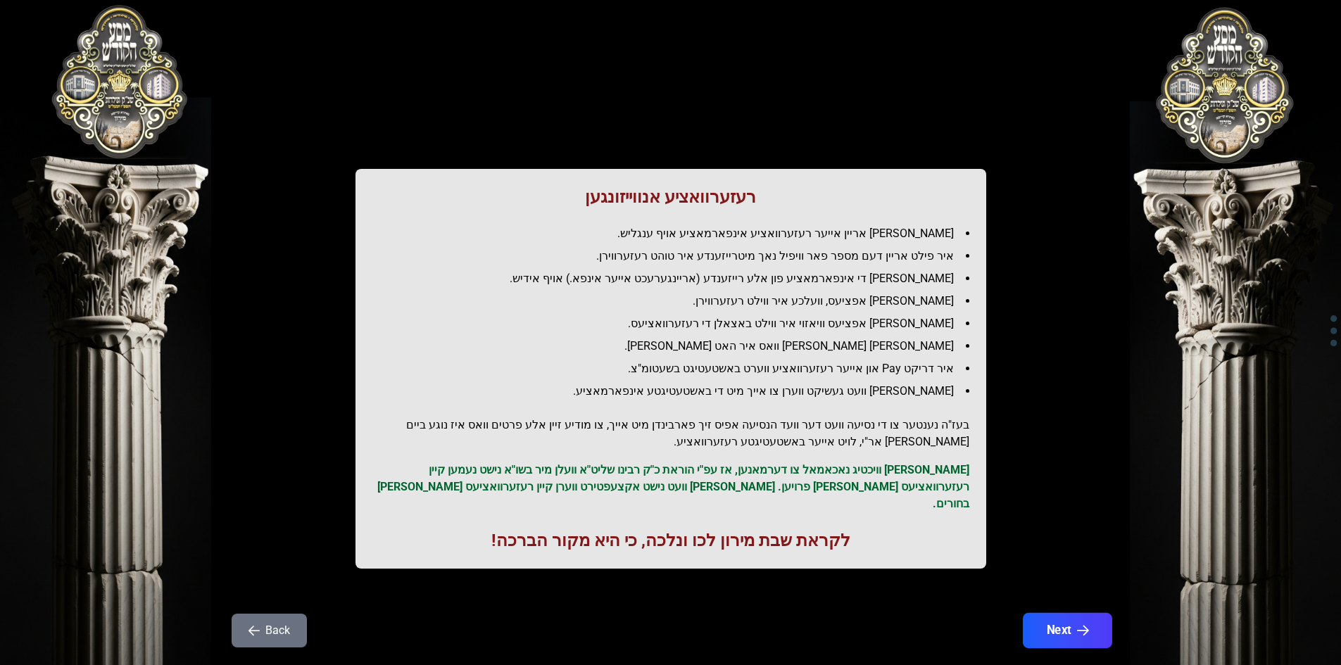
click at [1036, 619] on button "Next" at bounding box center [1066, 630] width 89 height 35
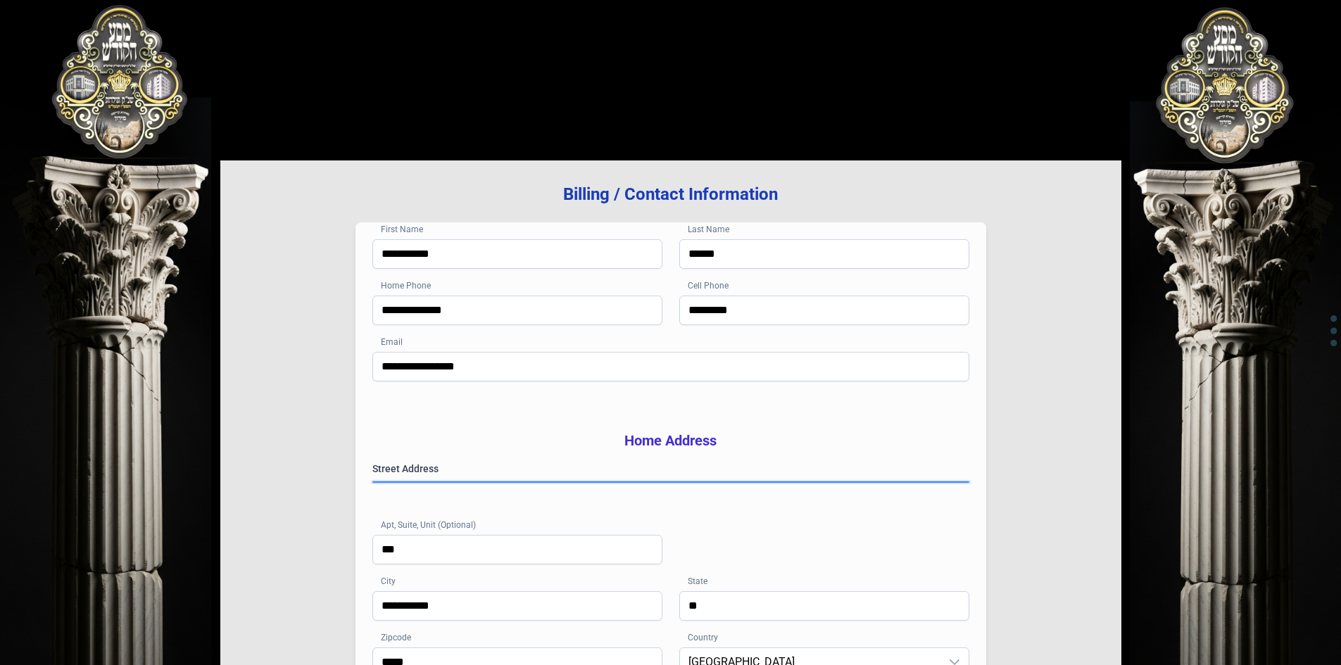
click at [373, 482] on gmp-place-autocomplete at bounding box center [373, 482] width 0 height 0
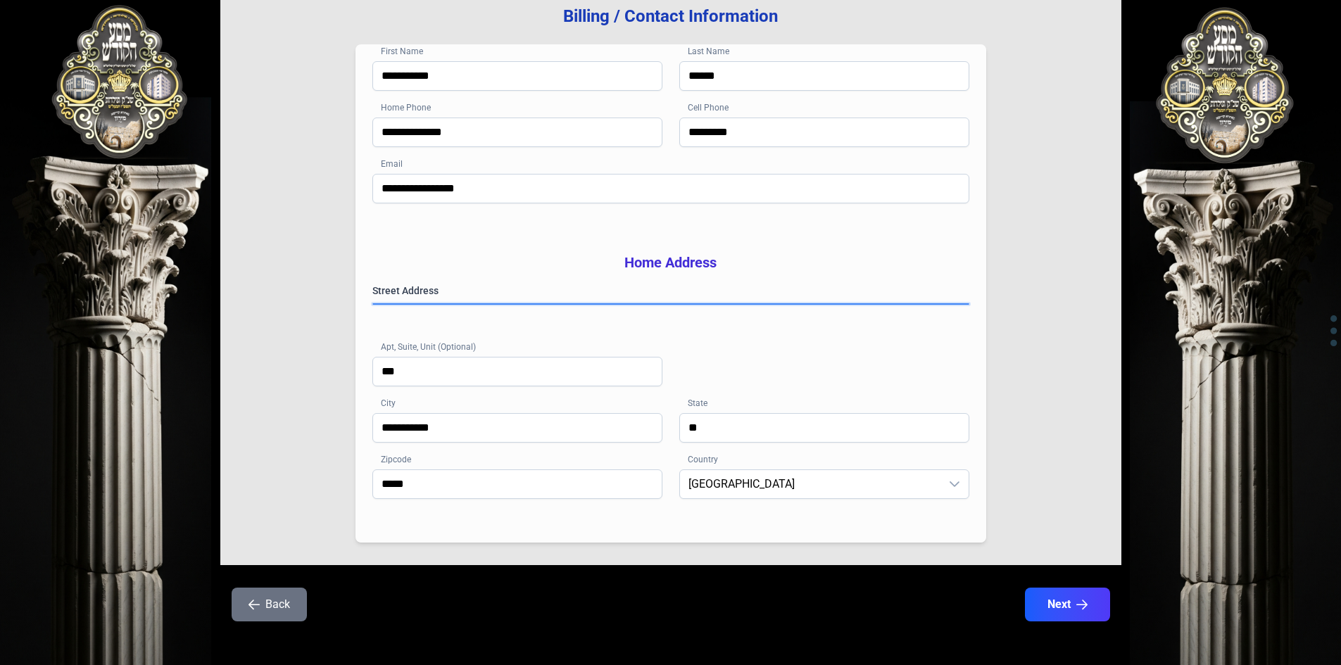
scroll to position [206, 0]
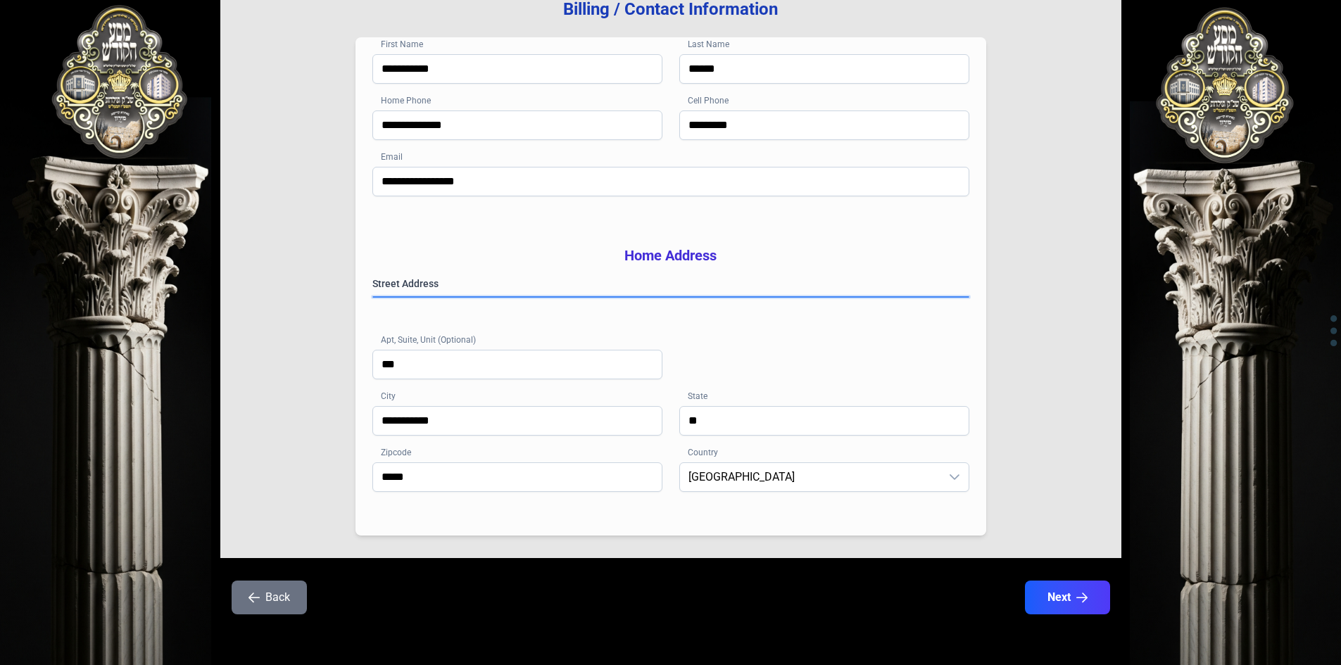
click at [373, 297] on gmp-place-autocomplete at bounding box center [373, 297] width 0 height 0
click at [1047, 589] on button "Next" at bounding box center [1066, 597] width 89 height 35
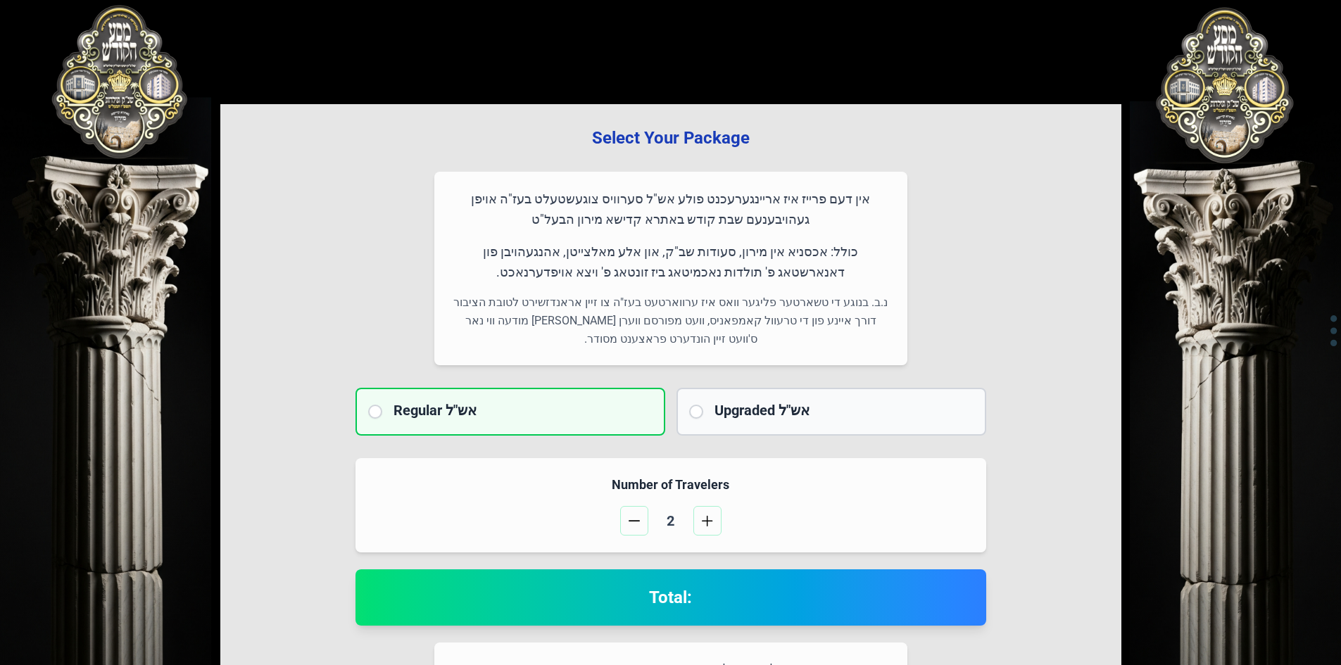
scroll to position [0, 0]
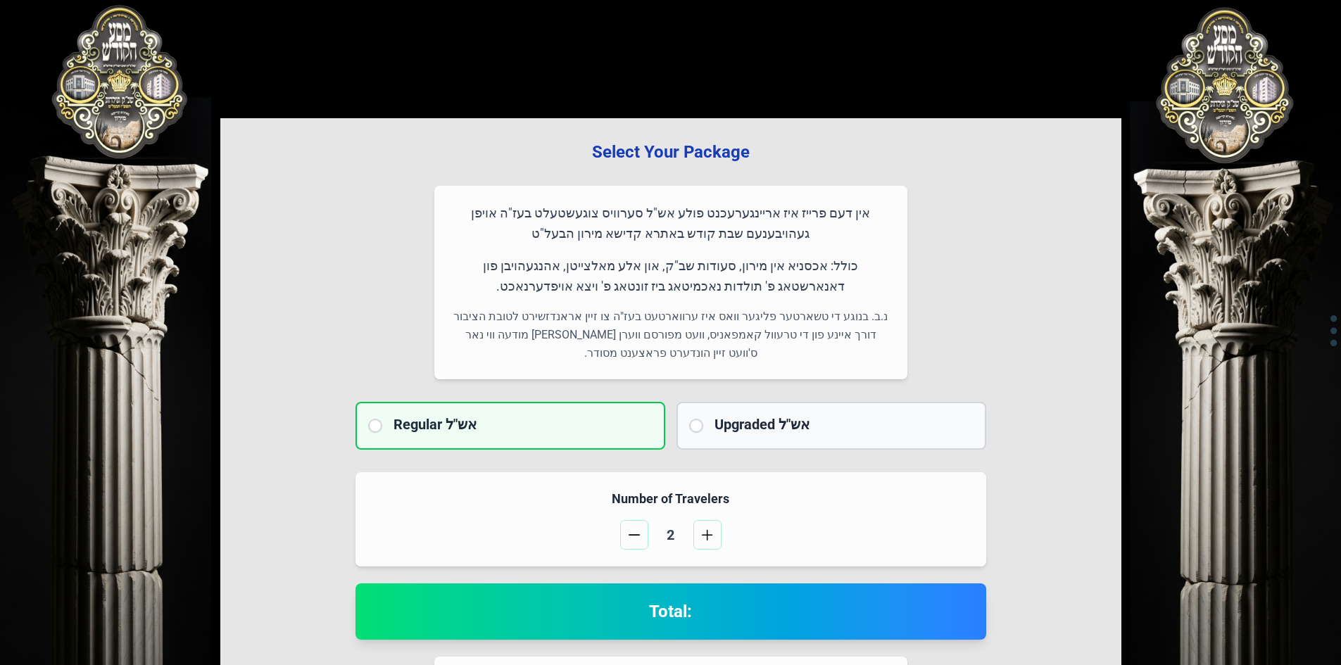
click at [462, 425] on h2 "Regular אש"ל" at bounding box center [522, 425] width 259 height 20
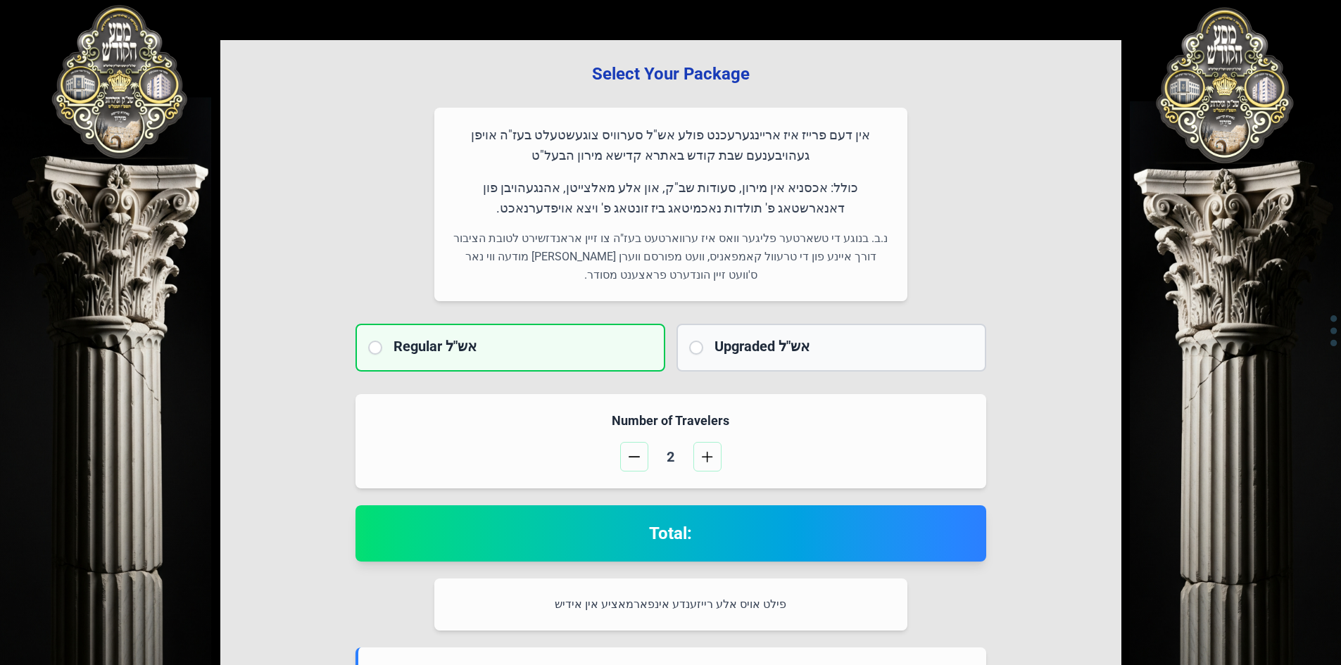
scroll to position [70, 0]
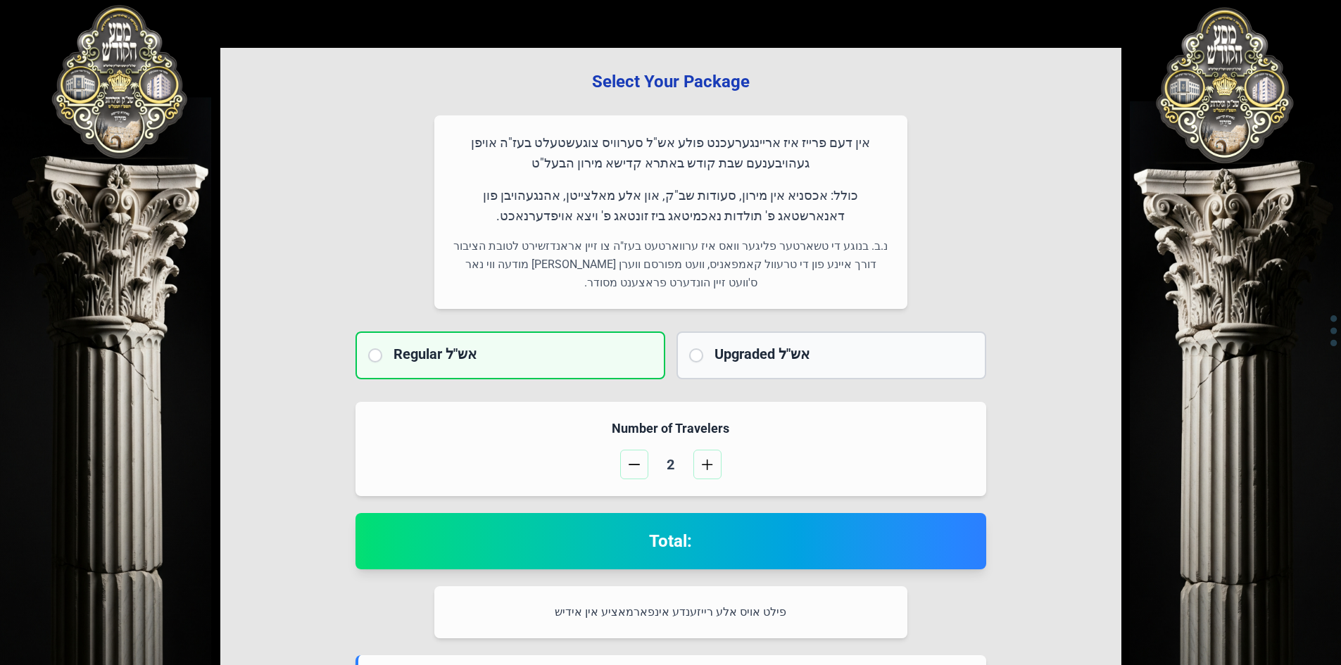
click at [707, 350] on div "Upgraded אש"ל" at bounding box center [831, 356] width 310 height 48
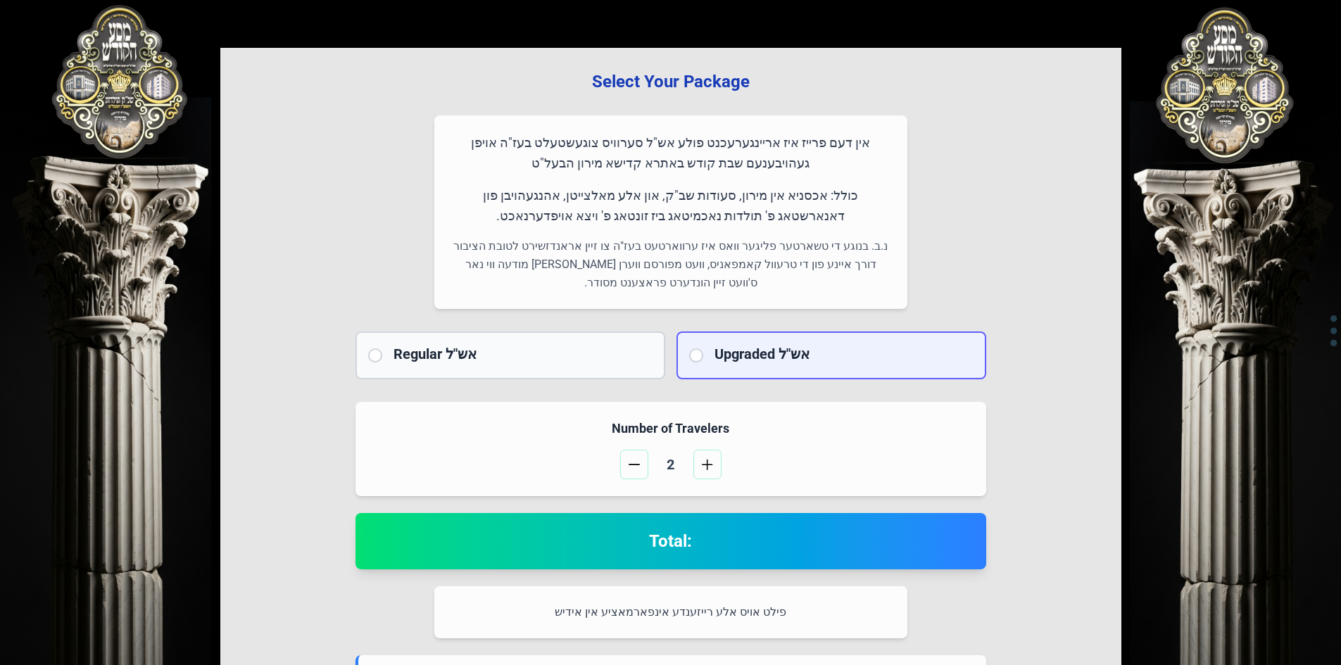
click at [403, 354] on h2 "Regular אש"ל" at bounding box center [522, 354] width 259 height 20
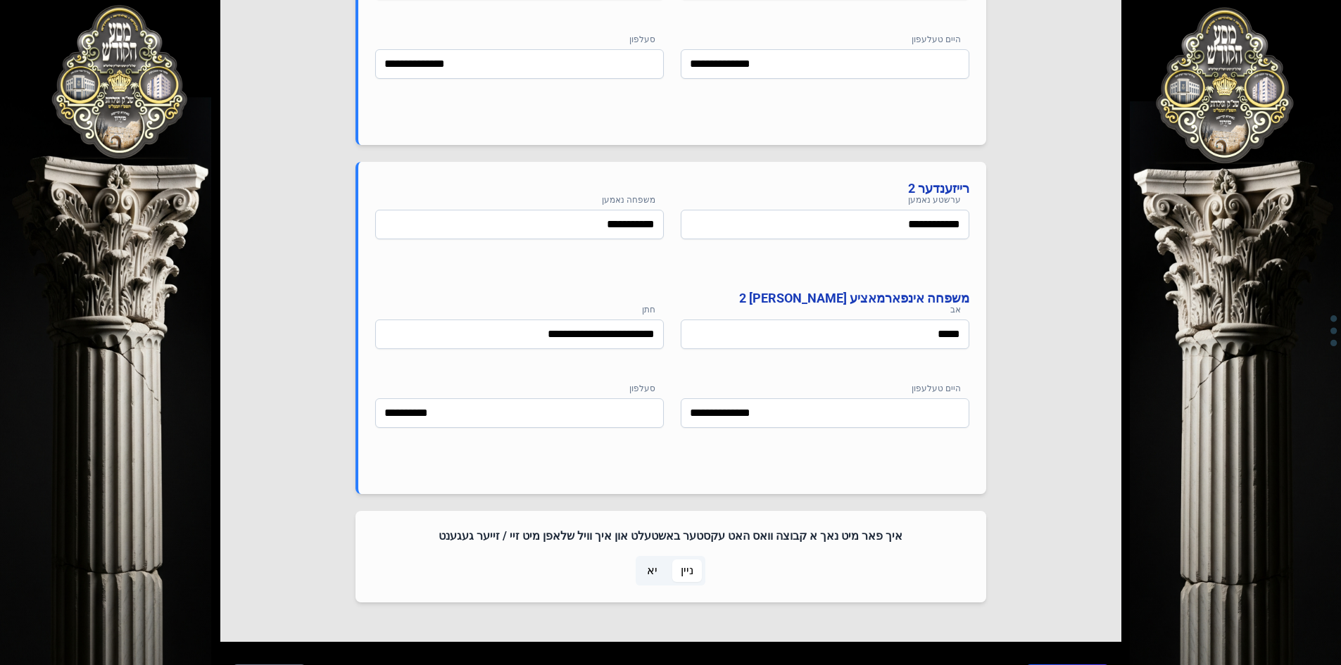
scroll to position [915, 0]
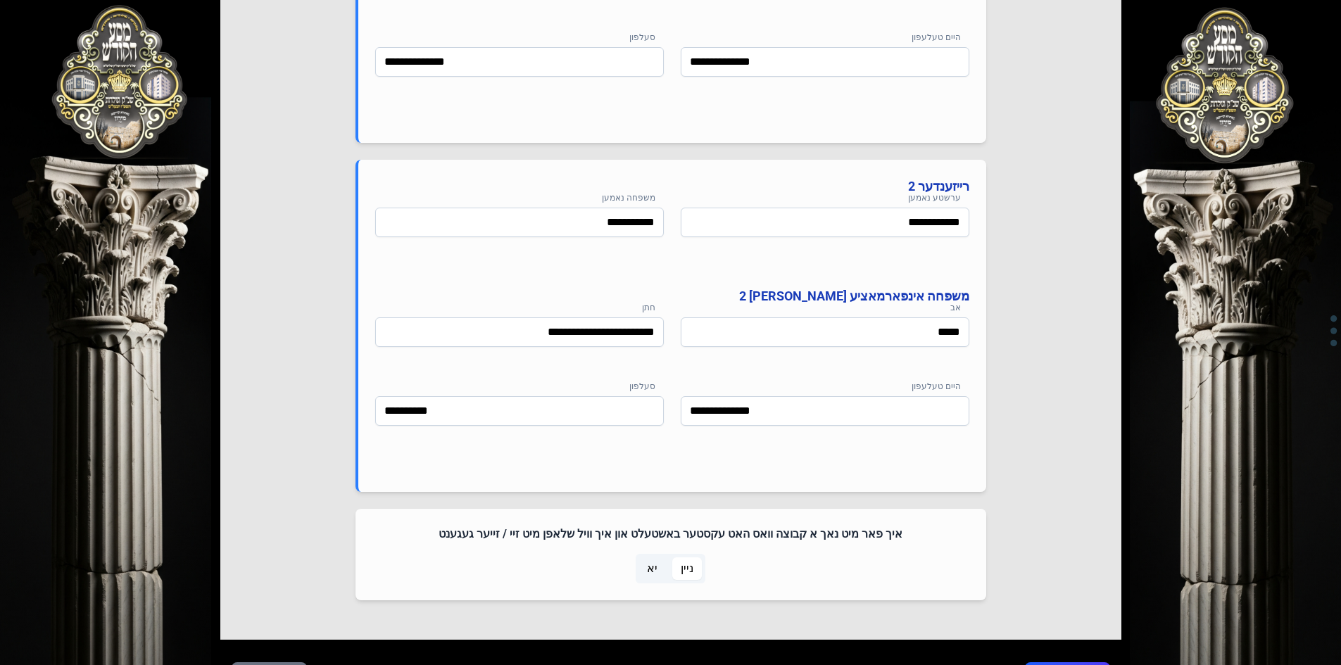
click at [690, 574] on span "ניין" at bounding box center [687, 568] width 13 height 17
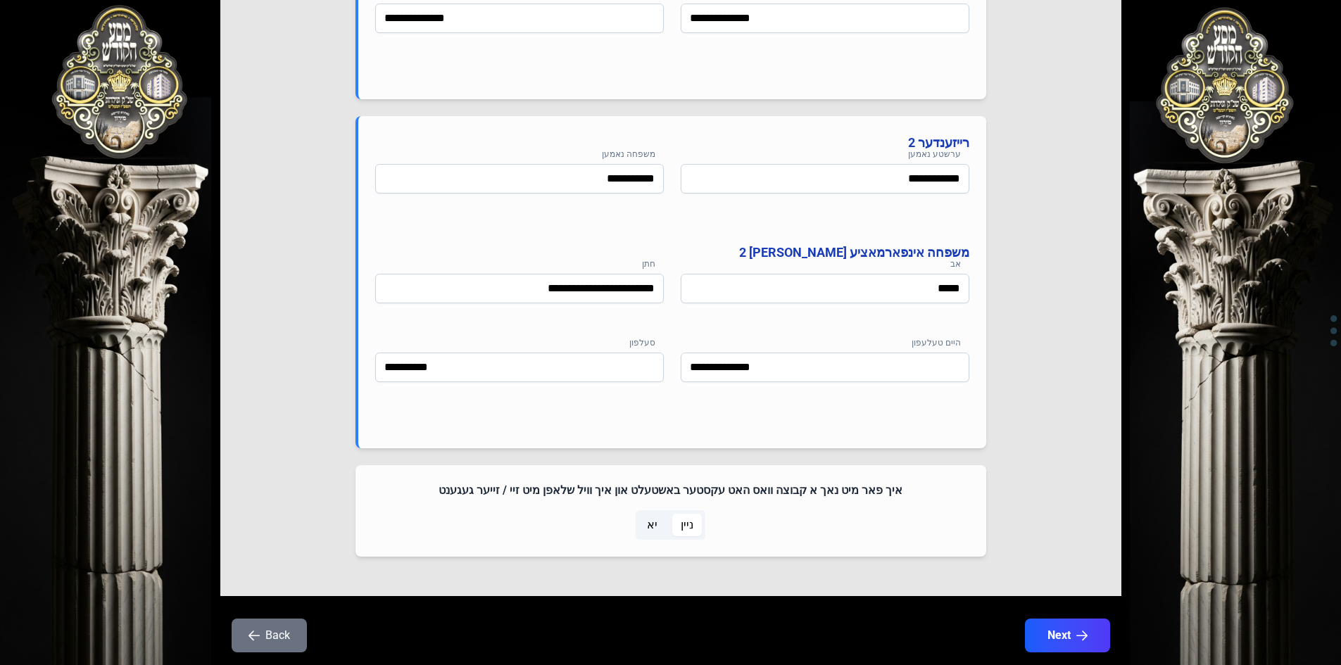
scroll to position [997, 0]
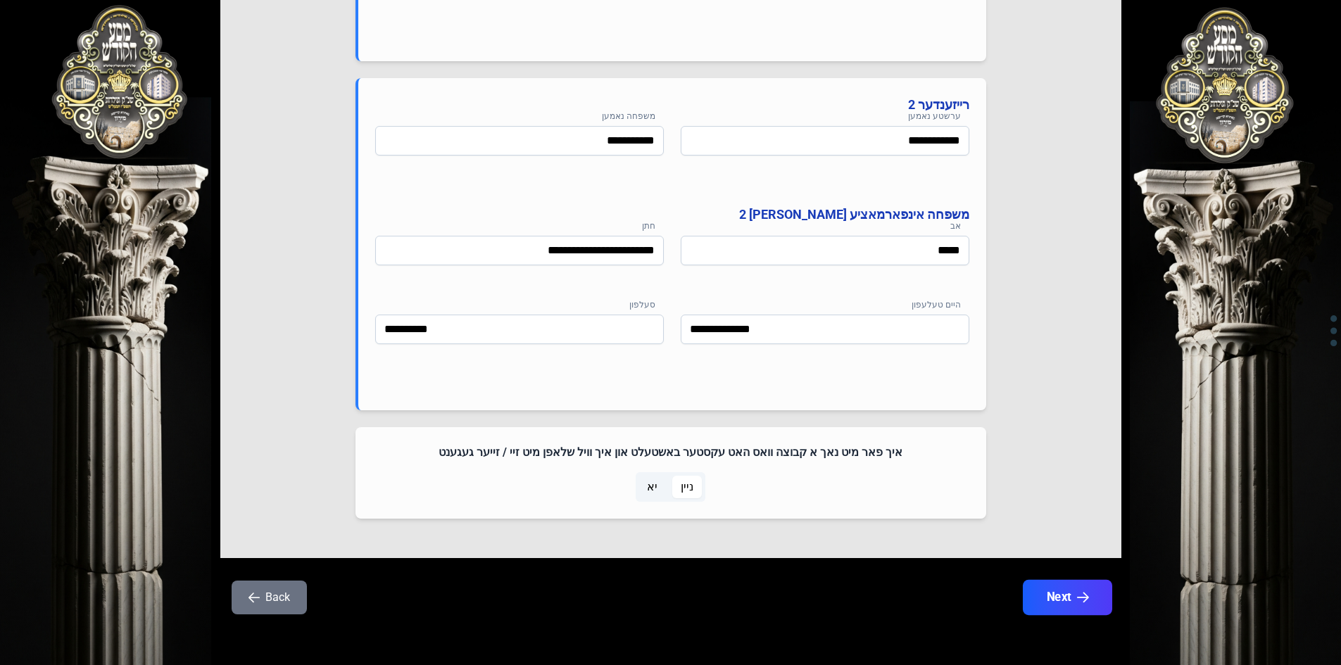
click at [1059, 591] on button "Next" at bounding box center [1066, 597] width 89 height 35
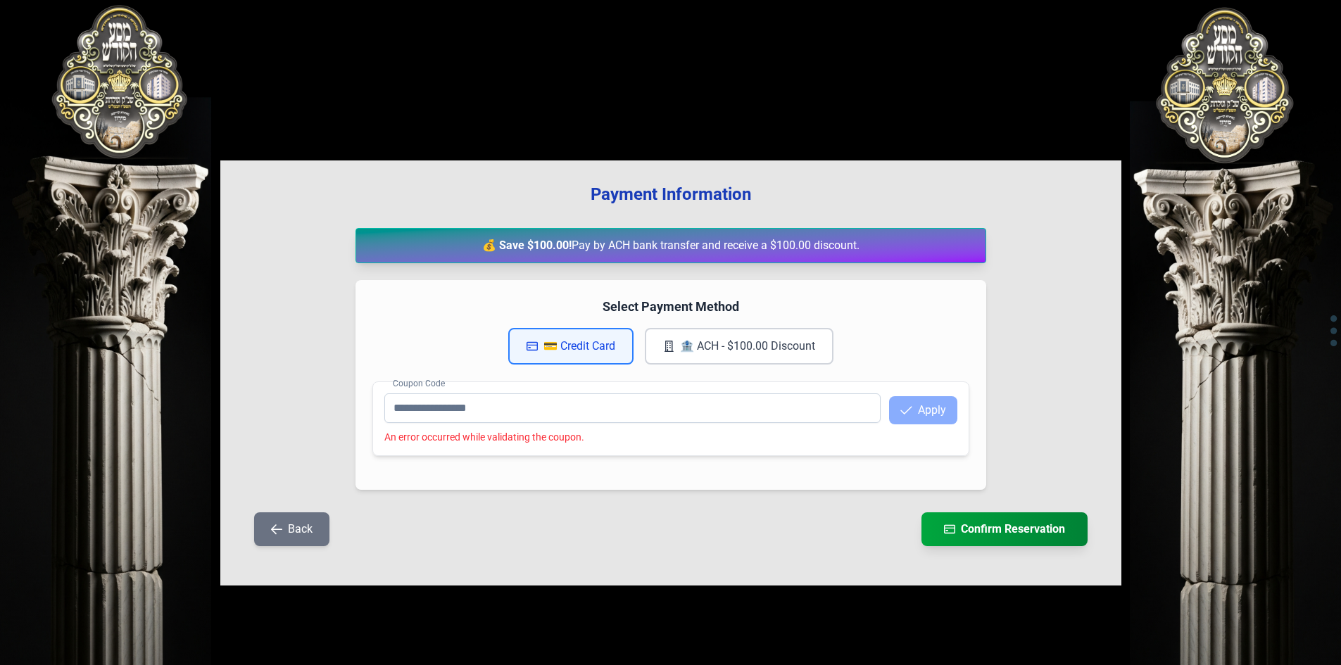
scroll to position [0, 0]
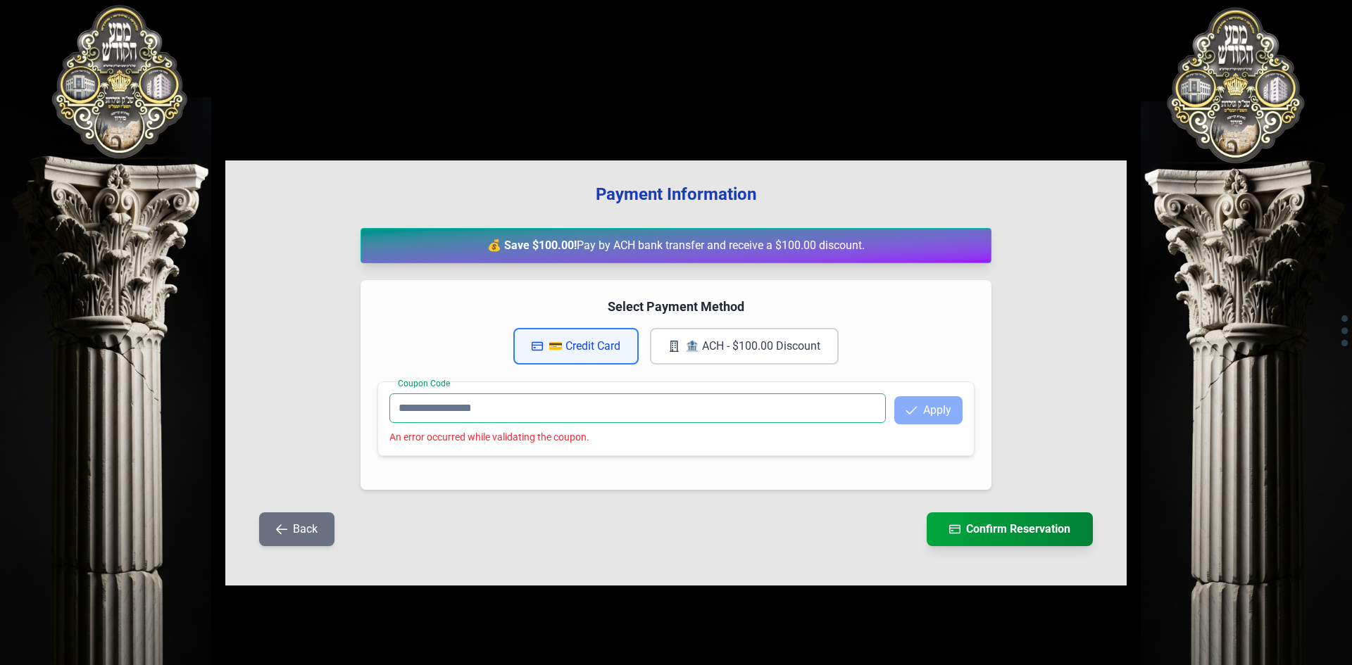
click at [434, 410] on input "Coupon Code" at bounding box center [637, 408] width 496 height 30
type input "*"
click at [923, 409] on button "Apply" at bounding box center [928, 410] width 68 height 28
click at [518, 401] on input "**********" at bounding box center [637, 408] width 496 height 30
type input "*"
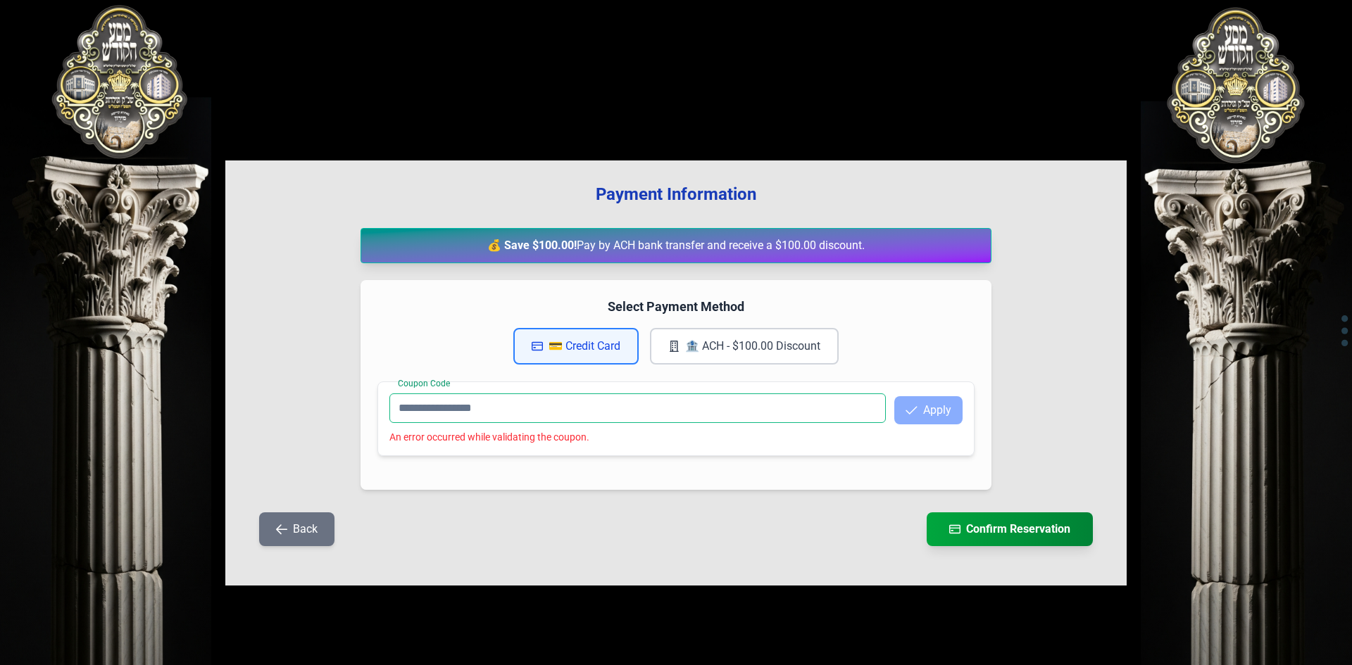
drag, startPoint x: 516, startPoint y: 414, endPoint x: 404, endPoint y: 409, distance: 112.0
click at [411, 412] on input "Coupon Code" at bounding box center [637, 408] width 496 height 30
drag, startPoint x: 394, startPoint y: 406, endPoint x: 489, endPoint y: 409, distance: 95.1
click at [489, 409] on input "Coupon Code" at bounding box center [637, 408] width 496 height 30
click at [953, 411] on button "Apply" at bounding box center [928, 410] width 68 height 28
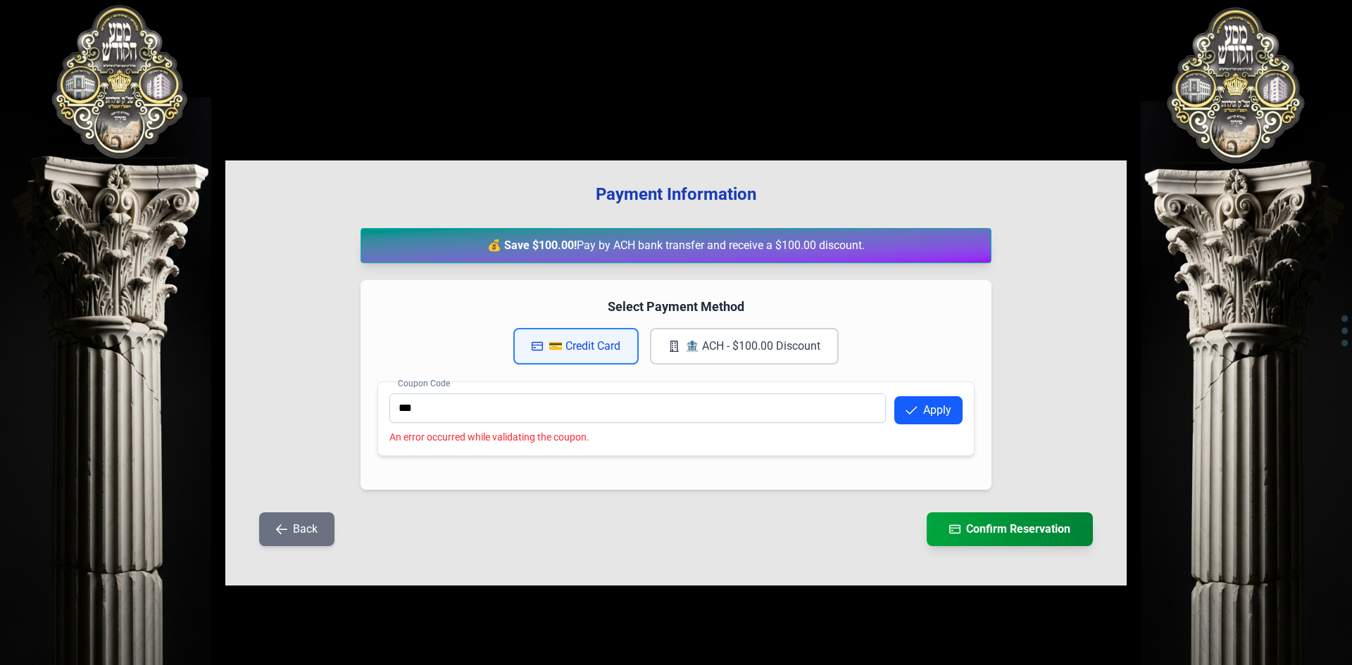
click at [915, 413] on icon "button" at bounding box center [911, 410] width 12 height 11
click at [674, 416] on input "***" at bounding box center [637, 408] width 496 height 30
type input "*"
click at [316, 529] on button "Back" at bounding box center [296, 529] width 75 height 34
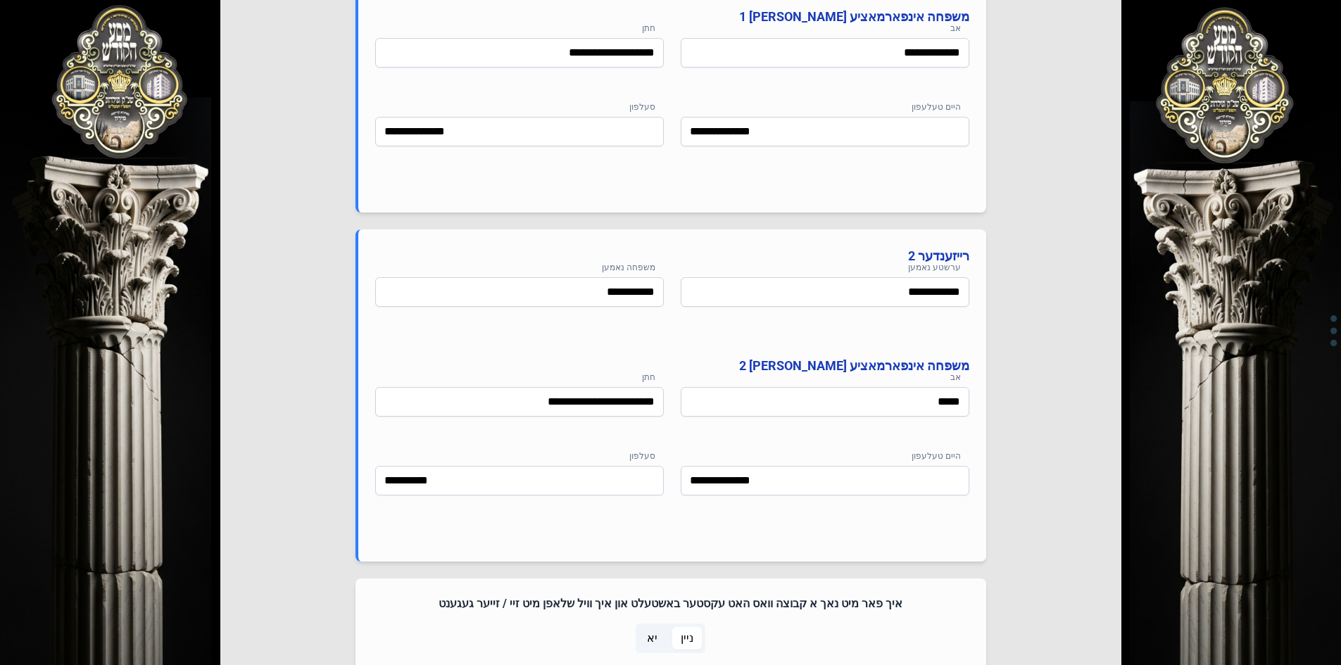
scroll to position [997, 0]
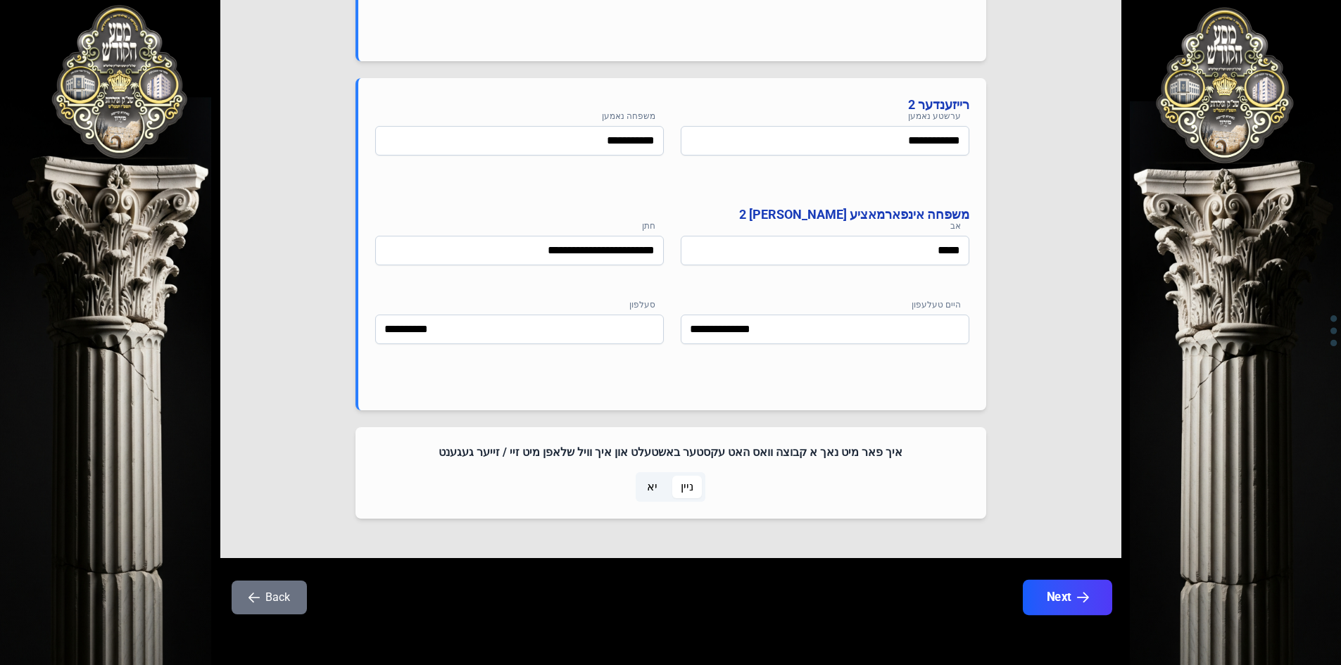
click at [1048, 592] on button "Next" at bounding box center [1066, 597] width 89 height 35
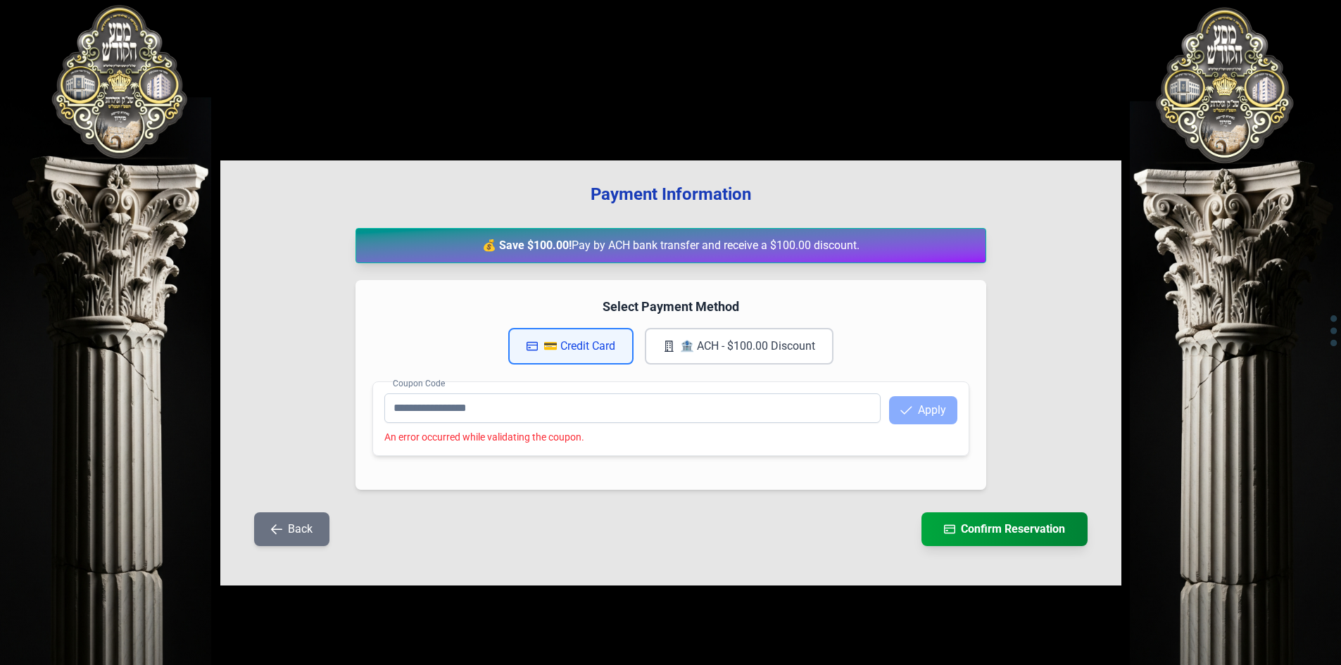
scroll to position [0, 0]
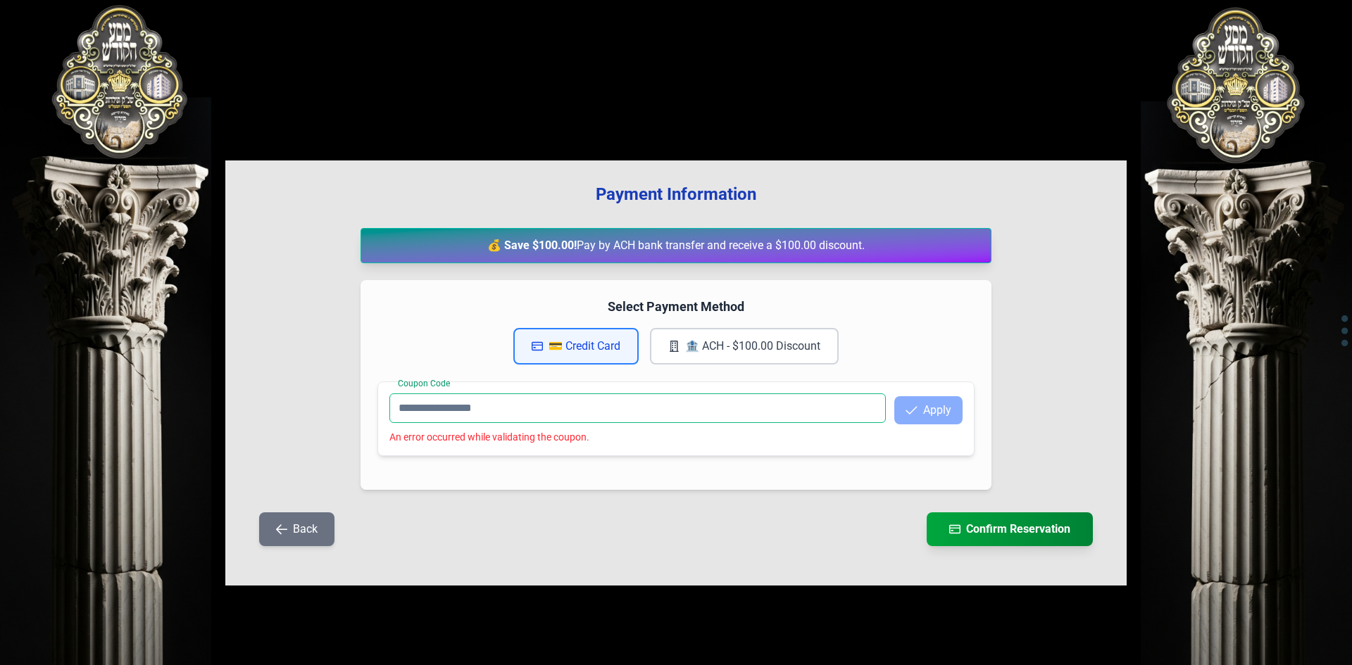
click at [615, 410] on input "Coupon Code" at bounding box center [637, 408] width 496 height 30
click at [291, 524] on button "Back" at bounding box center [296, 529] width 75 height 34
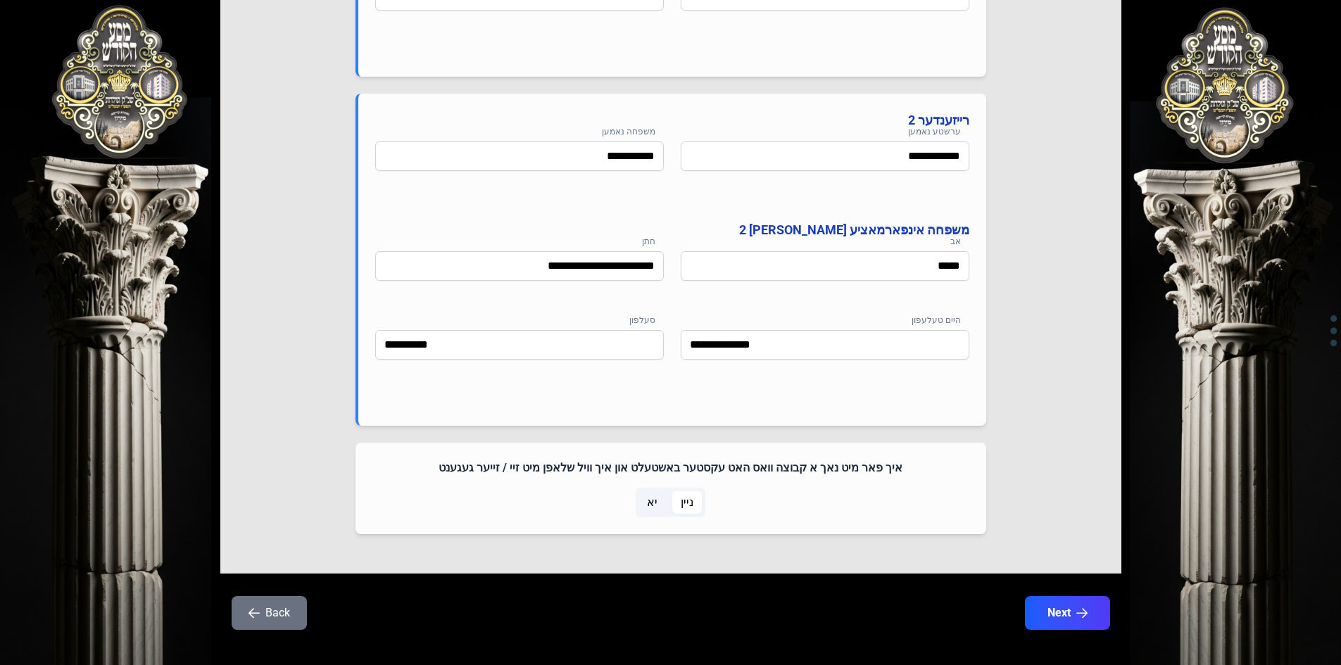
scroll to position [997, 0]
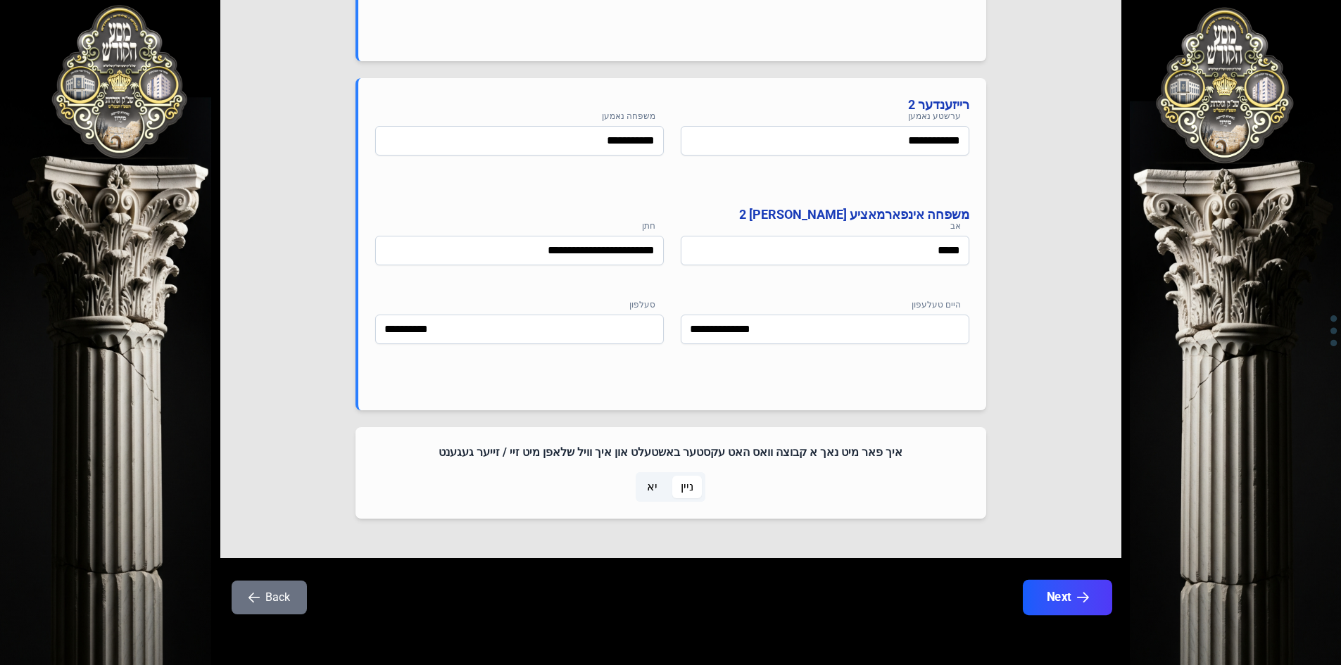
click at [1036, 603] on button "Next" at bounding box center [1066, 597] width 89 height 35
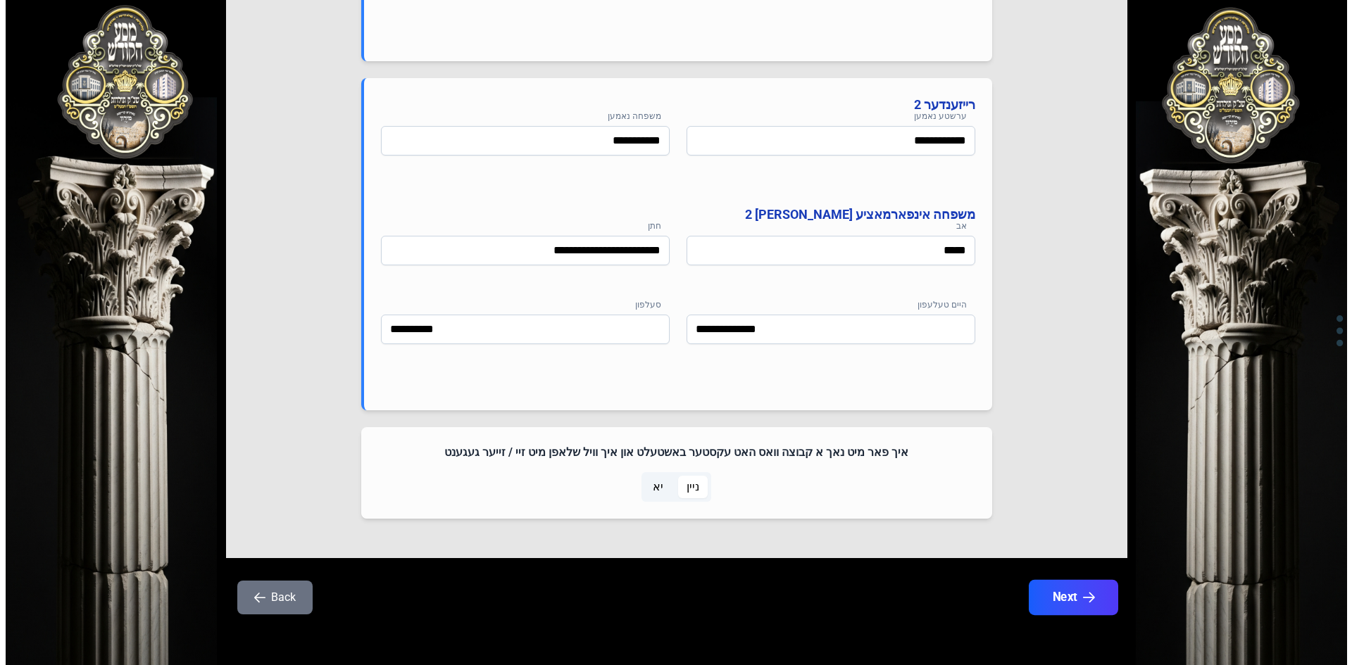
scroll to position [0, 0]
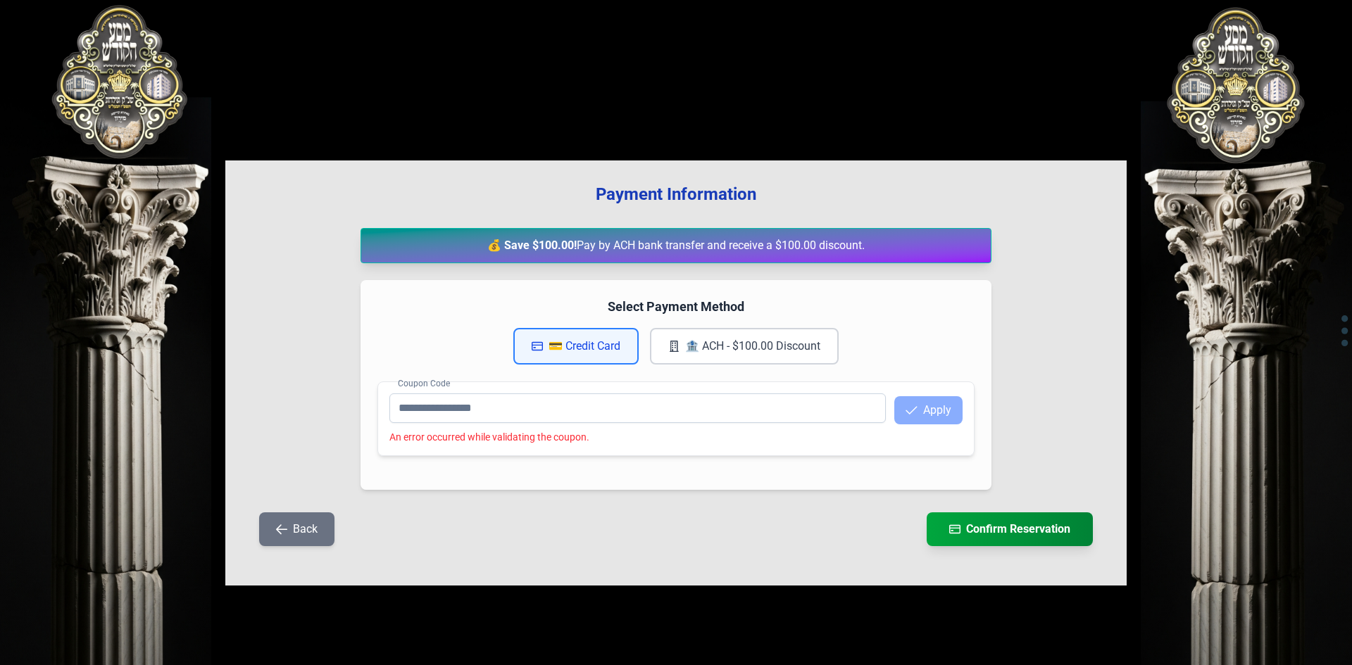
click at [591, 344] on button "💳 Credit Card" at bounding box center [575, 346] width 125 height 37
click at [553, 341] on button "💳 Credit Card" at bounding box center [575, 346] width 125 height 37
click at [534, 348] on icon "button" at bounding box center [536, 346] width 11 height 11
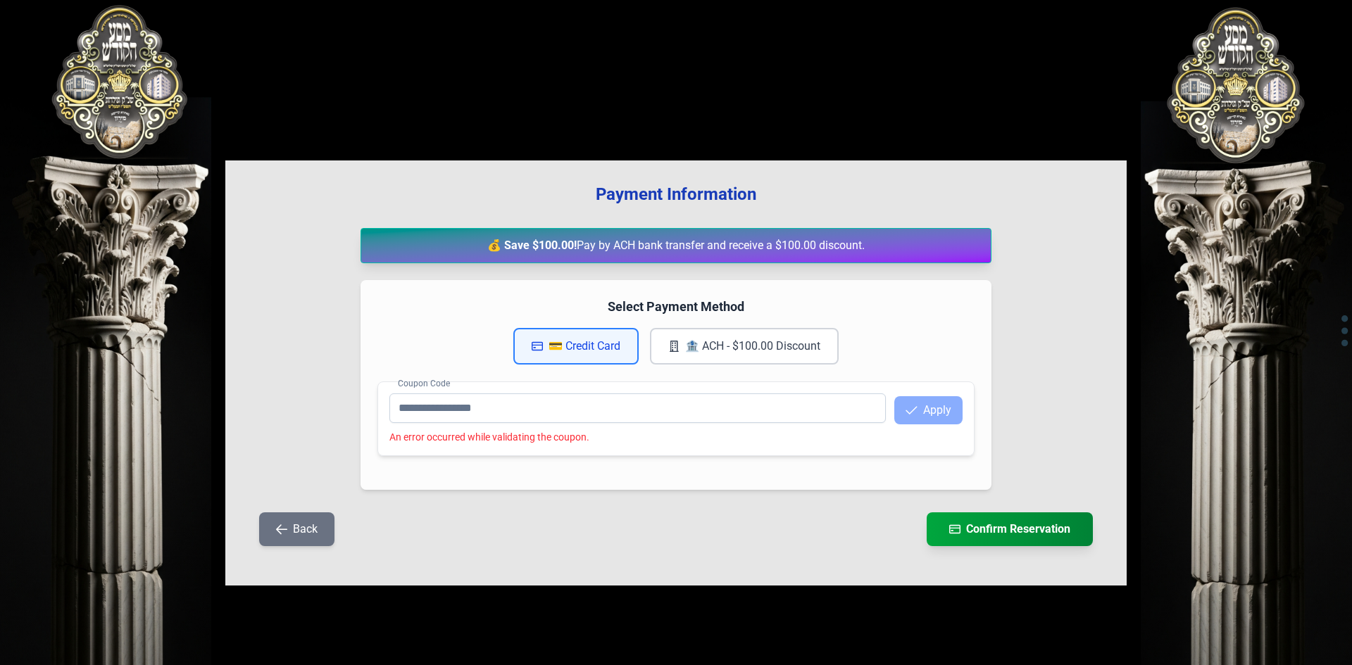
click at [534, 348] on icon "button" at bounding box center [536, 346] width 11 height 11
click at [586, 340] on button "💳 Credit Card" at bounding box center [575, 346] width 125 height 37
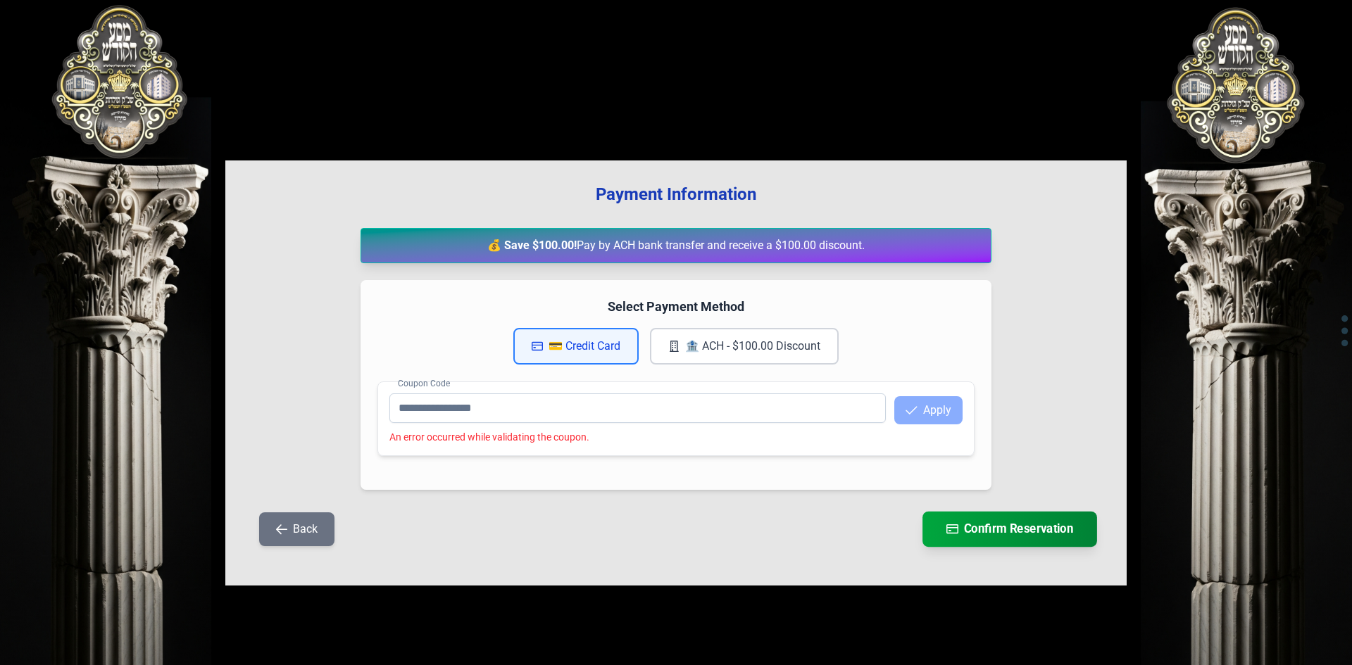
click at [985, 528] on button "Confirm Reservation" at bounding box center [1009, 529] width 175 height 35
click at [691, 344] on button "🏦 ACH - $100.00 Discount" at bounding box center [744, 346] width 189 height 37
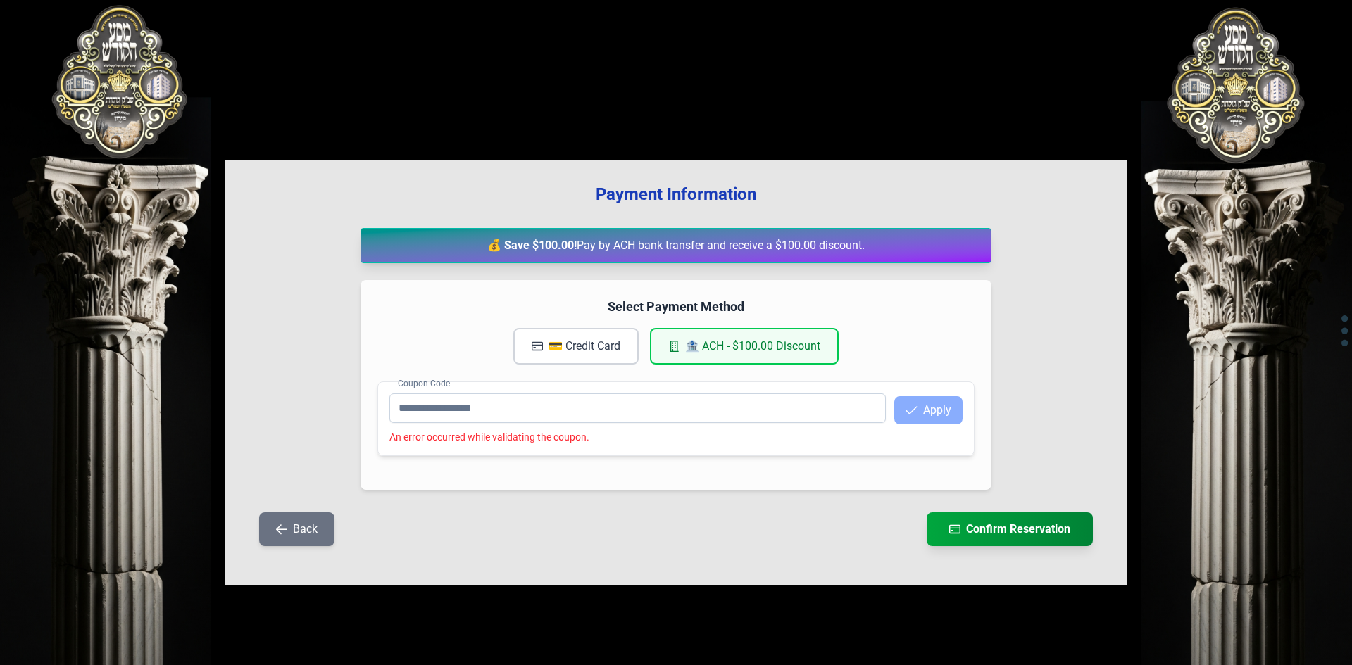
click at [556, 344] on button "💳 Credit Card" at bounding box center [575, 346] width 125 height 37
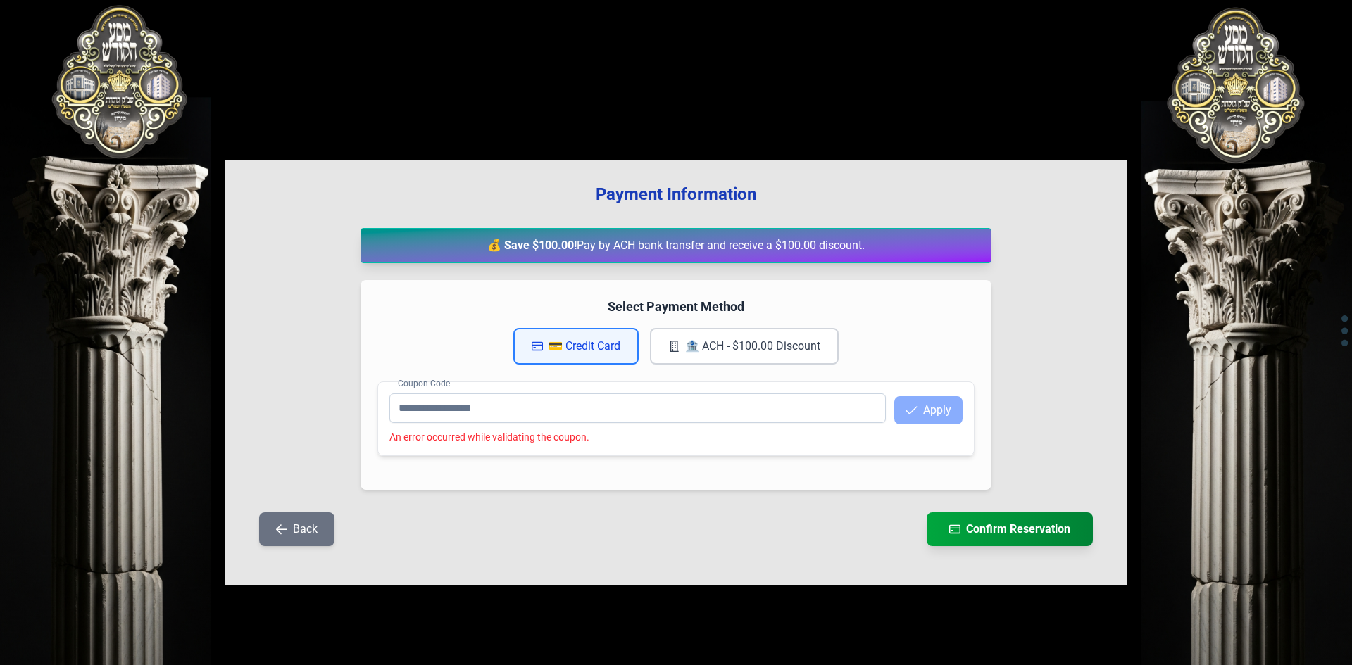
click at [571, 346] on button "💳 Credit Card" at bounding box center [575, 346] width 125 height 37
click at [668, 345] on icon "button" at bounding box center [673, 346] width 11 height 11
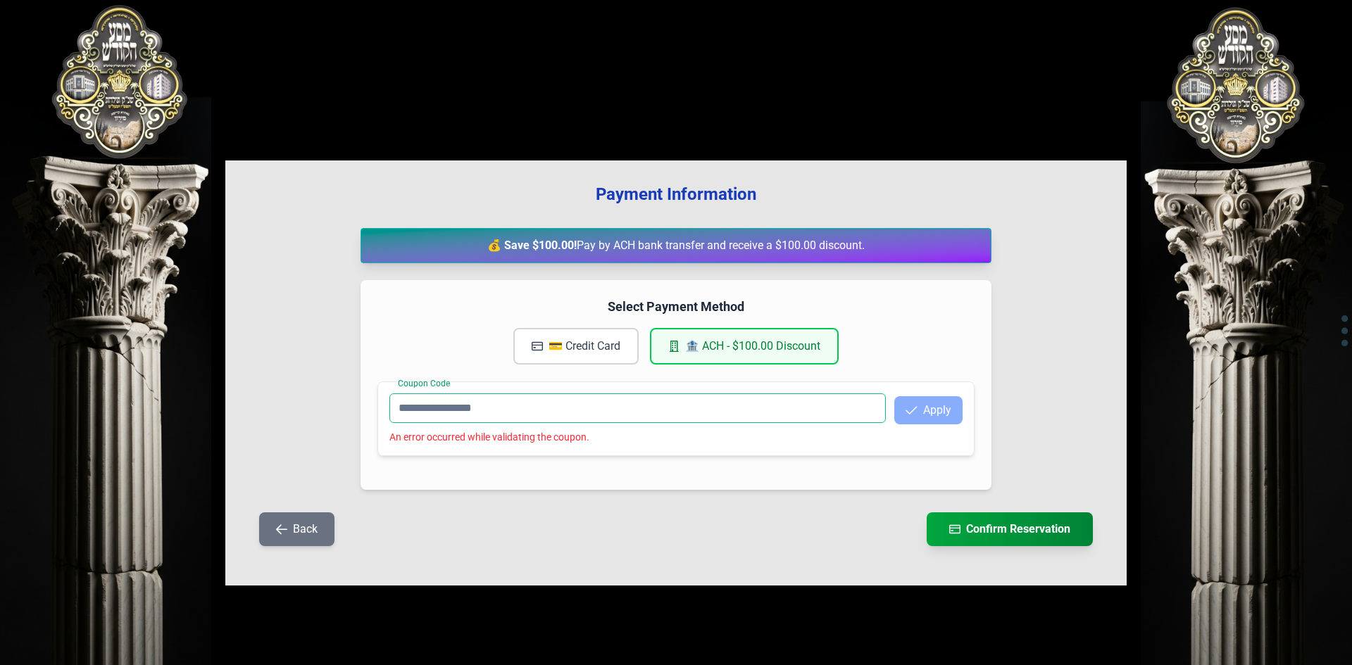
click at [615, 415] on input "Coupon Code" at bounding box center [637, 408] width 496 height 30
click at [571, 339] on button "💳 Credit Card" at bounding box center [575, 346] width 125 height 37
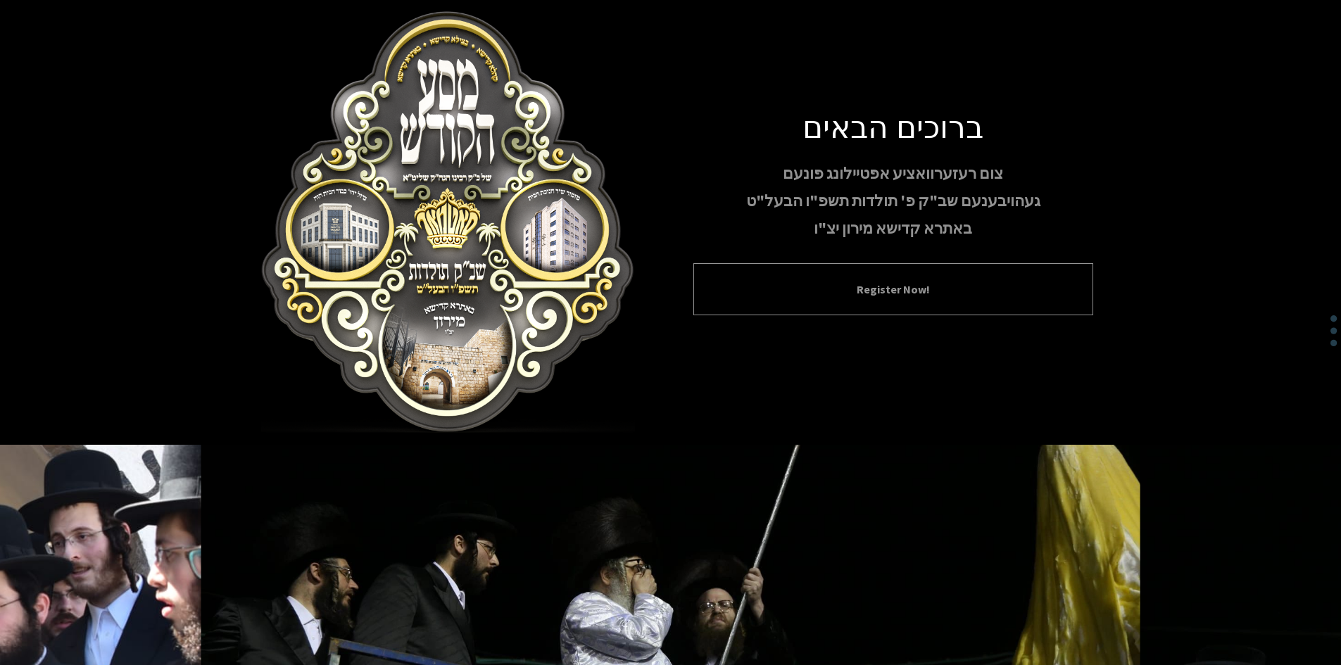
click at [807, 298] on div "Register Now!" at bounding box center [893, 289] width 400 height 52
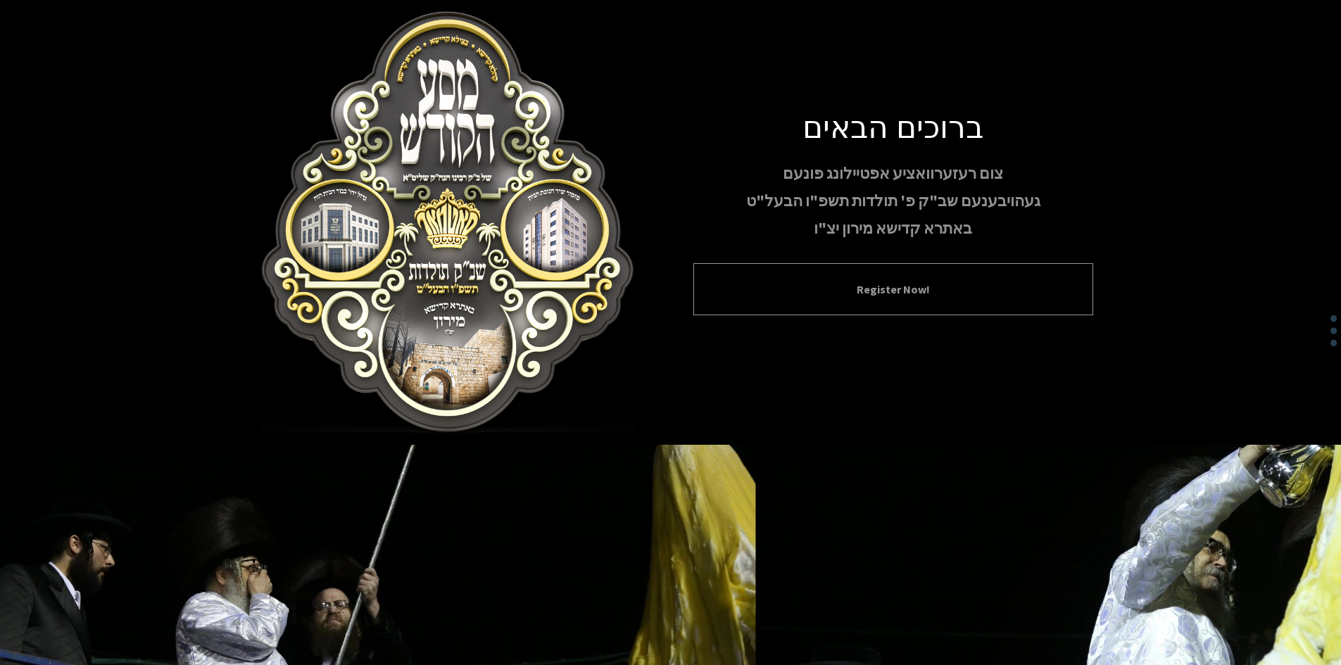
click at [815, 297] on button "Register Now!" at bounding box center [893, 289] width 365 height 17
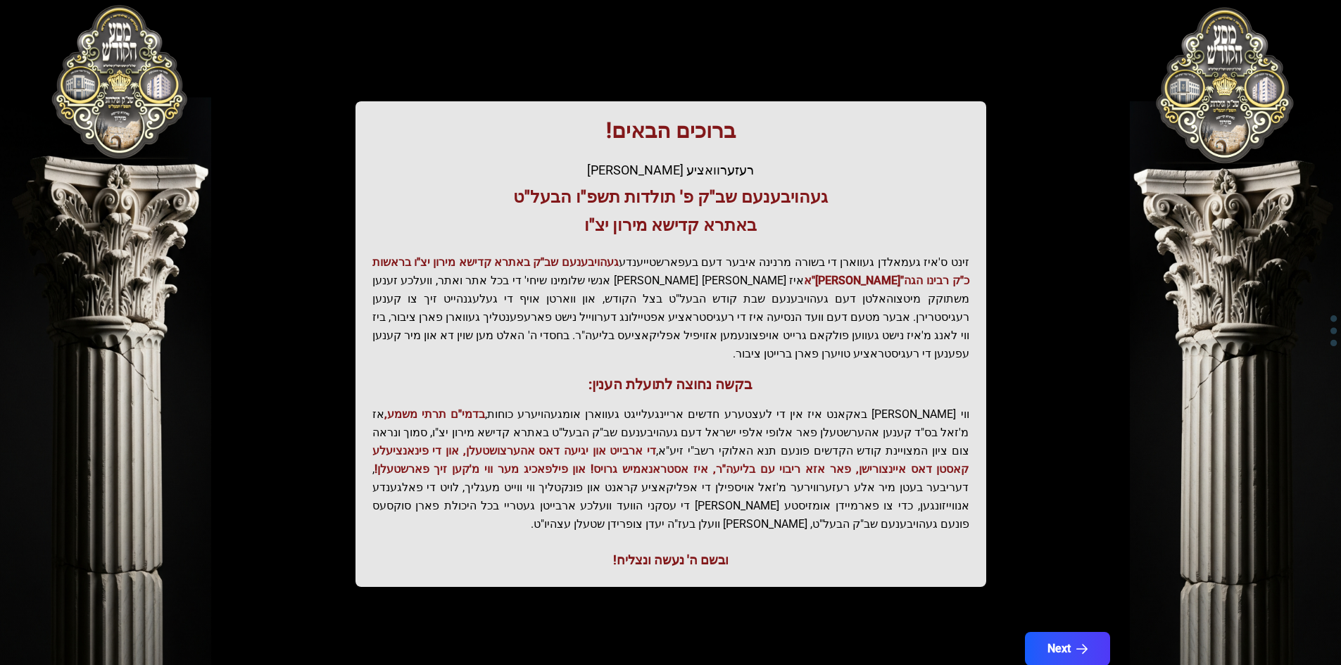
scroll to position [150, 0]
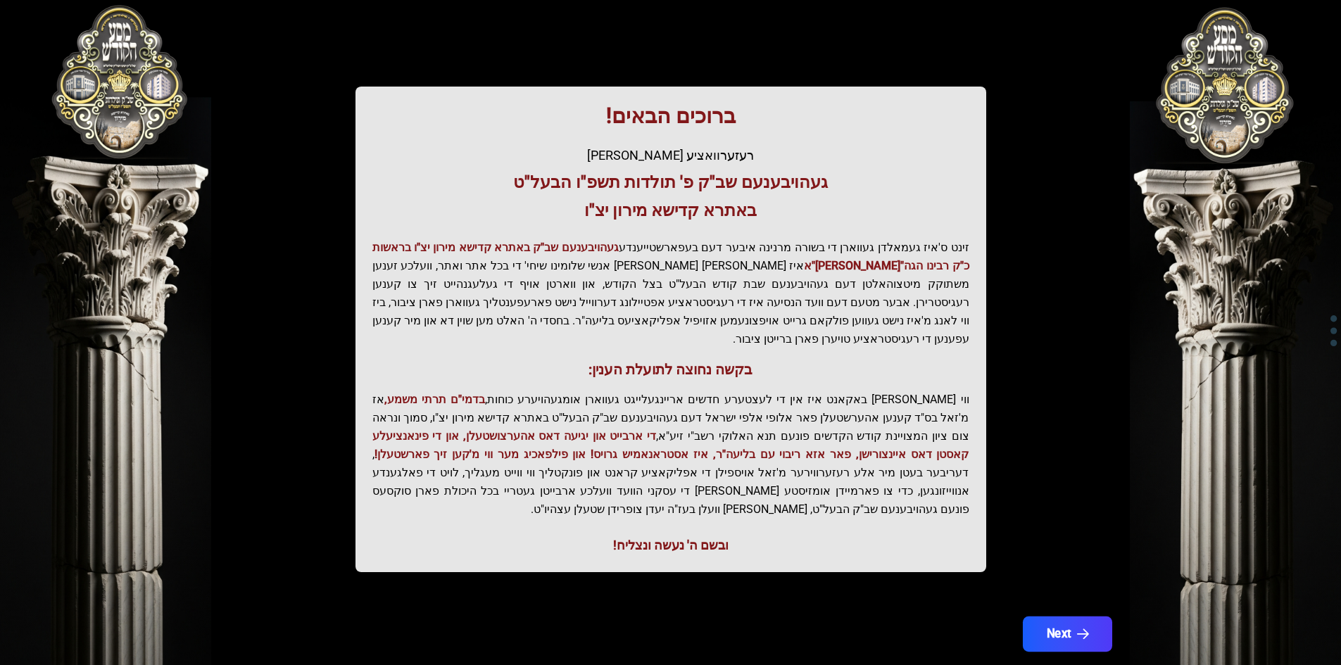
click at [1054, 617] on button "Next" at bounding box center [1066, 634] width 89 height 35
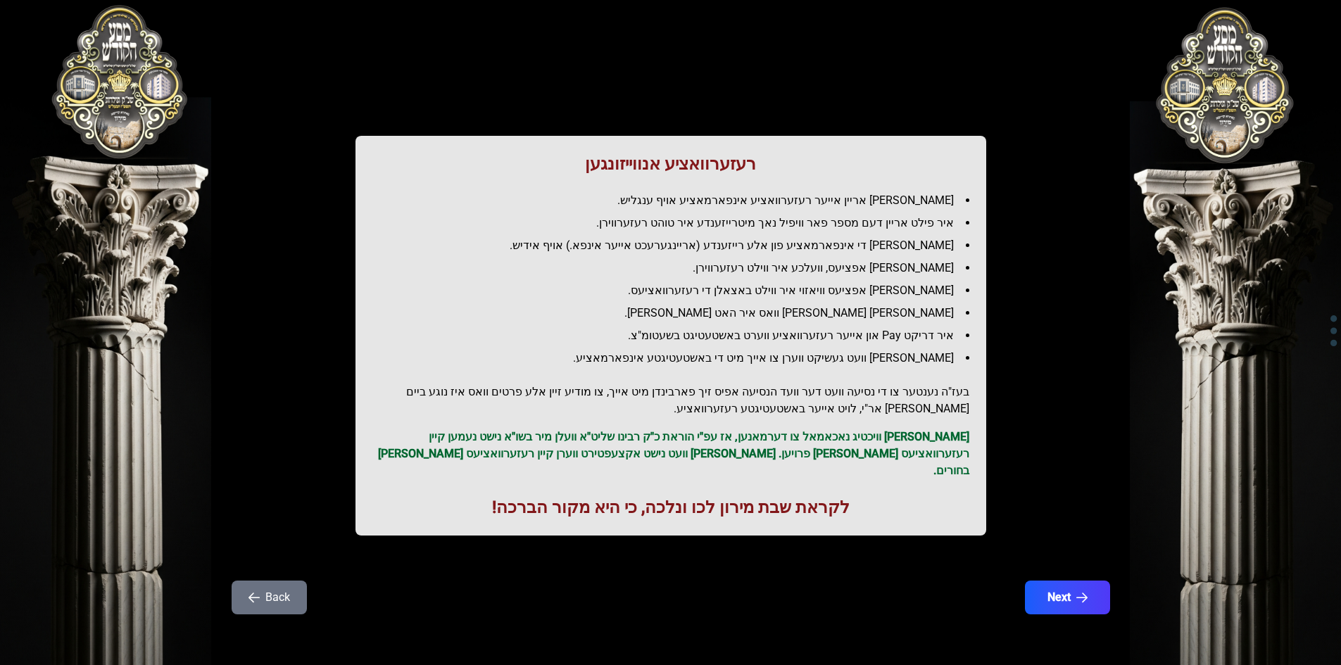
scroll to position [0, 0]
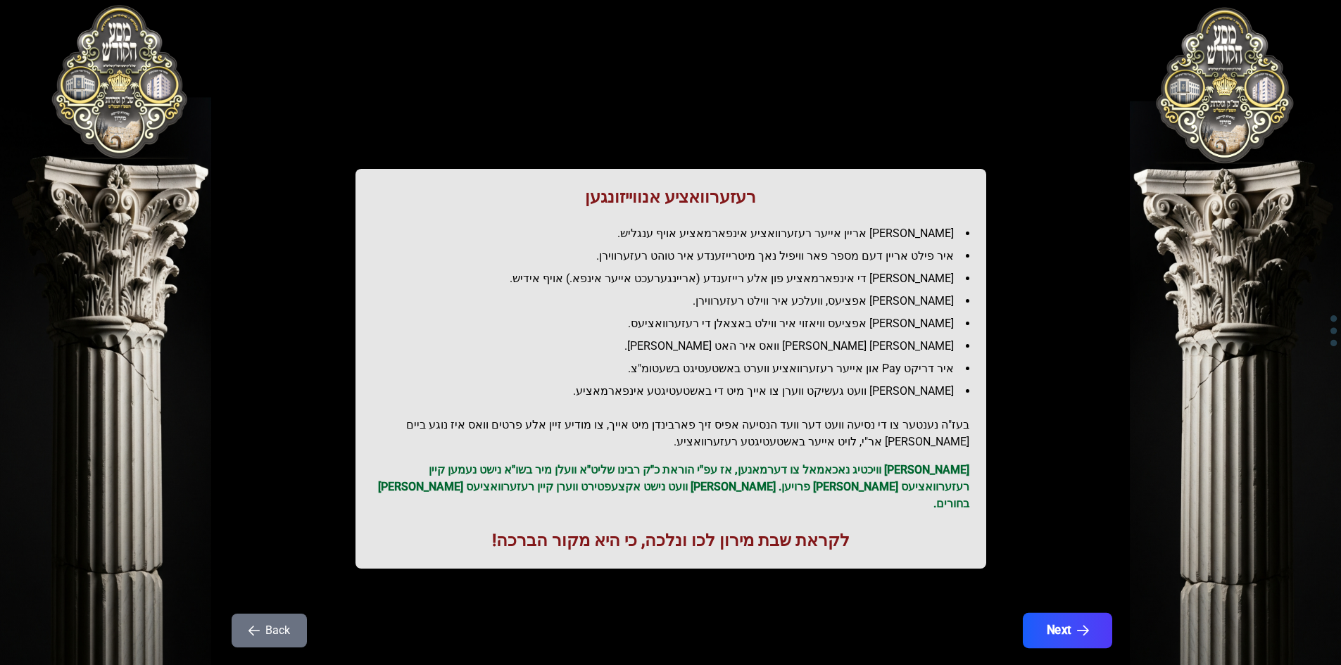
click at [1054, 613] on button "Next" at bounding box center [1066, 630] width 89 height 35
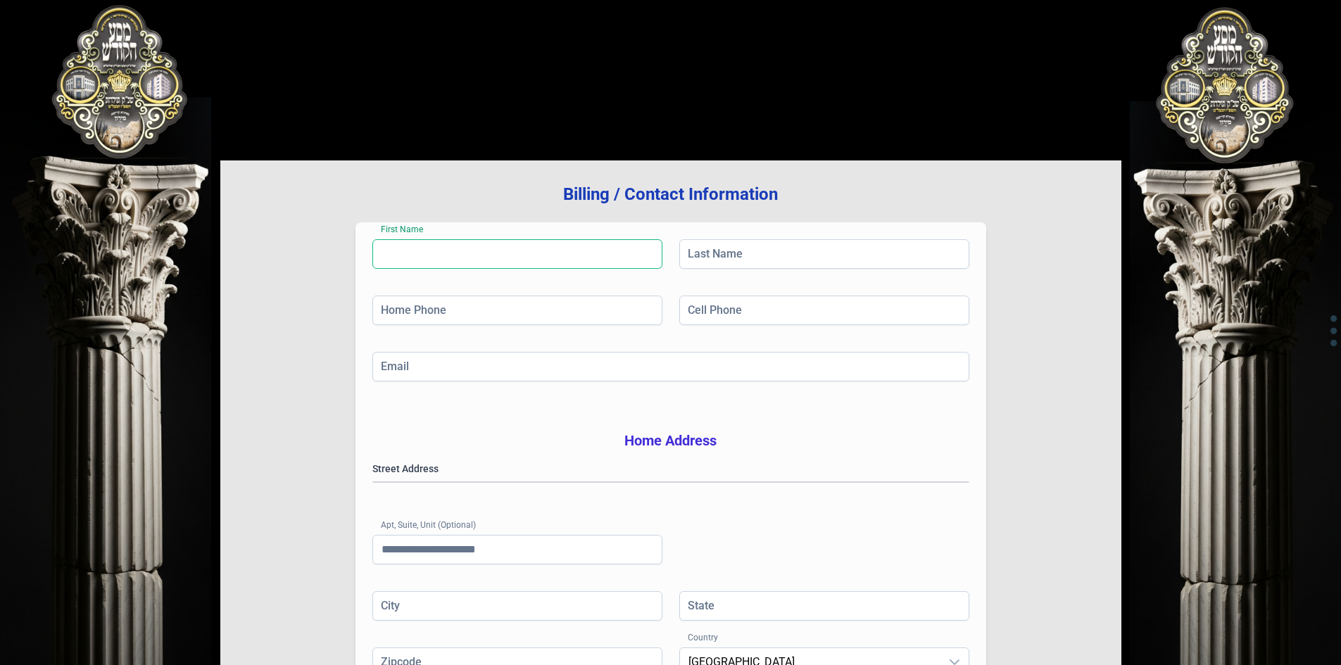
click at [555, 260] on input "First Name" at bounding box center [517, 254] width 290 height 30
type input "*"
drag, startPoint x: 489, startPoint y: 250, endPoint x: 346, endPoint y: 252, distance: 143.6
click at [346, 252] on div "**********" at bounding box center [670, 451] width 901 height 583
type input "**********"
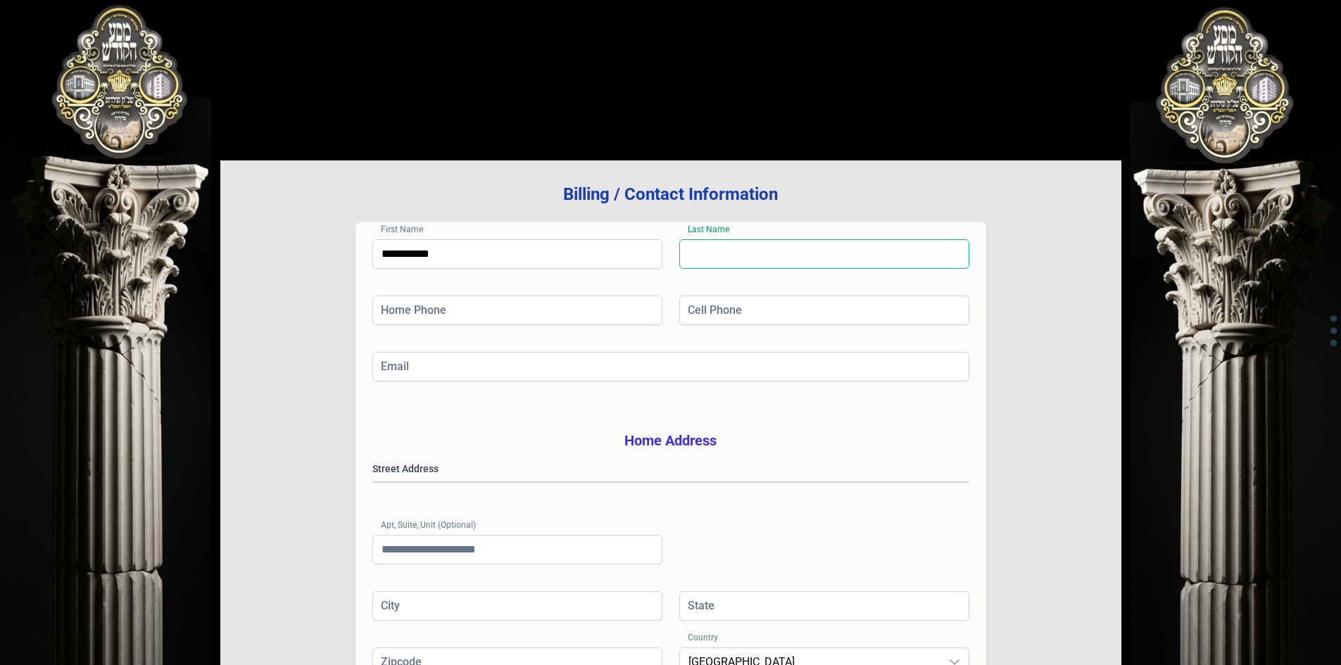
click at [716, 263] on input "Last Name" at bounding box center [824, 254] width 290 height 30
paste input "**********"
type input "**********"
drag, startPoint x: 476, startPoint y: 258, endPoint x: 367, endPoint y: 251, distance: 108.6
click at [367, 251] on div "**********" at bounding box center [670, 471] width 631 height 498
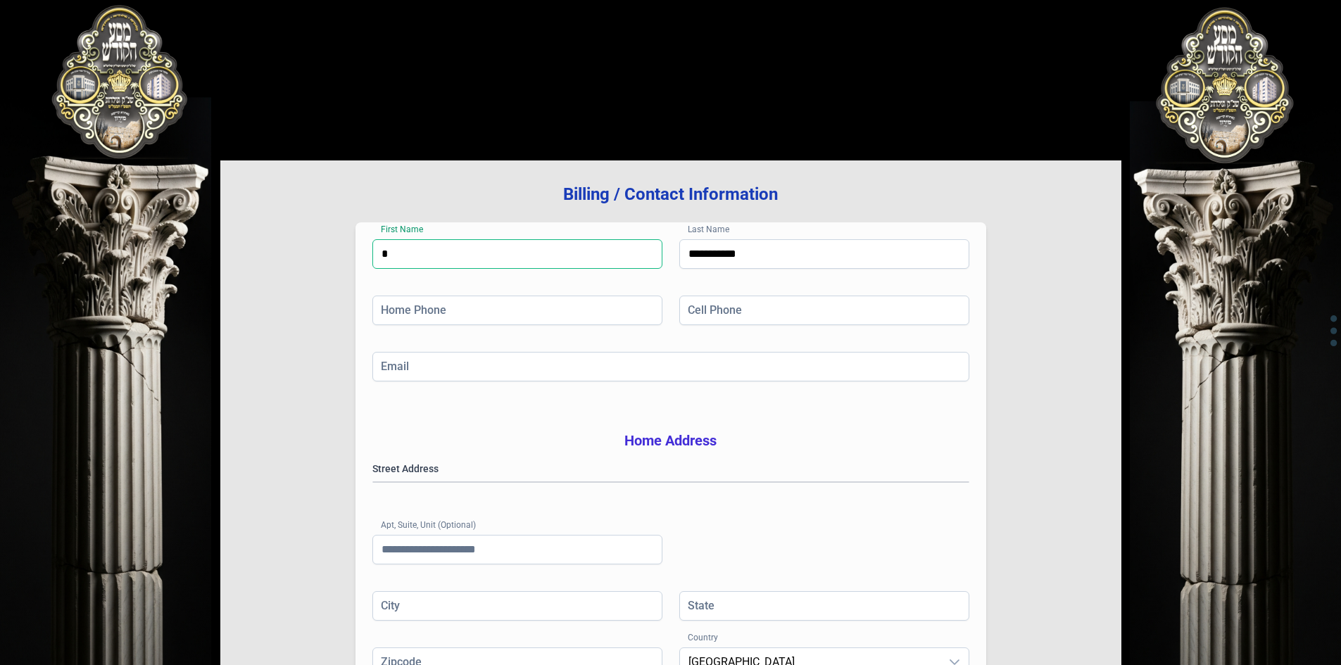
drag, startPoint x: 386, startPoint y: 260, endPoint x: 427, endPoint y: 248, distance: 42.4
click at [427, 248] on input "*" at bounding box center [517, 254] width 290 height 30
type input "******"
click at [441, 312] on input "Home Phone" at bounding box center [517, 311] width 290 height 30
type input "**********"
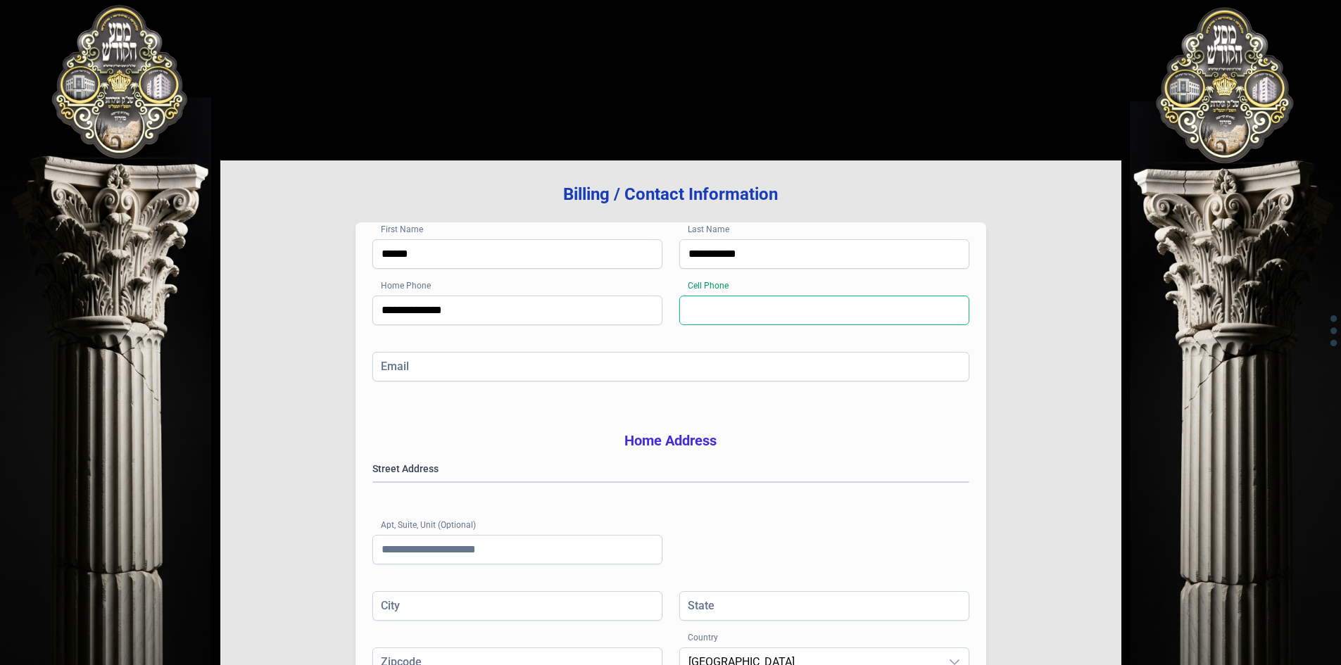
click at [747, 308] on input "Cell Phone" at bounding box center [824, 311] width 290 height 30
type input "**********"
click at [708, 367] on input "Email" at bounding box center [670, 367] width 597 height 30
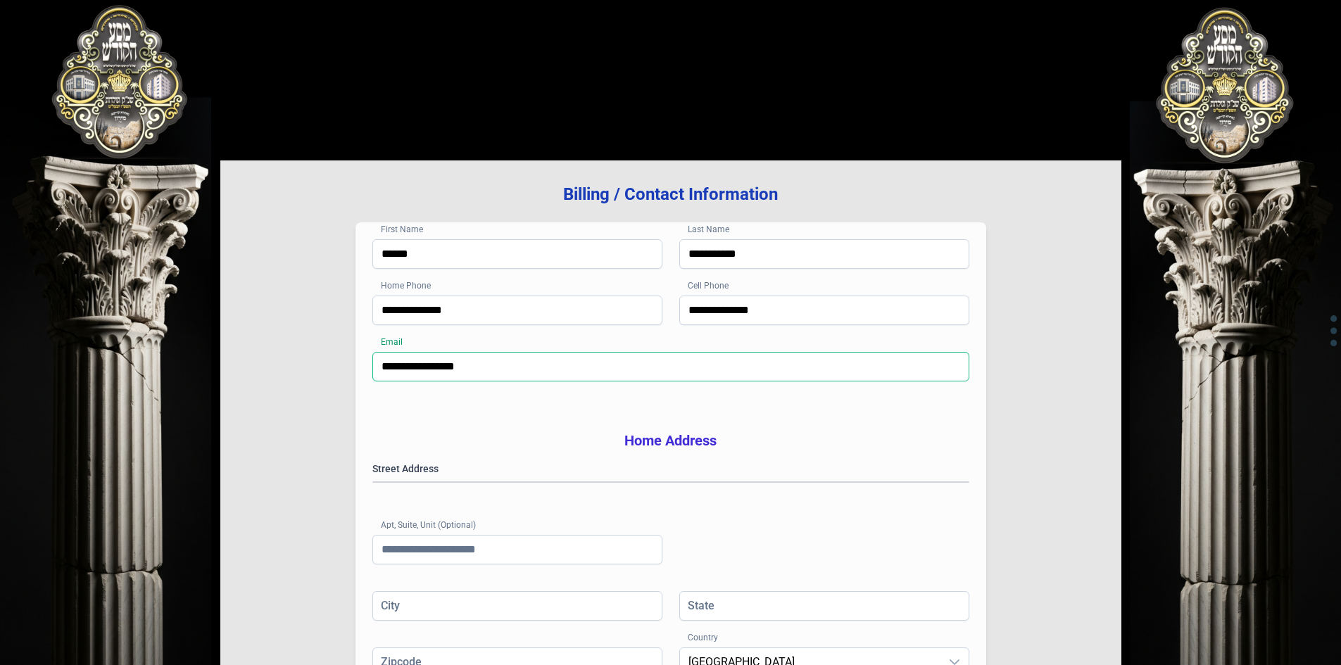
type input "**********"
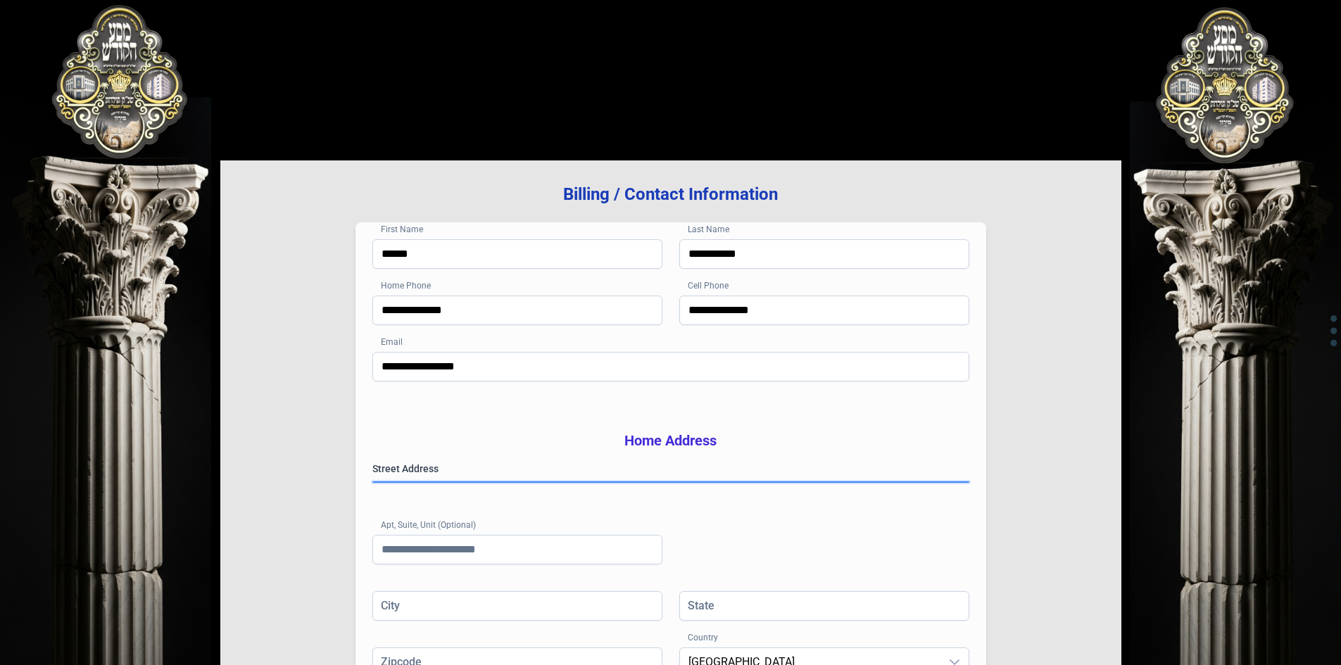
click at [373, 482] on gmp-place-autocomplete at bounding box center [373, 482] width 0 height 0
type input "**********"
type input "**"
type input "*****"
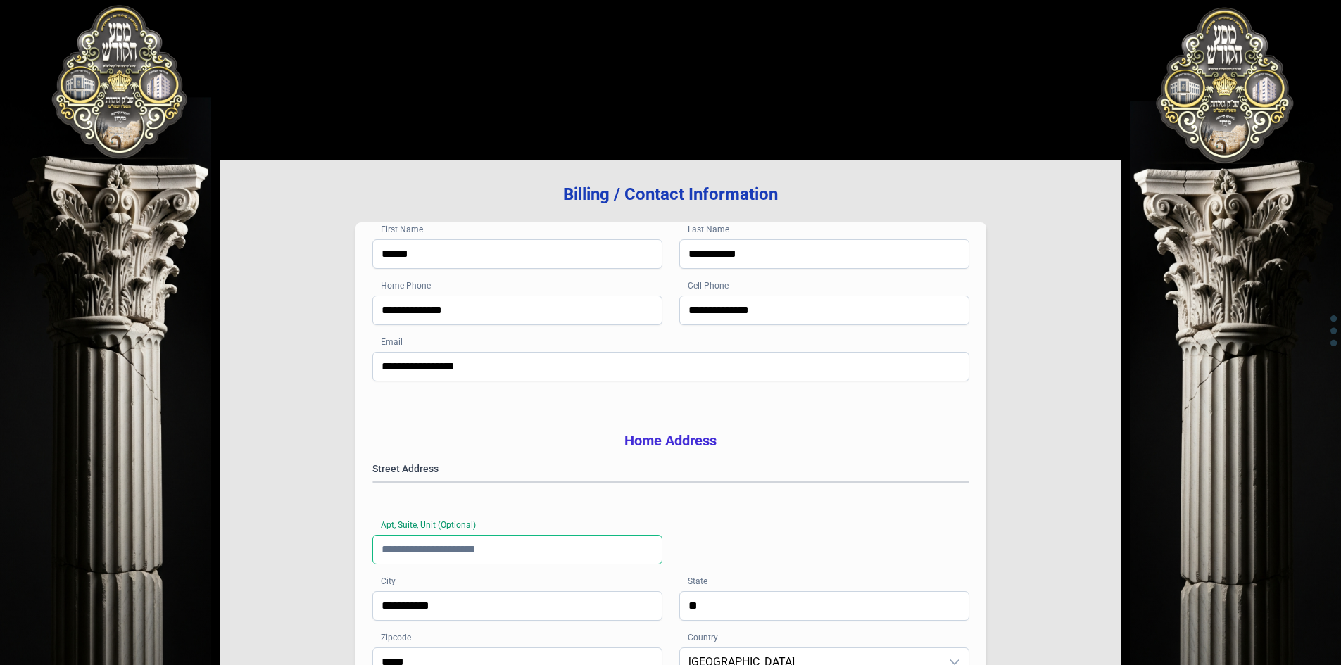
click at [477, 565] on input "Apt, Suite, Unit (Optional)" at bounding box center [517, 550] width 290 height 30
type input "***"
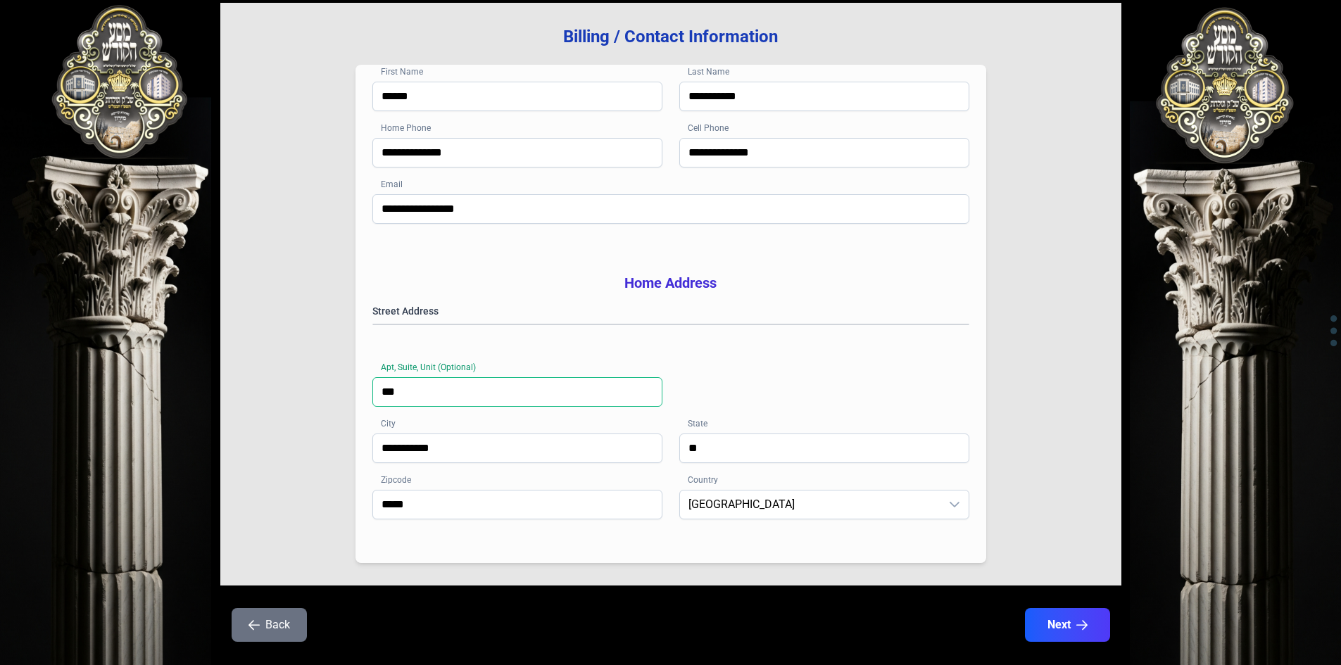
scroll to position [206, 0]
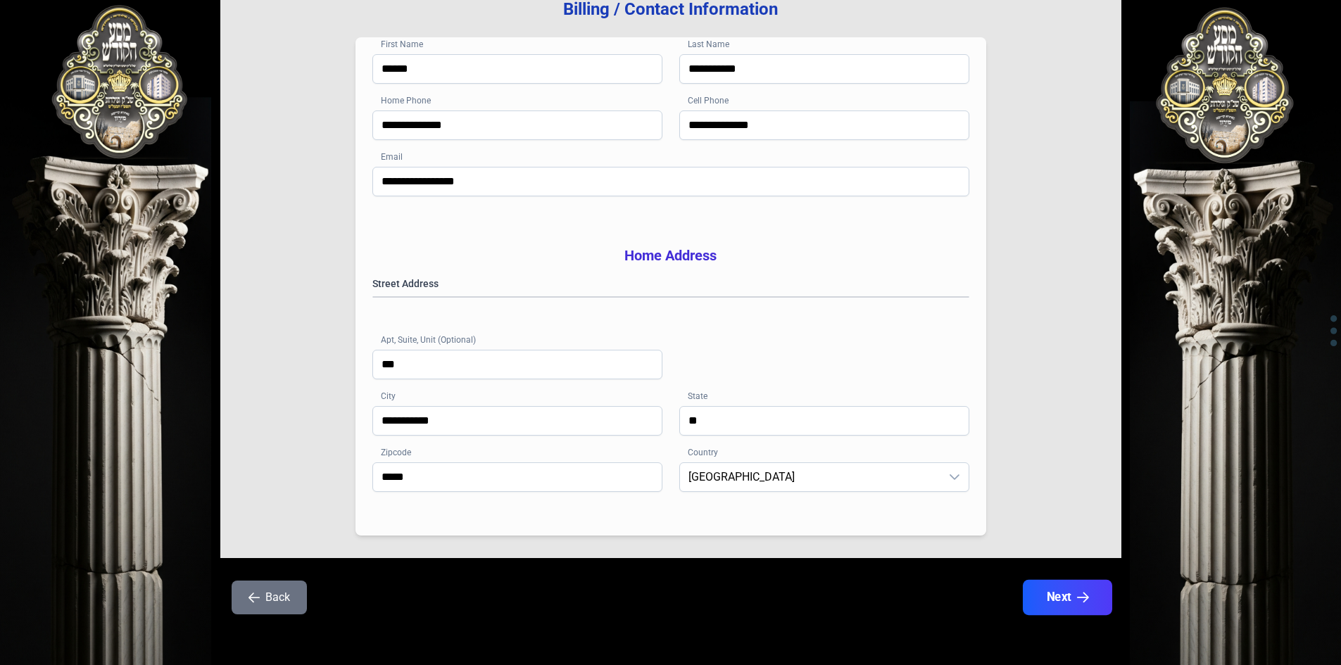
click at [1045, 593] on button "Next" at bounding box center [1066, 597] width 89 height 35
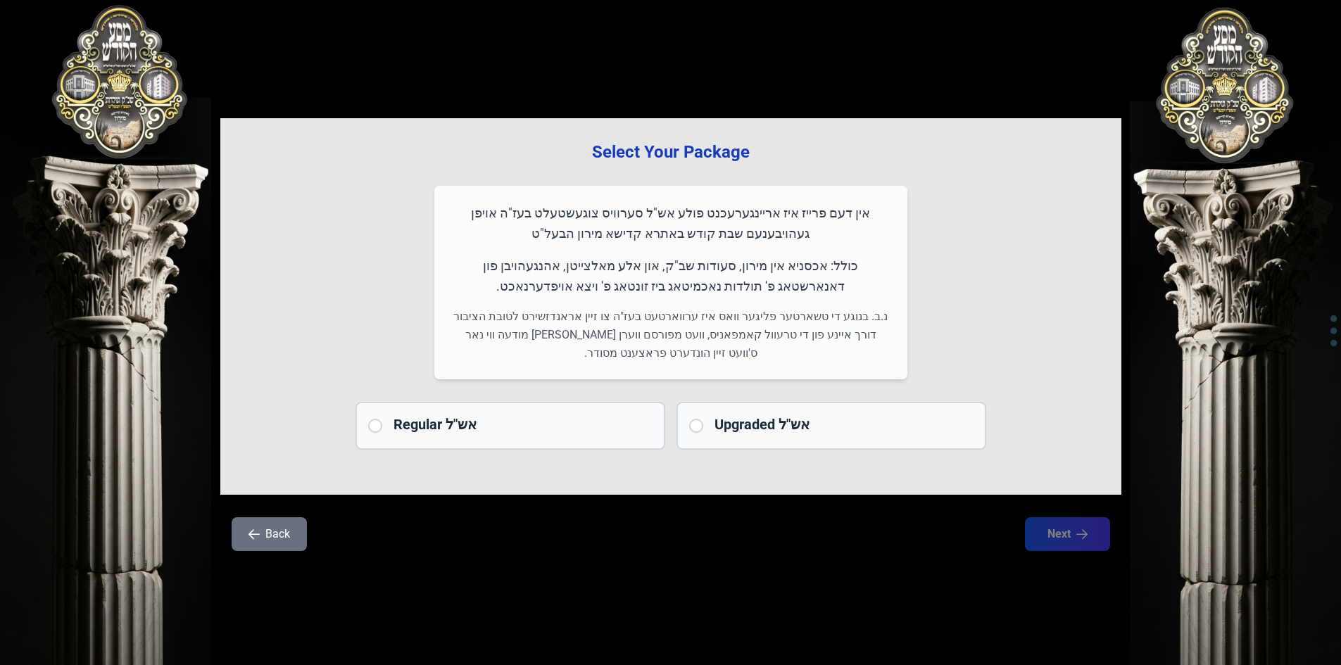
scroll to position [0, 0]
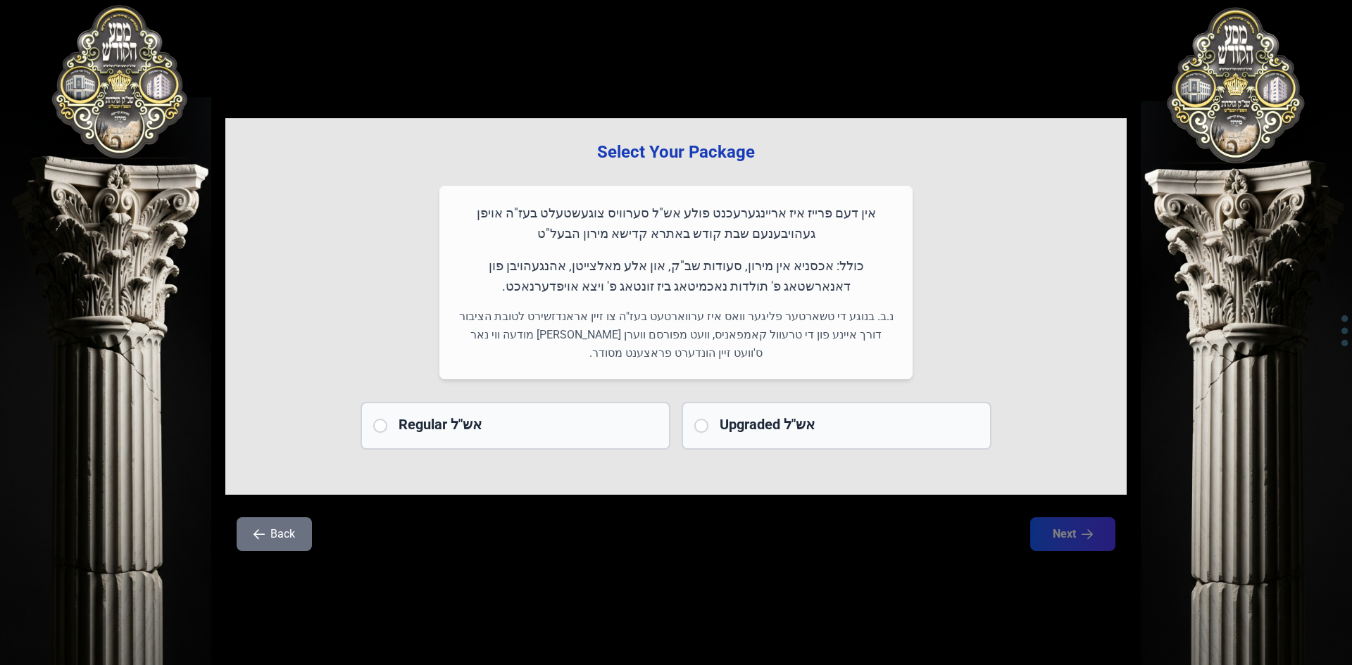
click at [388, 423] on div "Regular אש"ל" at bounding box center [515, 426] width 310 height 48
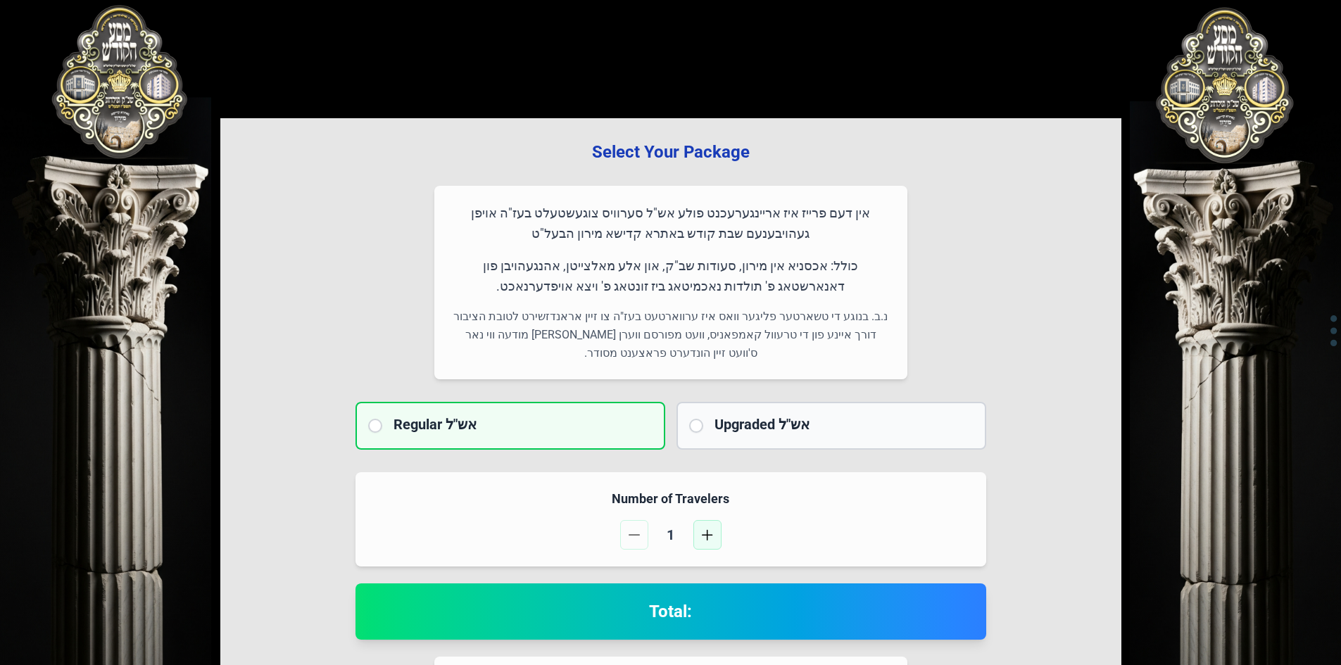
click at [704, 536] on span "button" at bounding box center [707, 534] width 11 height 11
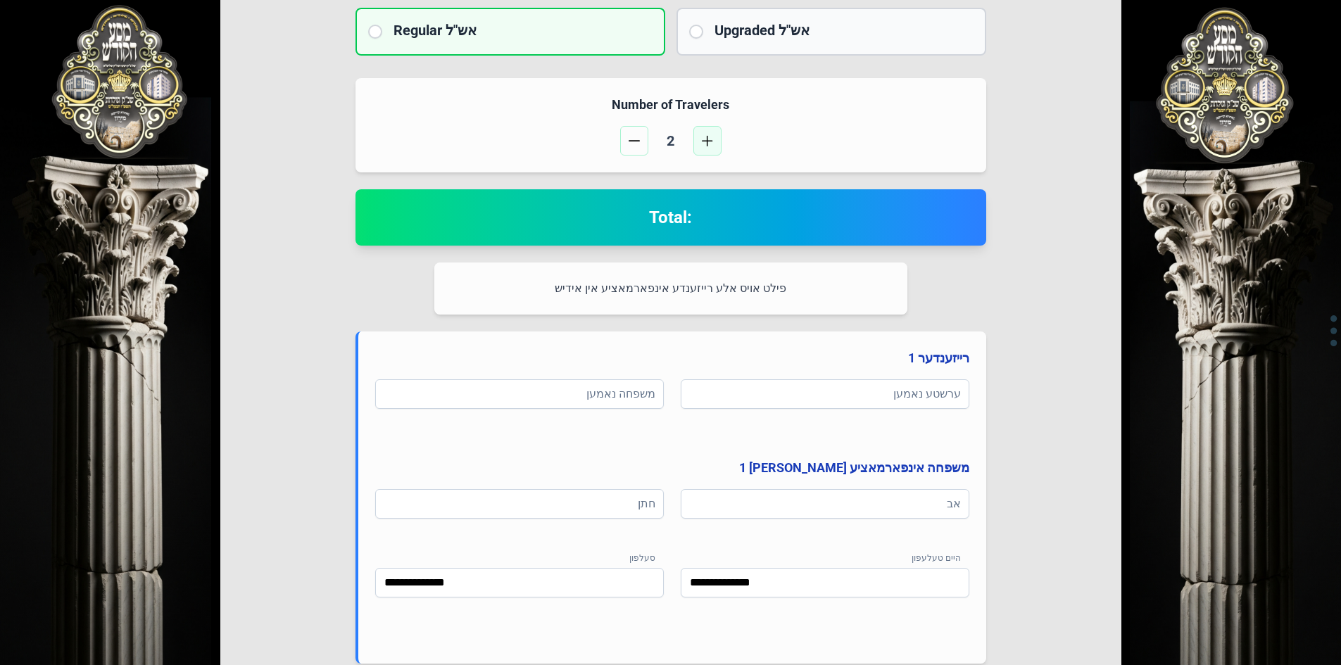
scroll to position [422, 0]
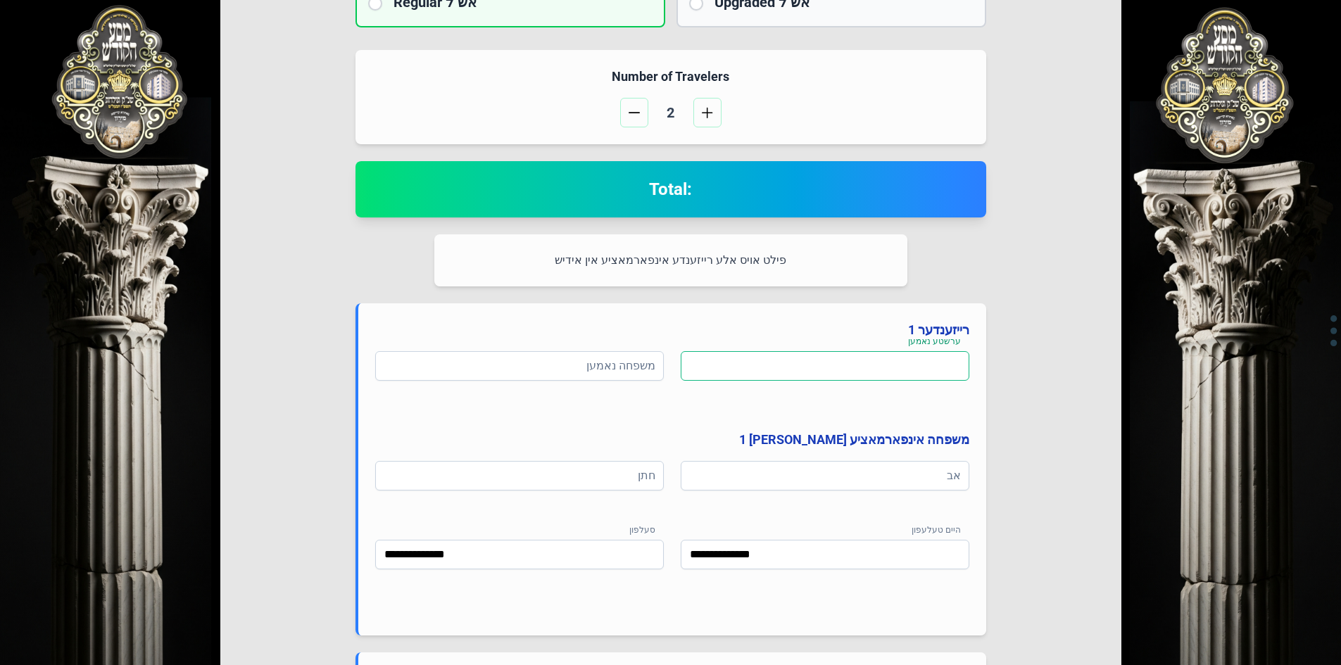
click at [747, 365] on input at bounding box center [825, 366] width 289 height 30
type input "*"
type input "*****"
click at [631, 359] on input at bounding box center [519, 366] width 289 height 30
type input "**********"
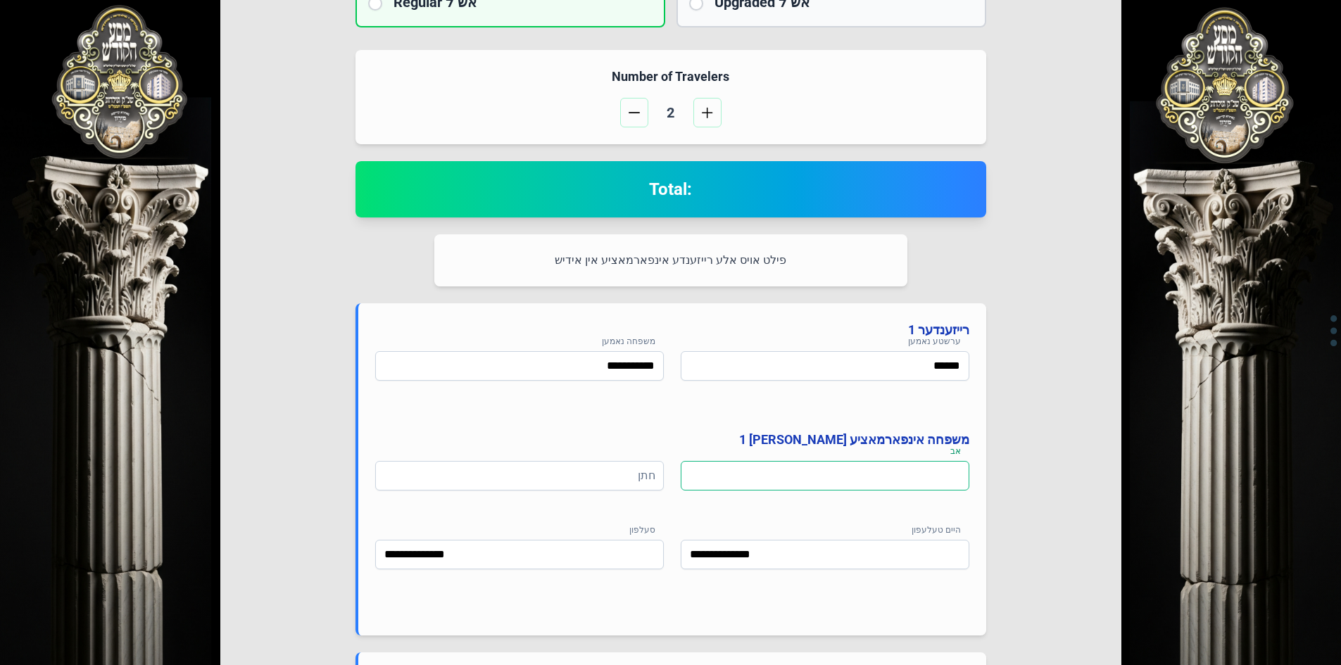
click at [783, 481] on input at bounding box center [825, 476] width 289 height 30
type input "**********"
click at [598, 470] on input at bounding box center [519, 476] width 289 height 30
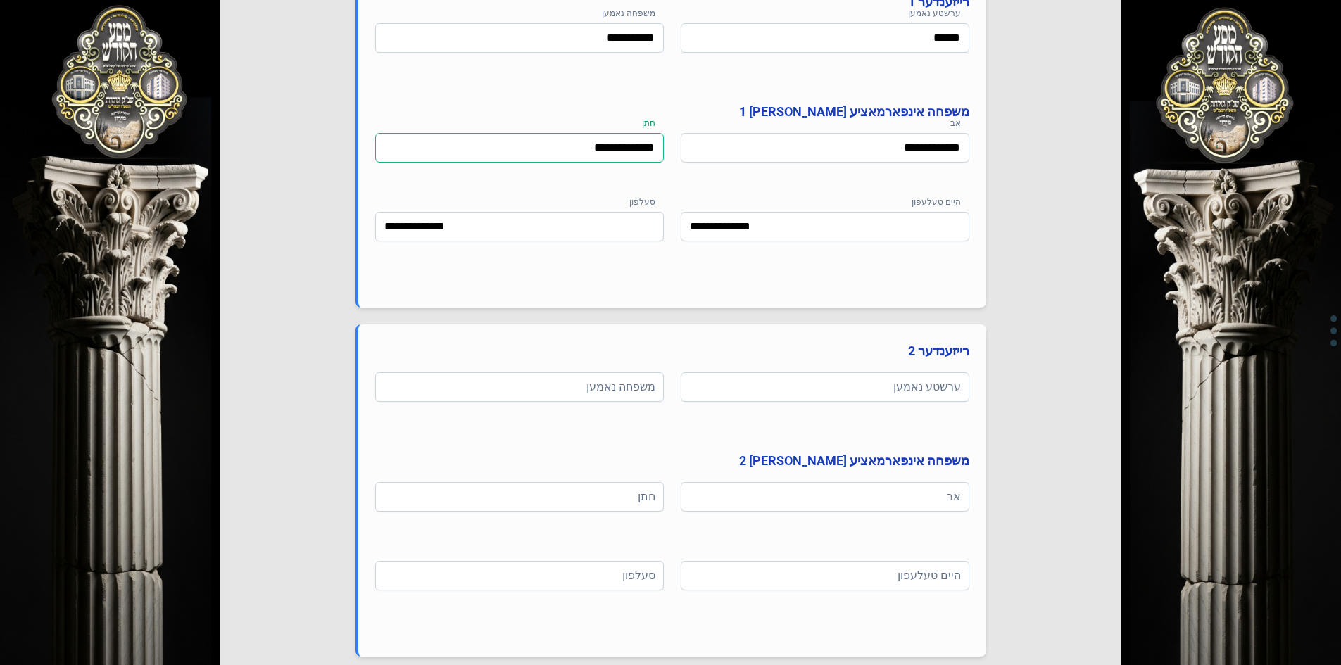
scroll to position [845, 0]
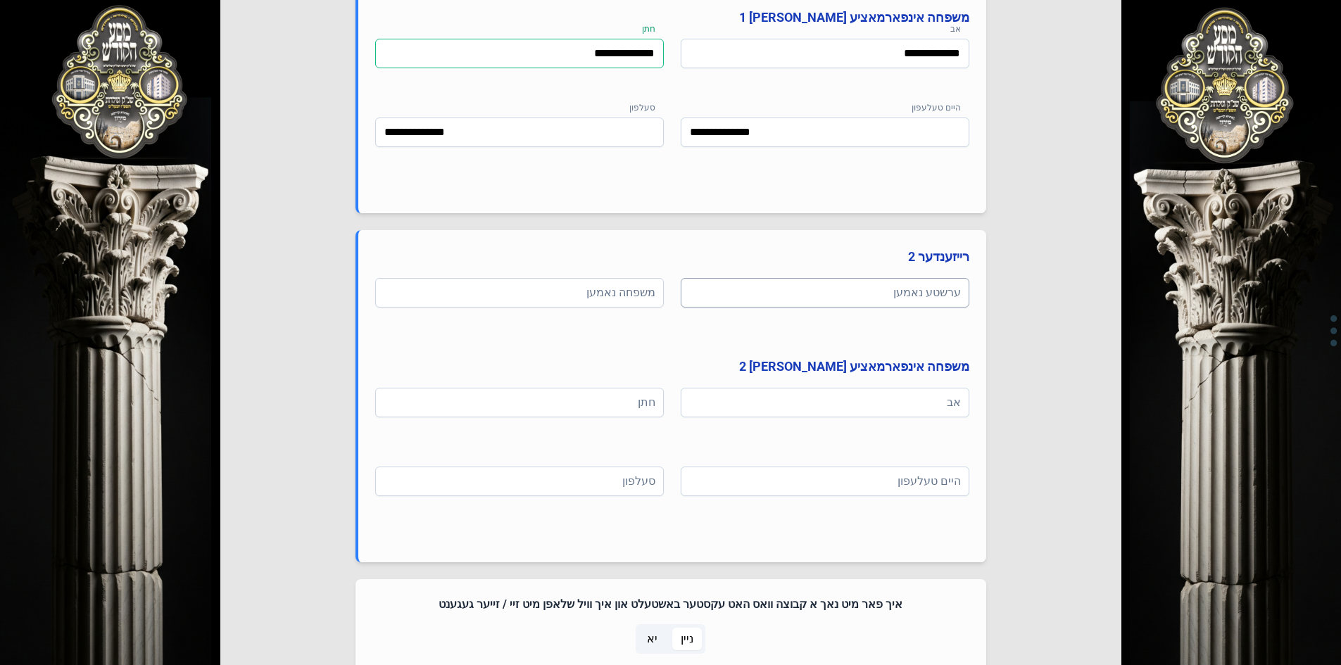
type input "**********"
click at [807, 289] on input at bounding box center [825, 293] width 289 height 30
type input "***"
click at [634, 295] on input at bounding box center [519, 293] width 289 height 30
type input "**********"
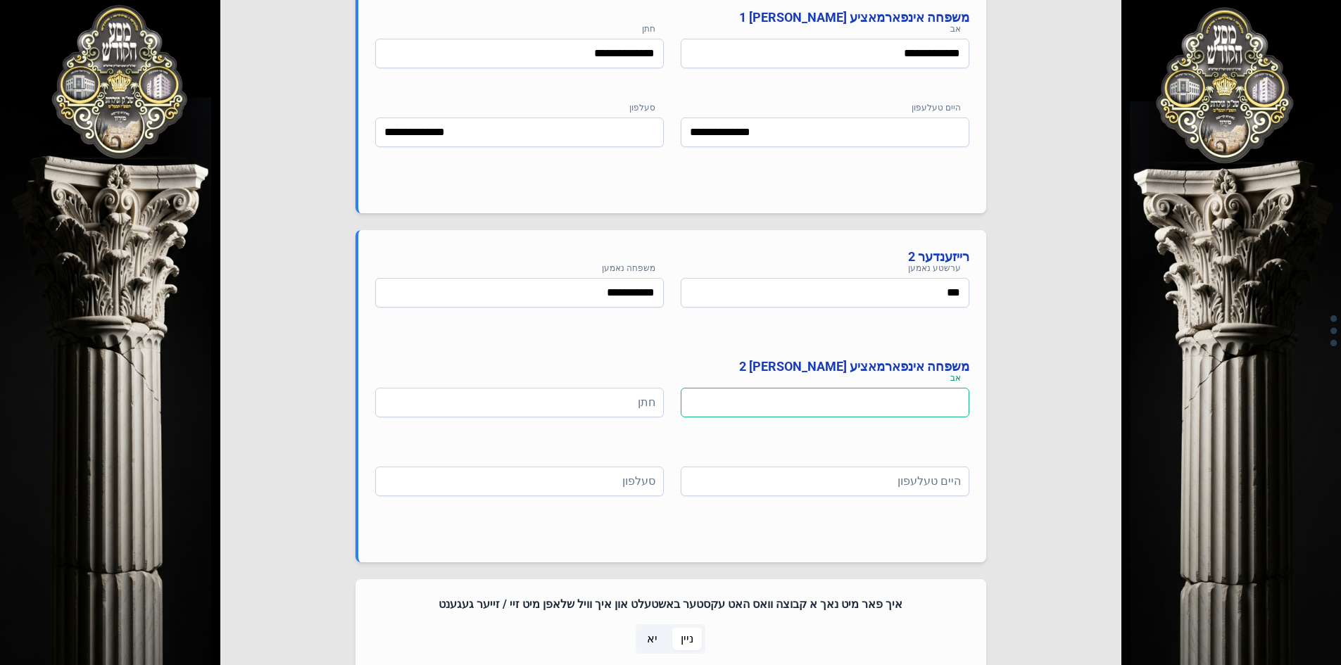
click at [770, 405] on input at bounding box center [825, 403] width 289 height 30
type input "*****"
click at [635, 403] on input at bounding box center [519, 403] width 289 height 30
type input "**********"
click at [710, 489] on input at bounding box center [825, 482] width 289 height 30
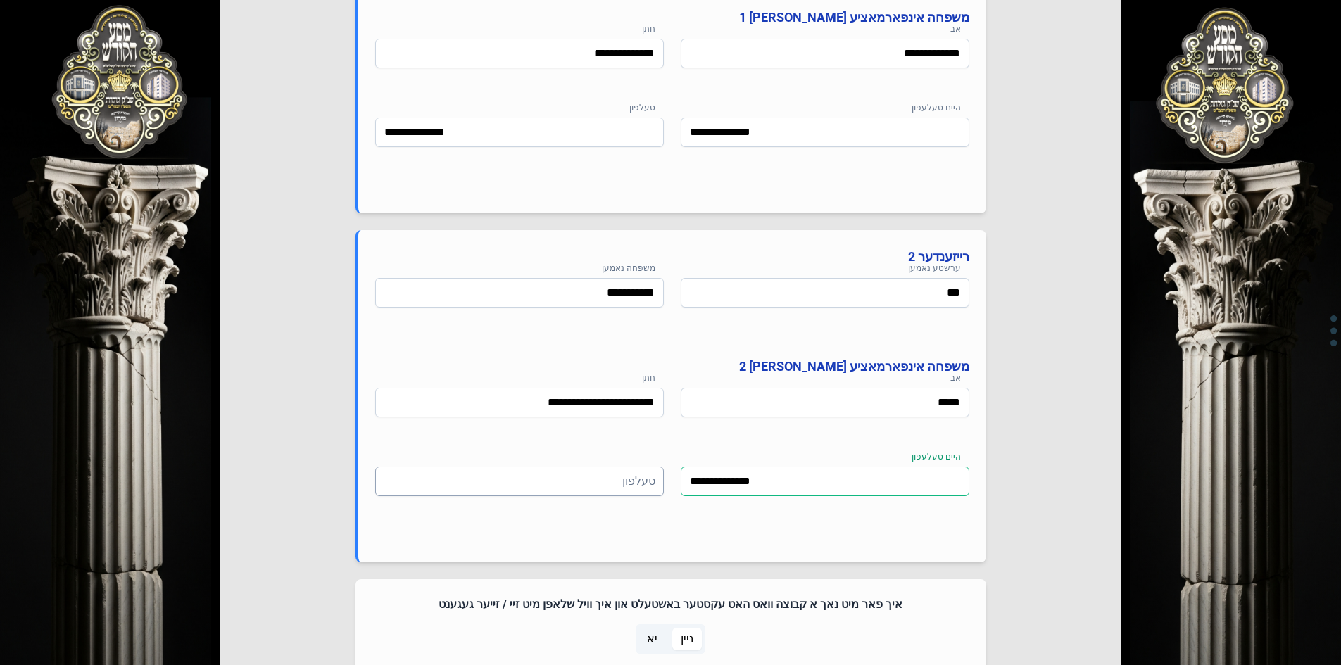
type input "**********"
click at [619, 482] on input at bounding box center [519, 482] width 289 height 30
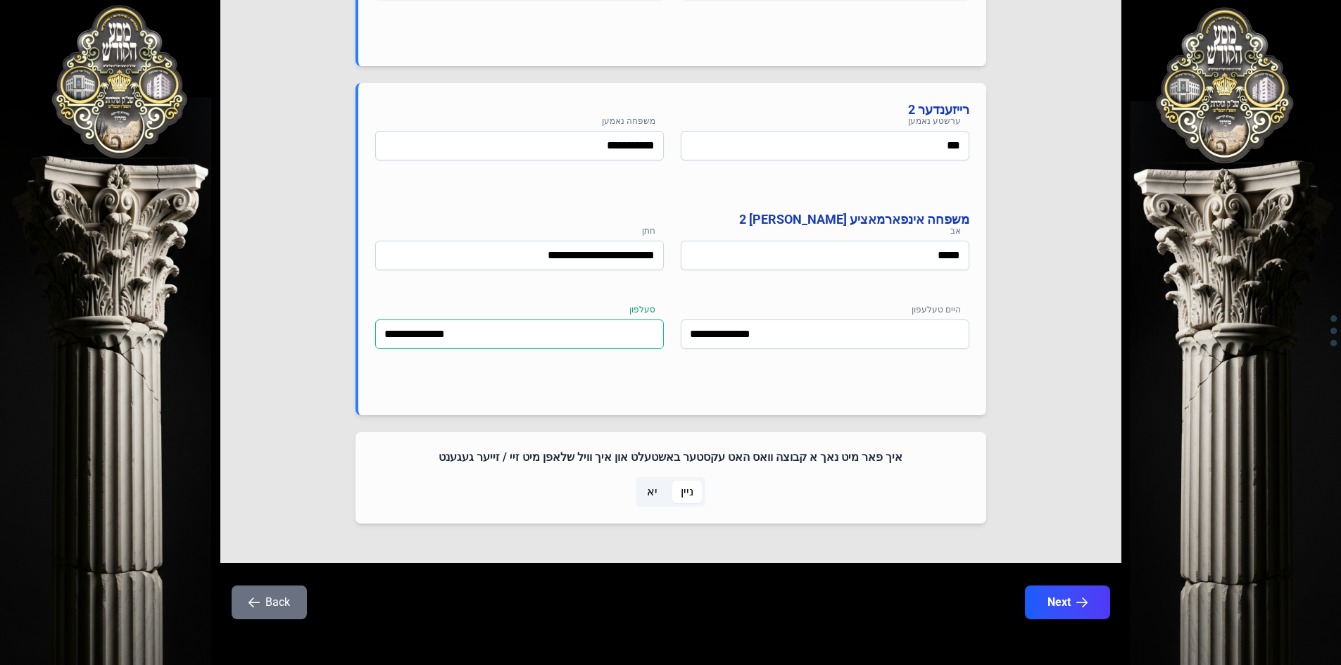
scroll to position [997, 0]
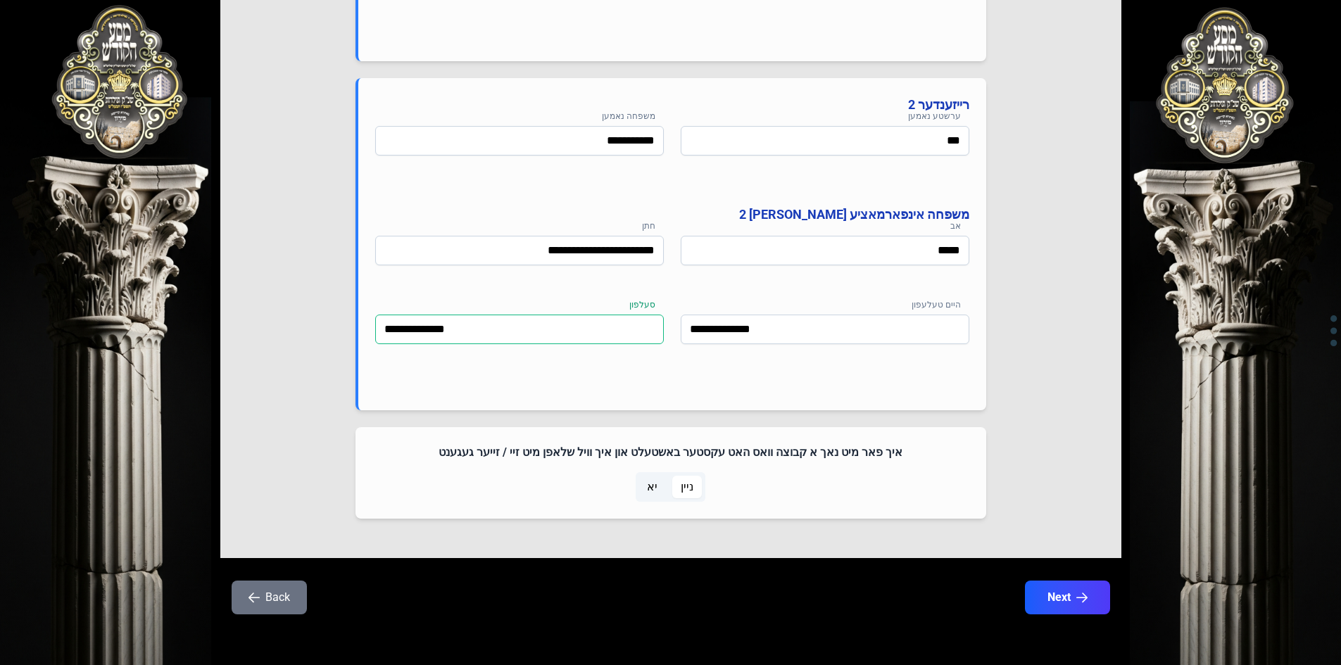
type input "**********"
click at [698, 486] on span "ניין" at bounding box center [687, 487] width 30 height 23
click at [688, 489] on span "ניין" at bounding box center [687, 487] width 13 height 17
click at [1042, 600] on button "Next" at bounding box center [1066, 597] width 89 height 35
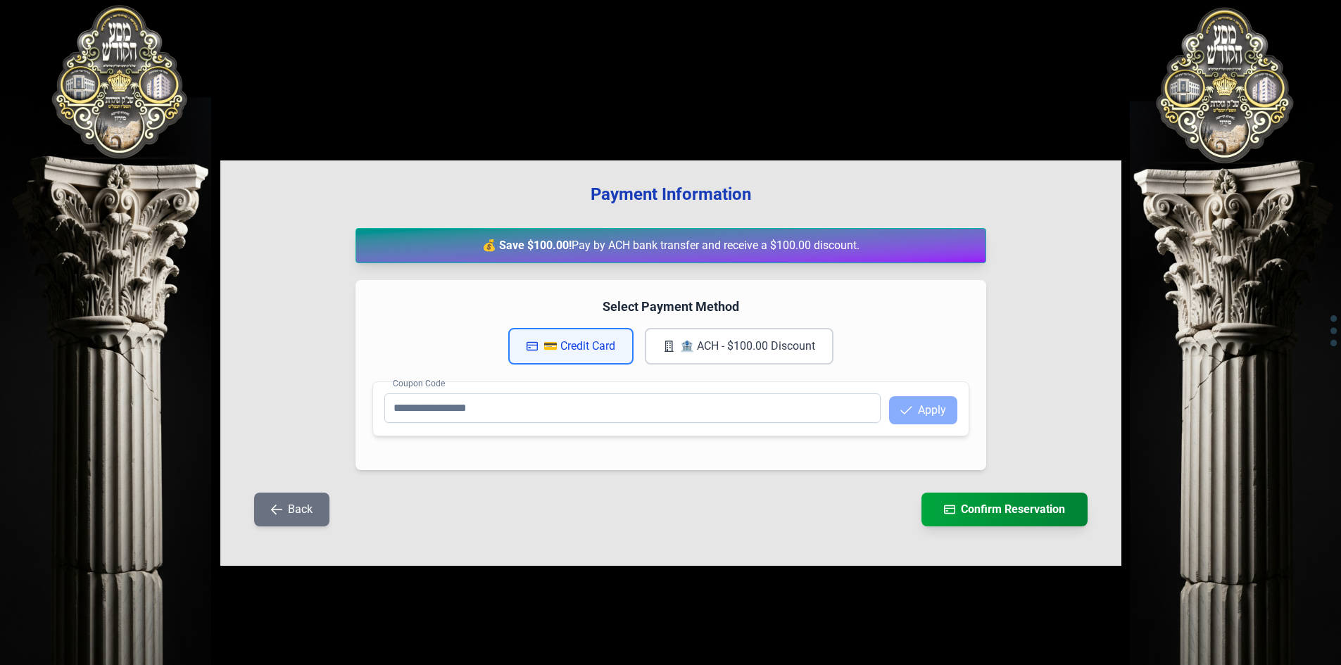
scroll to position [0, 0]
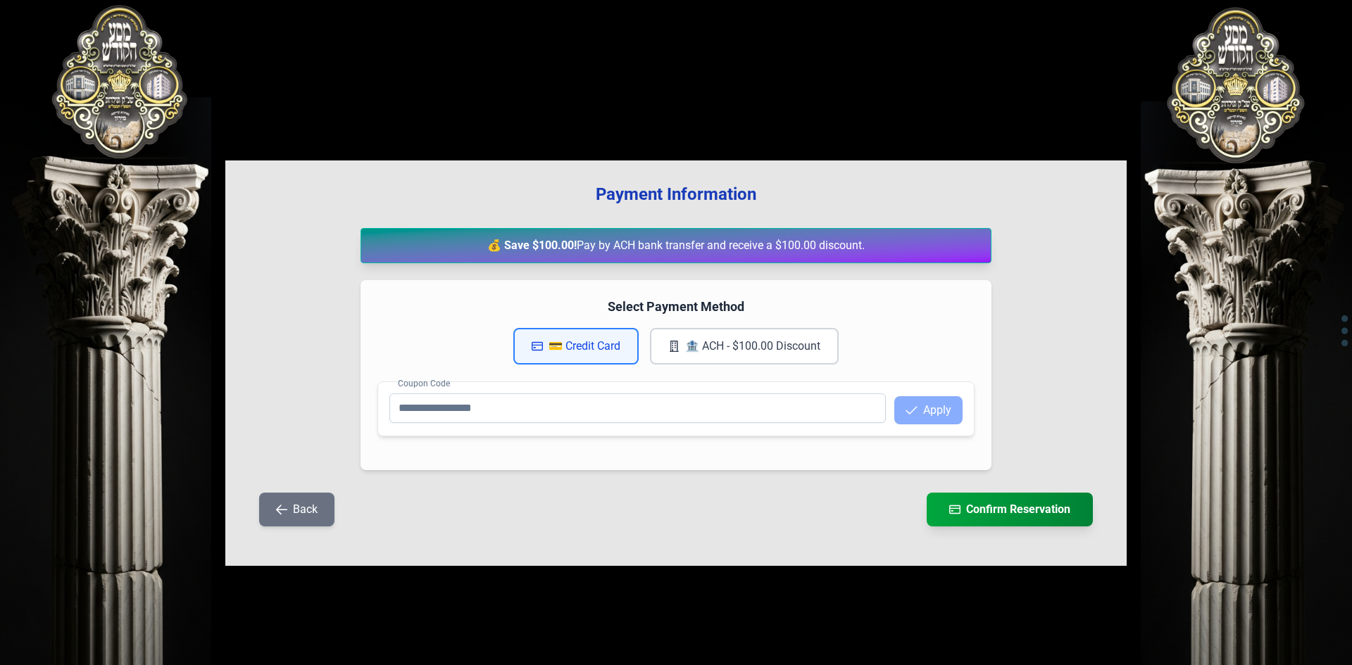
click at [588, 350] on button "💳 Credit Card" at bounding box center [575, 346] width 125 height 37
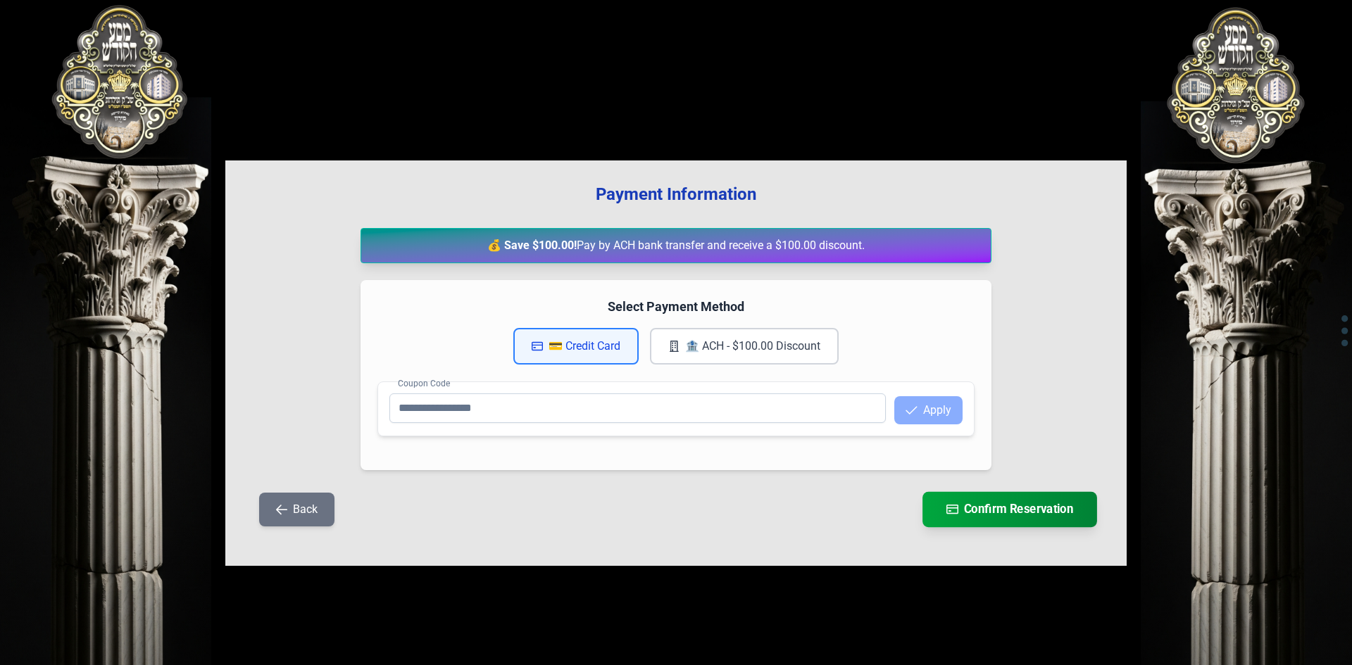
click at [1001, 509] on button "Confirm Reservation" at bounding box center [1009, 509] width 175 height 35
click at [313, 506] on button "Back" at bounding box center [296, 510] width 75 height 34
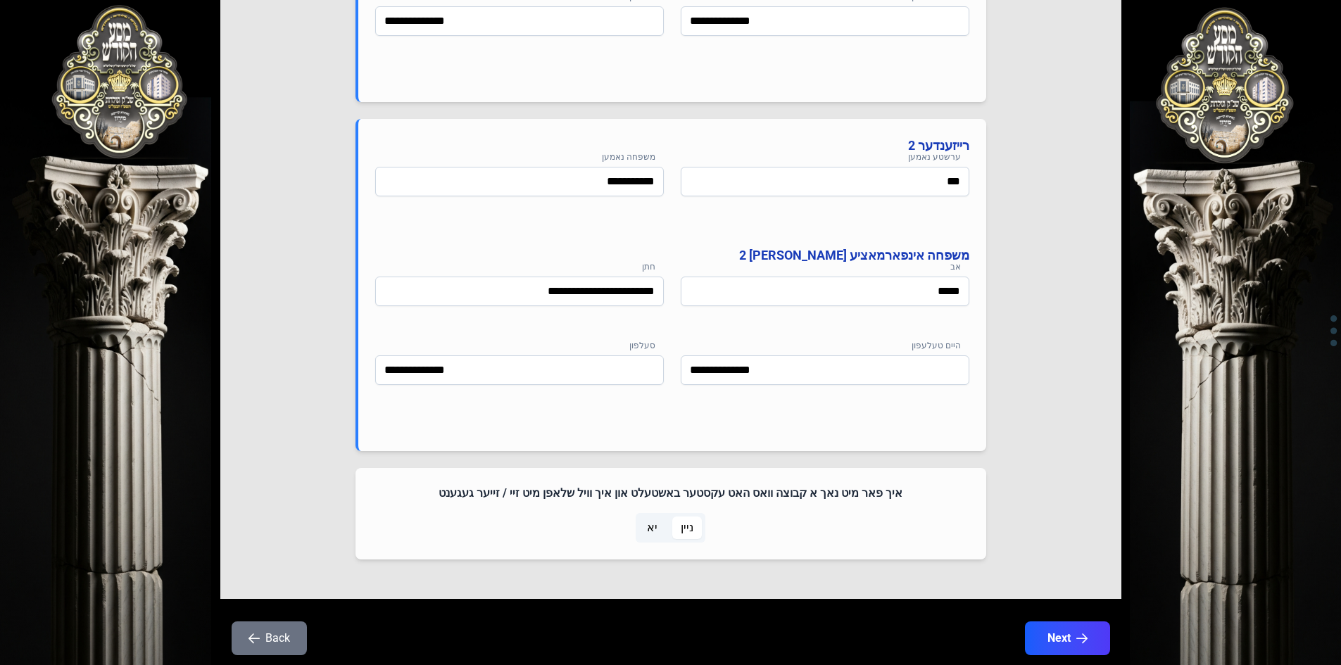
scroll to position [997, 0]
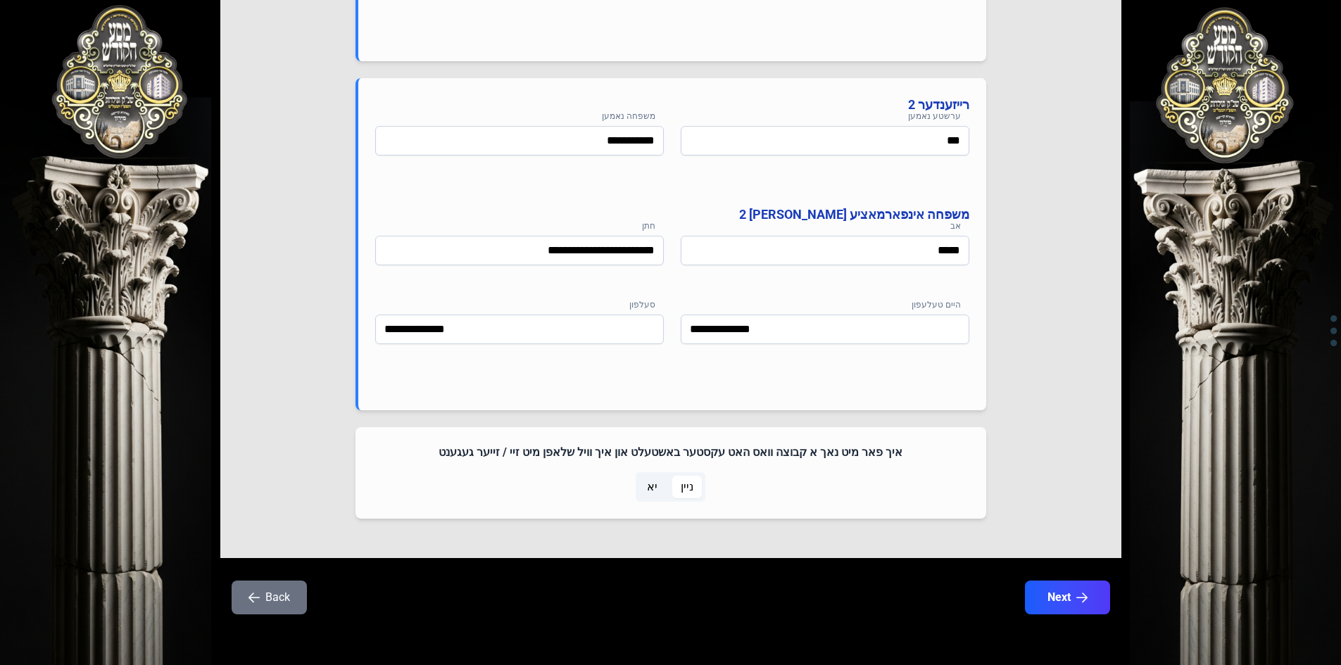
click at [276, 607] on button "Back" at bounding box center [269, 598] width 75 height 34
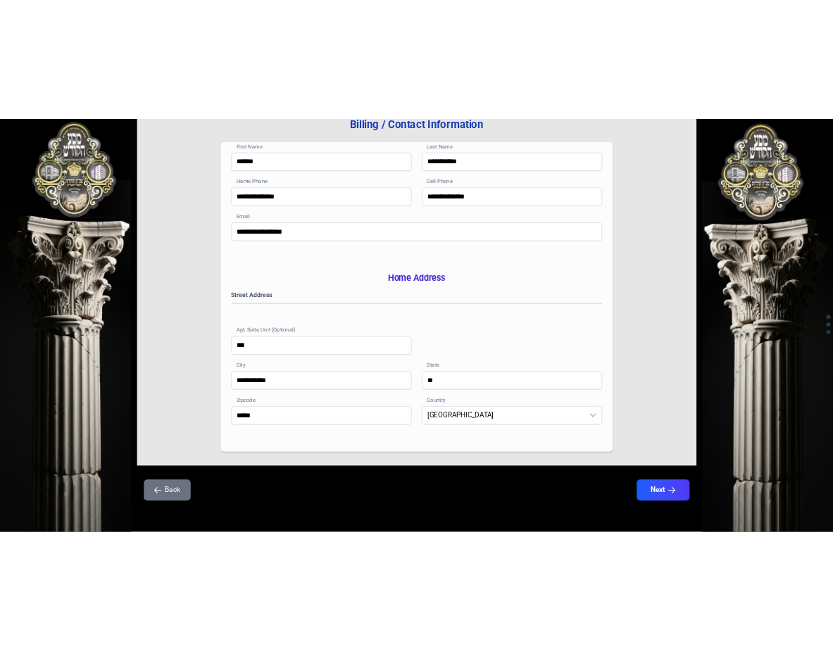
scroll to position [206, 0]
